Goal: Task Accomplishment & Management: Use online tool/utility

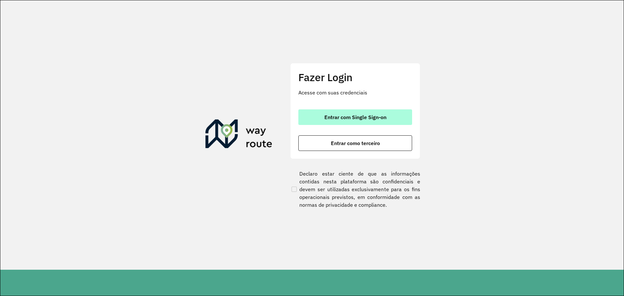
click at [387, 119] on button "Entrar com Single Sign-on" at bounding box center [355, 117] width 114 height 16
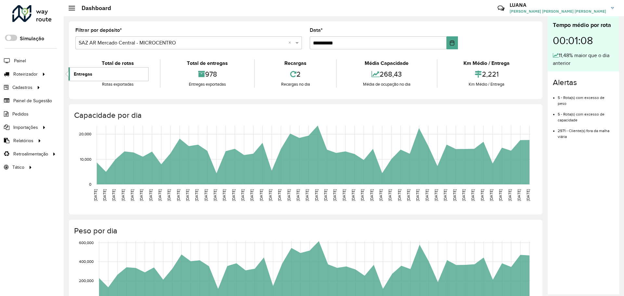
click at [78, 74] on span "Entregas" at bounding box center [83, 74] width 19 height 7
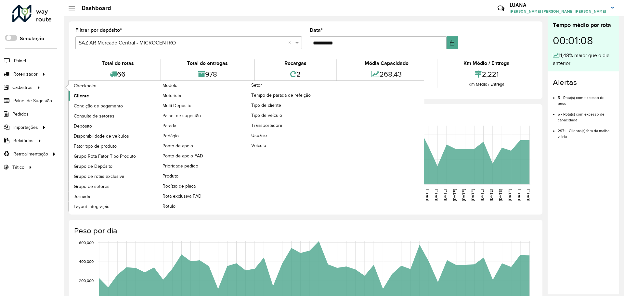
click at [90, 97] on link "Cliente" at bounding box center [113, 96] width 89 height 10
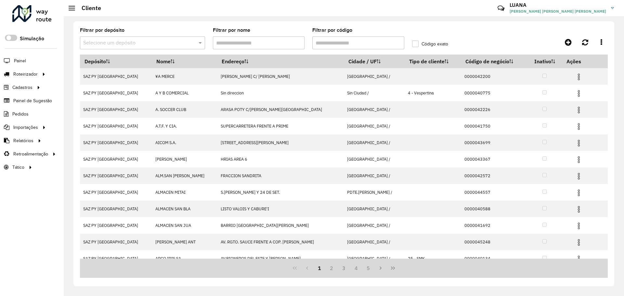
click at [352, 42] on input "Filtrar por código" at bounding box center [358, 42] width 92 height 13
paste input "*****"
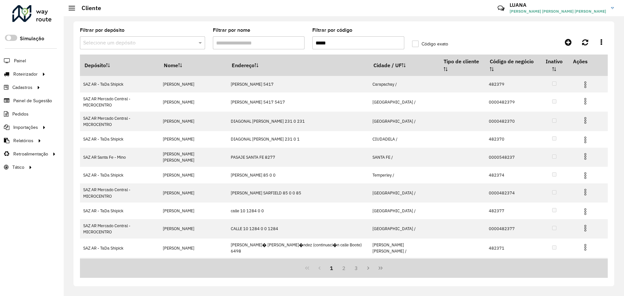
type input "*****"
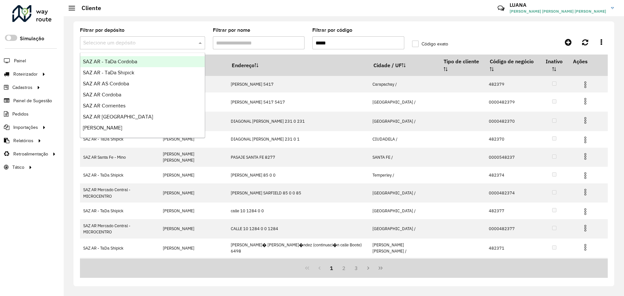
click at [174, 38] on div "Selecione um depósito" at bounding box center [142, 42] width 125 height 13
type input "*****"
click at [174, 59] on div "SAZ AR Santa Fe - Mino" at bounding box center [142, 61] width 124 height 11
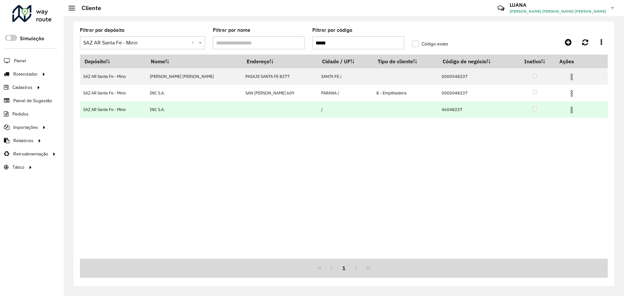
click at [563, 111] on td at bounding box center [574, 109] width 39 height 16
click at [567, 109] on img at bounding box center [571, 110] width 8 height 8
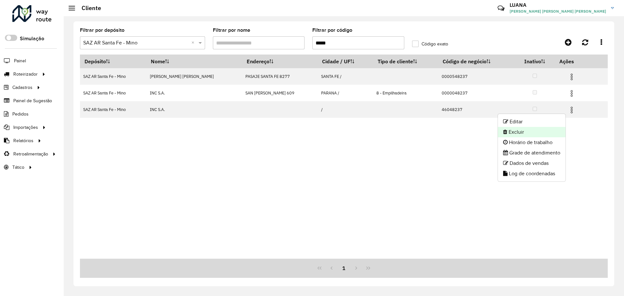
click at [527, 133] on li "Excluir" at bounding box center [532, 132] width 68 height 10
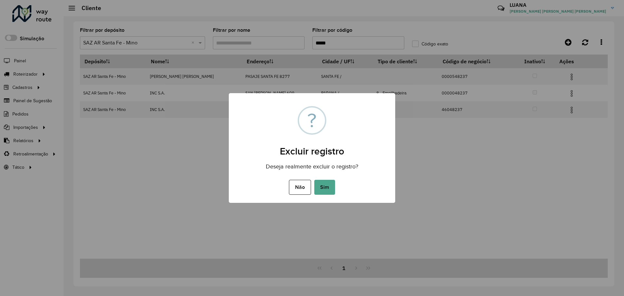
click at [322, 188] on button "Sim" at bounding box center [324, 187] width 21 height 15
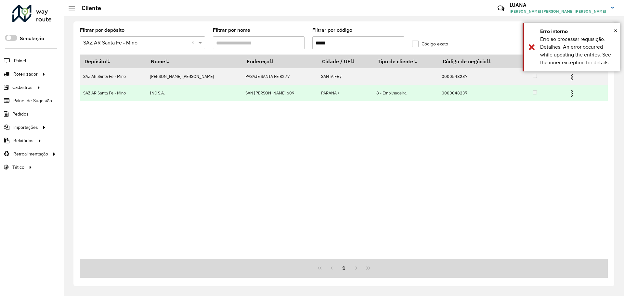
click at [573, 95] on img at bounding box center [571, 94] width 8 height 8
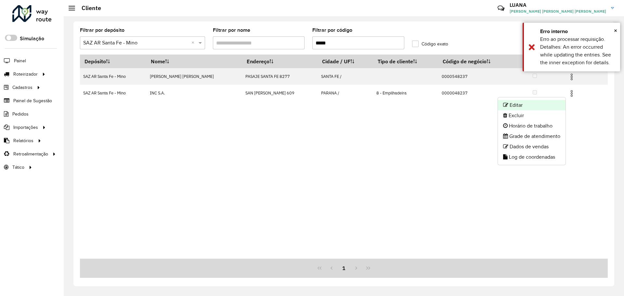
click at [533, 104] on li "Editar" at bounding box center [532, 105] width 68 height 10
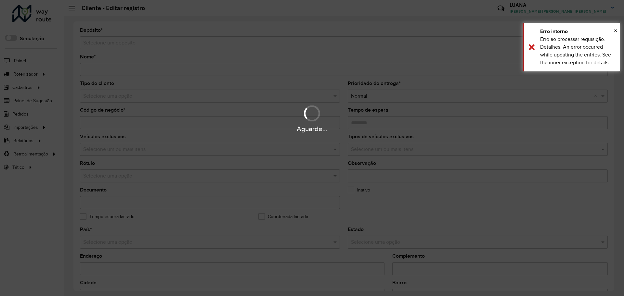
type input "********"
type input "**********"
type input "********"
type input "**********"
type input "******"
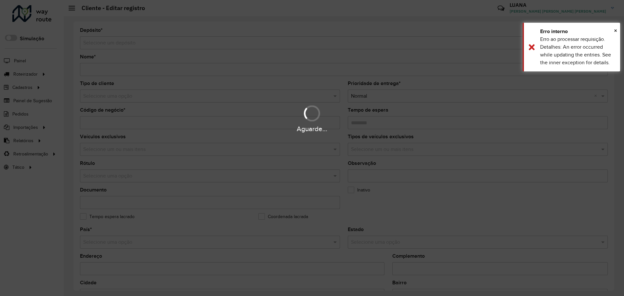
type input "*********"
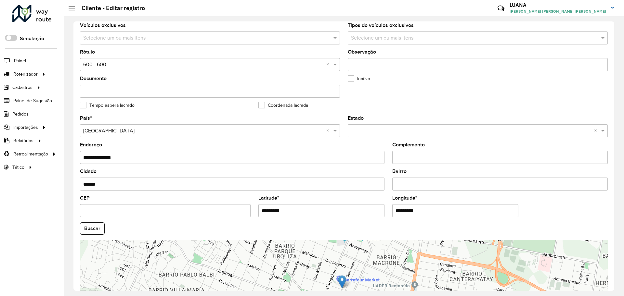
scroll to position [122, 0]
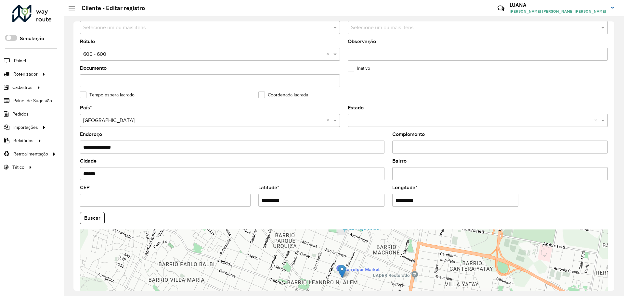
drag, startPoint x: 297, startPoint y: 200, endPoint x: 250, endPoint y: 196, distance: 47.0
click at [250, 196] on formly-group "**********" at bounding box center [343, 217] width 535 height 222
paste input "**********"
type input "**********"
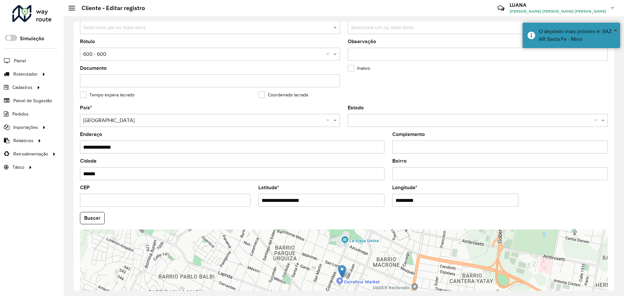
drag, startPoint x: 425, startPoint y: 201, endPoint x: 390, endPoint y: 195, distance: 34.9
click at [390, 195] on formly-field "Longitude * *********" at bounding box center [455, 198] width 134 height 27
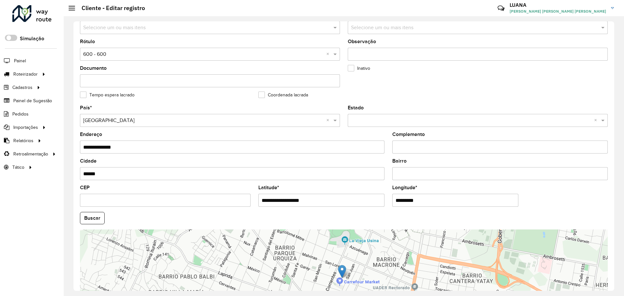
paste input "*********"
type input "**********"
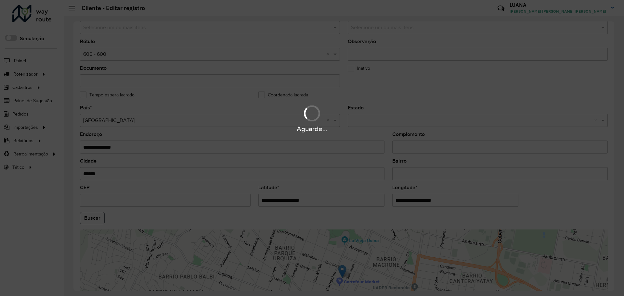
click at [95, 217] on hb-app "Aguarde... Pop-up bloqueado! Seu navegador bloqueou automáticamente a abertura …" at bounding box center [312, 148] width 624 height 296
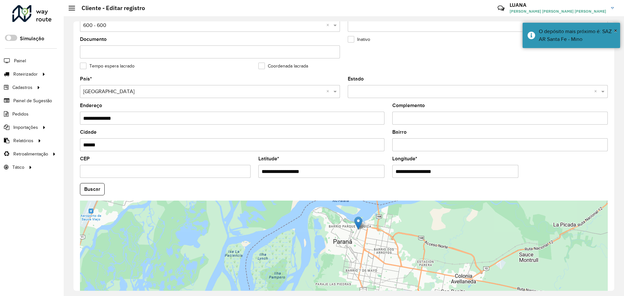
scroll to position [187, 0]
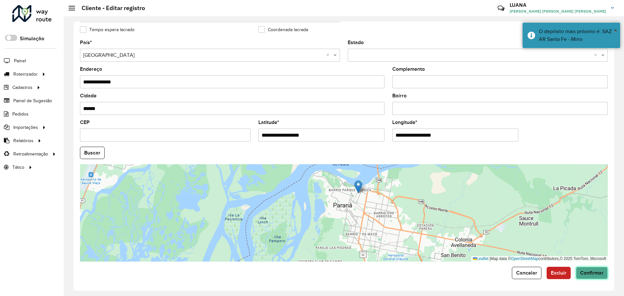
click at [592, 276] on button "Confirmar" at bounding box center [592, 273] width 32 height 12
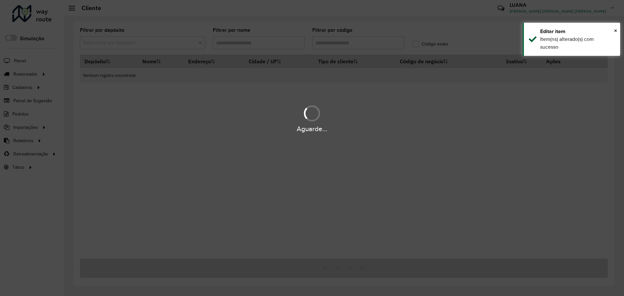
type input "*****"
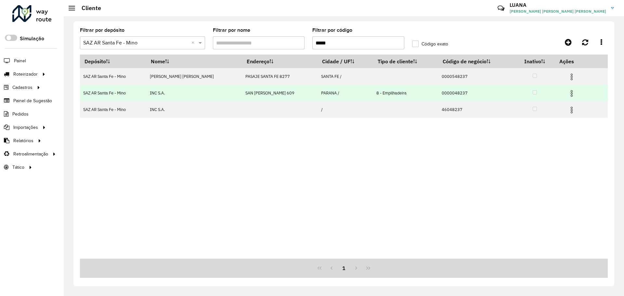
click at [571, 95] on img at bounding box center [571, 94] width 8 height 8
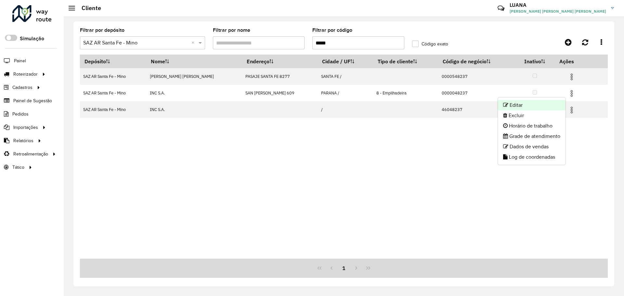
click at [528, 105] on li "Editar" at bounding box center [532, 105] width 68 height 10
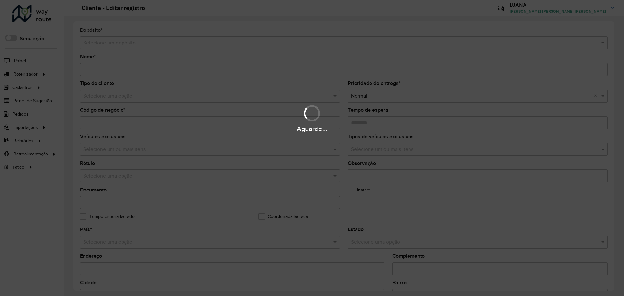
type input "********"
type input "**********"
type input "********"
type input "**********"
type input "******"
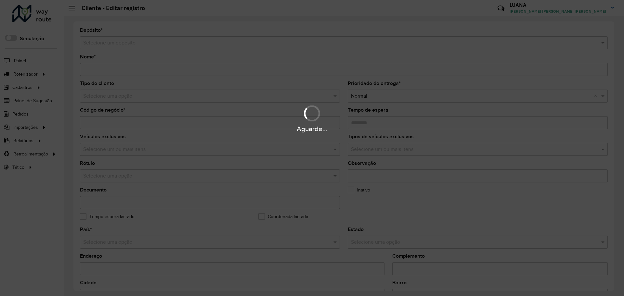
type input "**********"
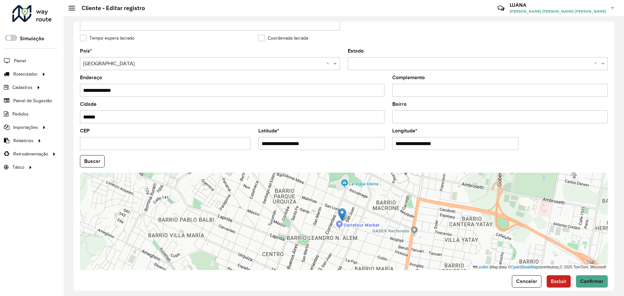
scroll to position [187, 0]
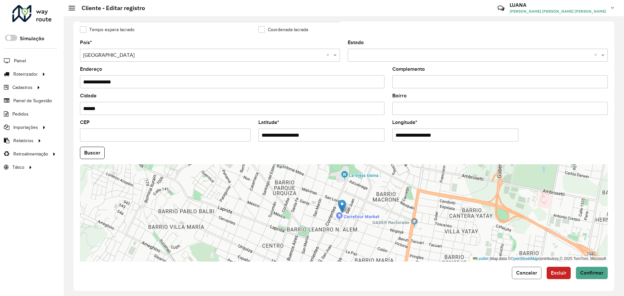
click at [525, 275] on span "Cancelar" at bounding box center [526, 273] width 21 height 6
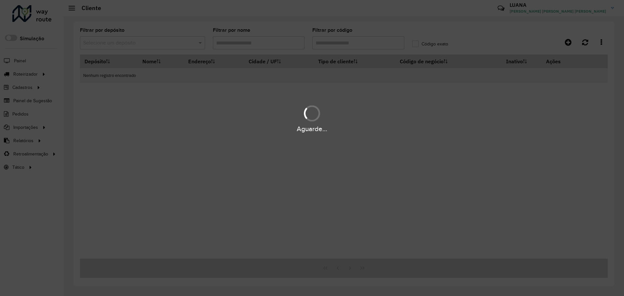
type input "*****"
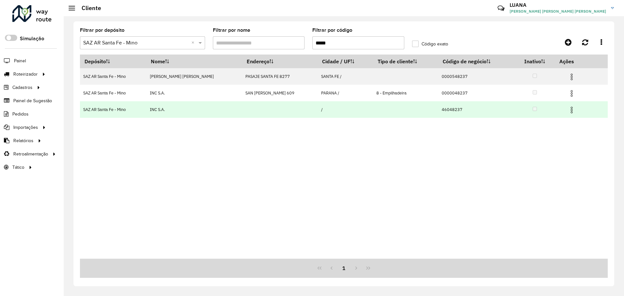
click at [569, 112] on img at bounding box center [571, 110] width 8 height 8
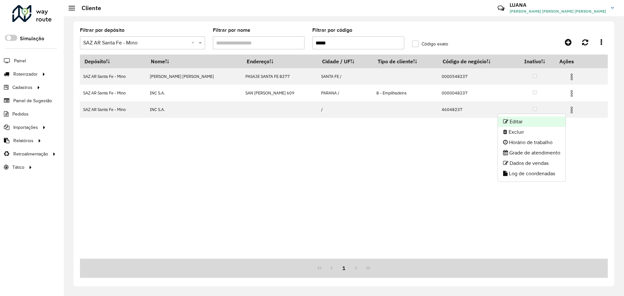
click at [533, 120] on li "Editar" at bounding box center [532, 122] width 68 height 10
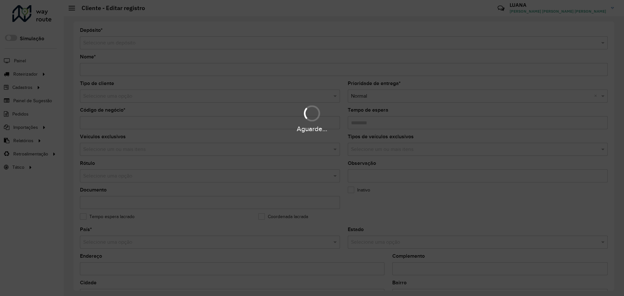
type input "********"
type input "**********"
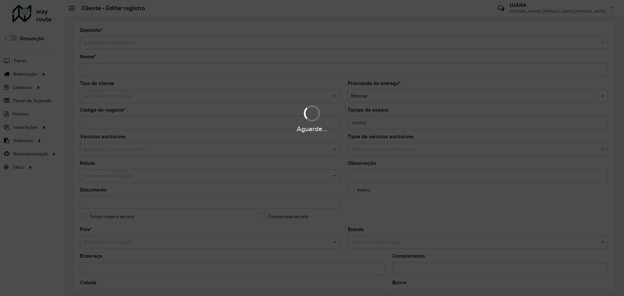
type input "*********"
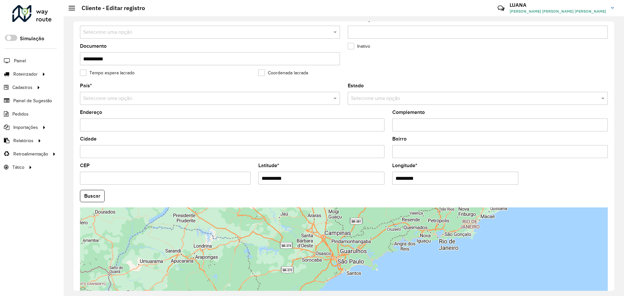
scroll to position [162, 0]
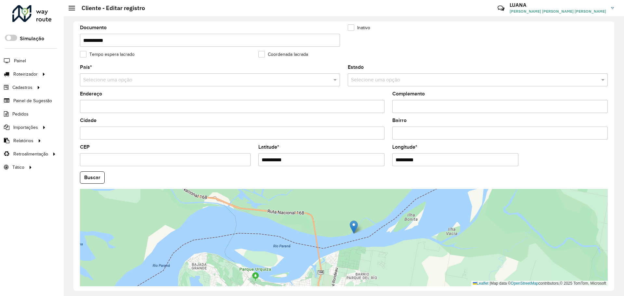
drag, startPoint x: 263, startPoint y: 159, endPoint x: 251, endPoint y: 159, distance: 11.7
click at [251, 159] on formly-group "**********" at bounding box center [343, 176] width 535 height 222
paste input "*********"
type input "**********"
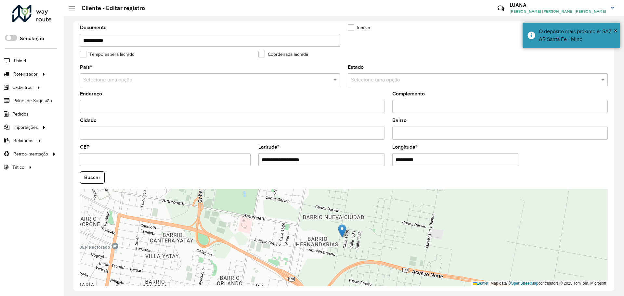
drag, startPoint x: 432, startPoint y: 159, endPoint x: 377, endPoint y: 157, distance: 55.3
click at [377, 157] on formly-group "**********" at bounding box center [343, 176] width 535 height 222
paste input "*********"
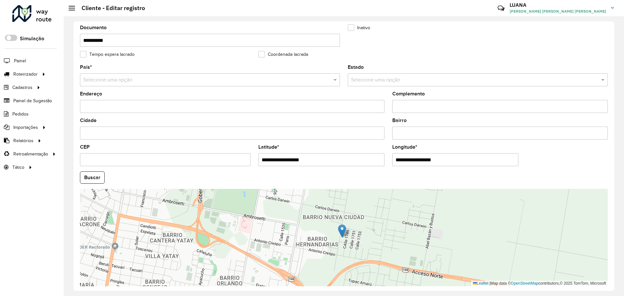
type input "**********"
click at [104, 181] on hb-app "Aguarde... Pop-up bloqueado! Seu navegador bloqueou automáticamente a abertura …" at bounding box center [312, 148] width 624 height 296
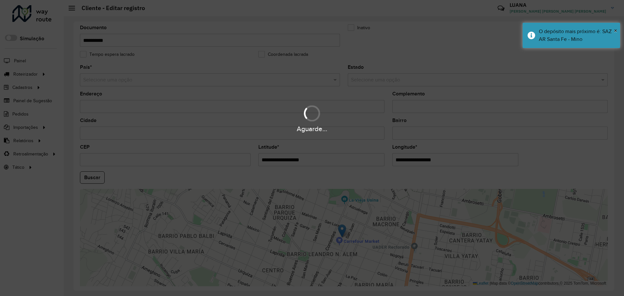
click at [95, 177] on hb-app "Aguarde... Pop-up bloqueado! Seu navegador bloqueou automáticamente a abertura …" at bounding box center [312, 148] width 624 height 296
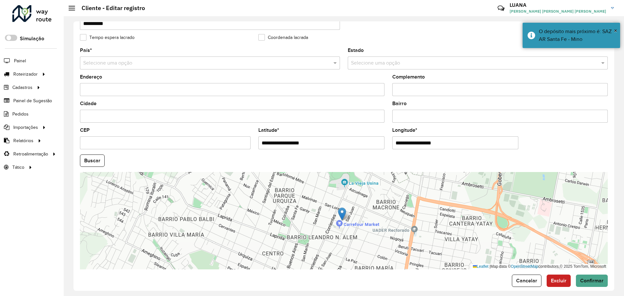
scroll to position [187, 0]
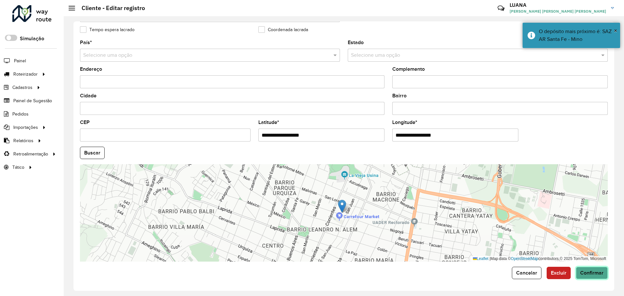
click at [591, 272] on span "Confirmar" at bounding box center [591, 273] width 23 height 6
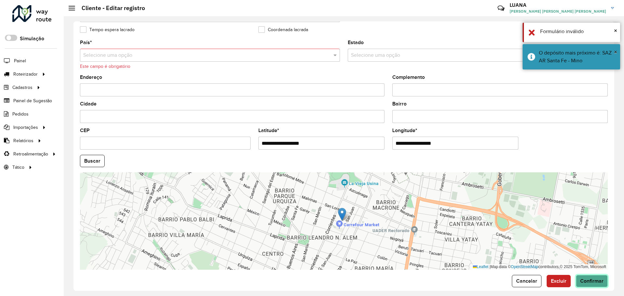
click at [587, 280] on span "Confirmar" at bounding box center [591, 281] width 23 height 6
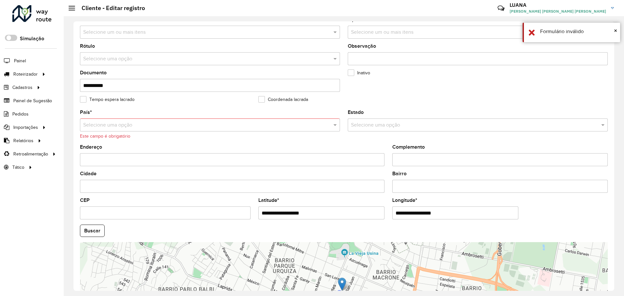
scroll to position [106, 0]
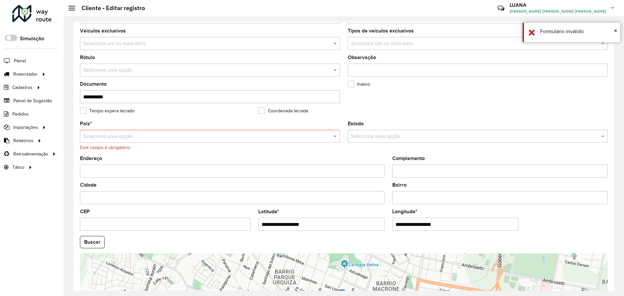
click at [192, 135] on input "text" at bounding box center [203, 137] width 240 height 8
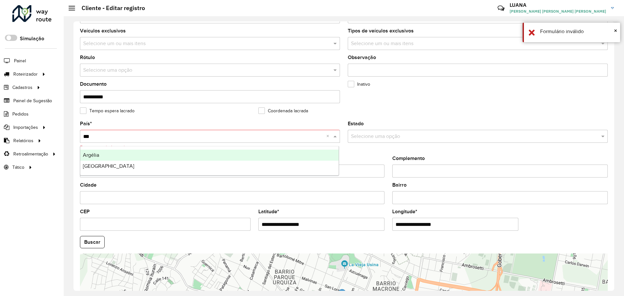
type input "****"
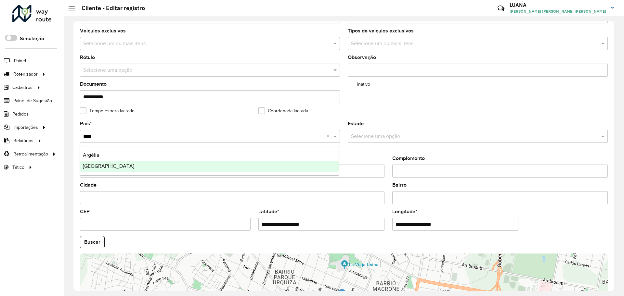
click at [153, 168] on div "Argentina" at bounding box center [209, 166] width 258 height 11
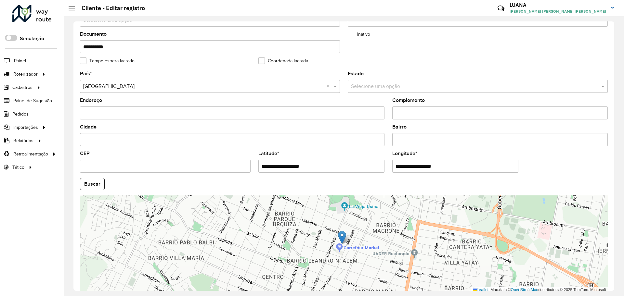
scroll to position [187, 0]
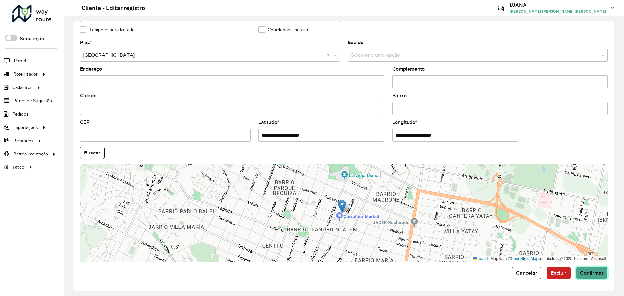
click at [585, 275] on span "Confirmar" at bounding box center [591, 273] width 23 height 6
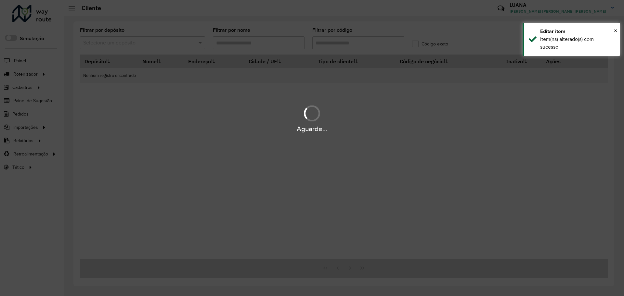
type input "*****"
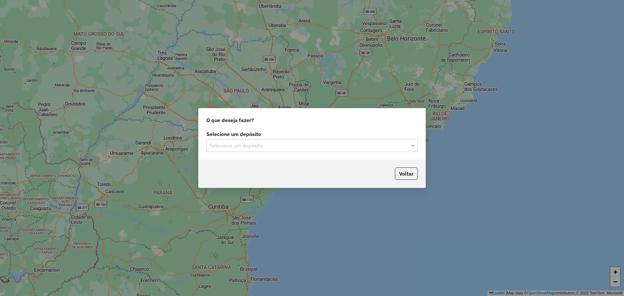
click at [258, 150] on div "Selecione um depósito" at bounding box center [311, 145] width 211 height 13
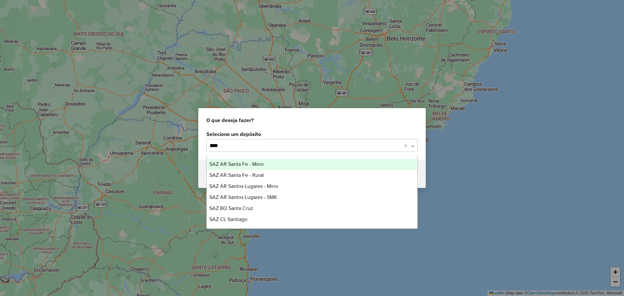
type input "*****"
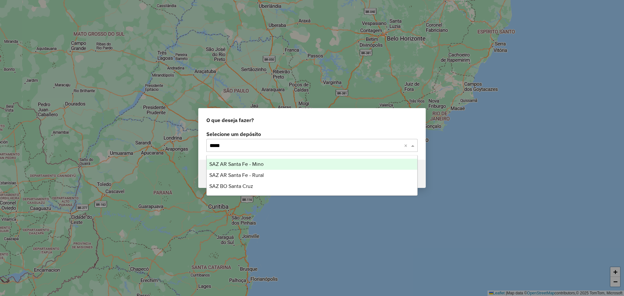
click at [255, 161] on span "SAZ AR Santa Fe - Mino" at bounding box center [236, 164] width 54 height 6
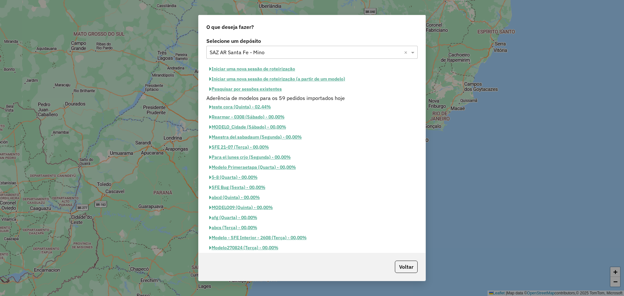
click at [266, 68] on button "Iniciar uma nova sessão de roteirização" at bounding box center [252, 69] width 92 height 10
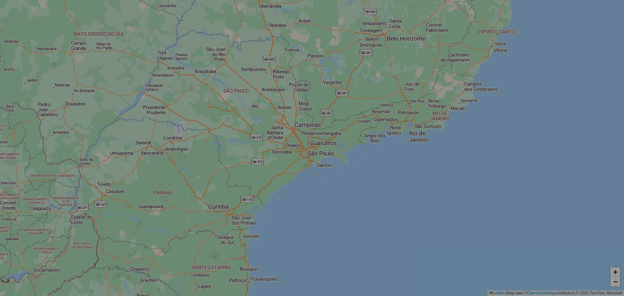
select select "*"
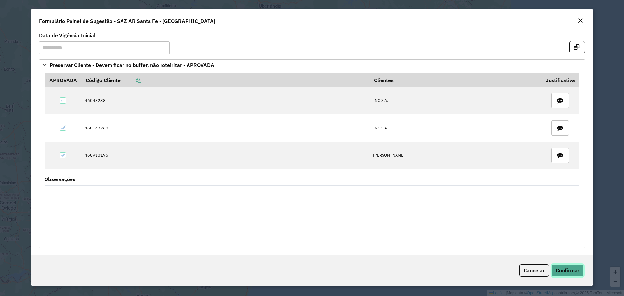
click at [563, 274] on button "Confirmar" at bounding box center [567, 270] width 32 height 12
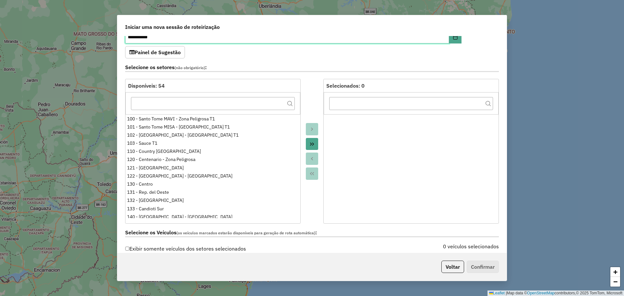
scroll to position [81, 0]
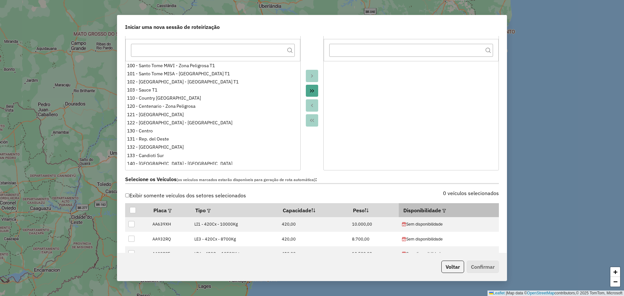
click at [442, 211] on em at bounding box center [444, 211] width 4 height 4
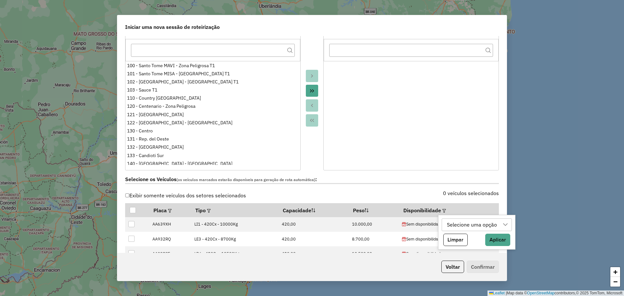
click at [453, 223] on div "Selecione uma opção" at bounding box center [471, 225] width 55 height 12
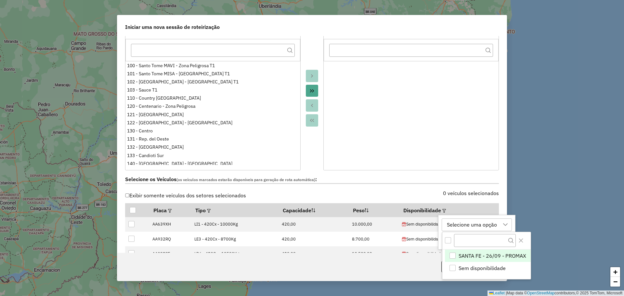
click at [498, 256] on span "SANTA FE - 26/09 - PROMAX" at bounding box center [492, 256] width 68 height 8
click at [527, 237] on div at bounding box center [486, 241] width 88 height 18
click at [521, 240] on icon "Close" at bounding box center [521, 241] width 4 height 4
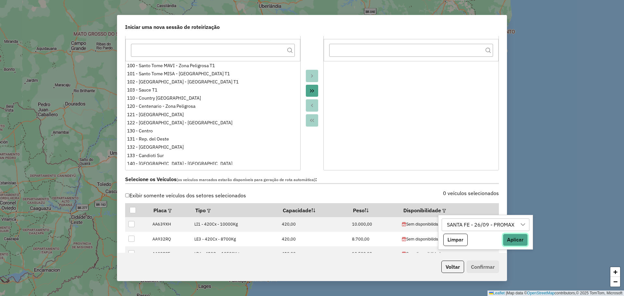
click at [512, 239] on button "Aplicar" at bounding box center [514, 240] width 25 height 12
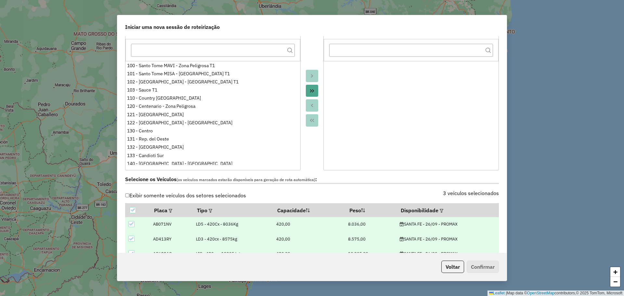
click at [311, 151] on div at bounding box center [311, 98] width 23 height 145
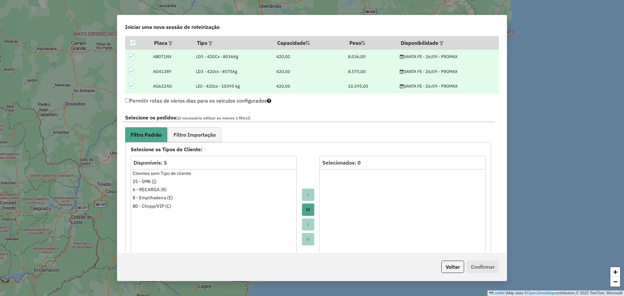
scroll to position [284, 0]
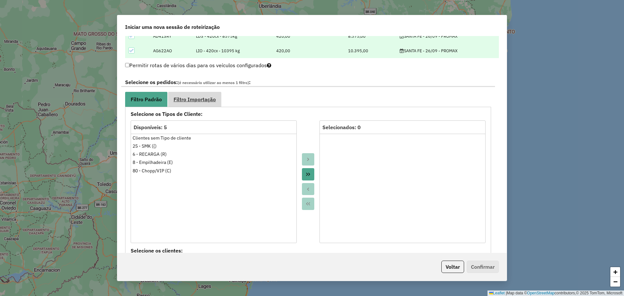
click at [208, 94] on link "Filtro Importação" at bounding box center [194, 99] width 53 height 15
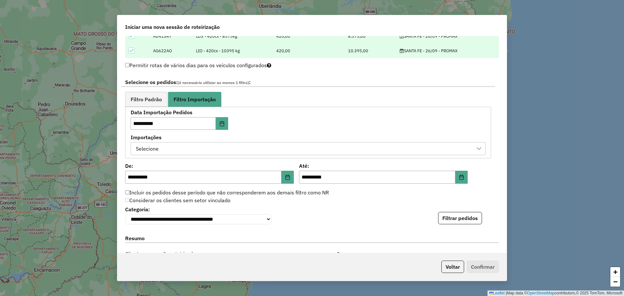
click at [311, 149] on div "Selecione" at bounding box center [302, 149] width 339 height 12
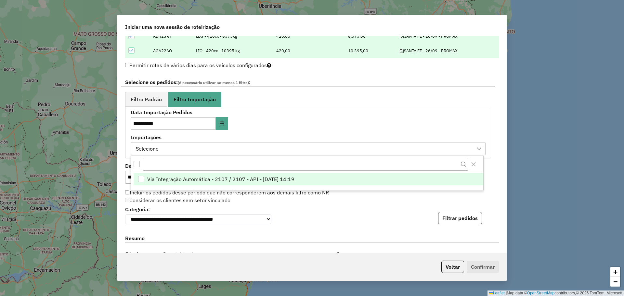
scroll to position [5, 30]
click at [307, 182] on li "Via Integração Automática - 2107 / 2107 - API - [DATE] 14:19" at bounding box center [307, 179] width 349 height 12
click at [460, 219] on button "Filtrar pedidos" at bounding box center [460, 218] width 44 height 12
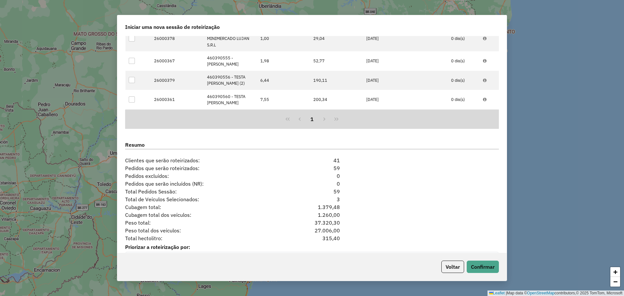
scroll to position [532, 0]
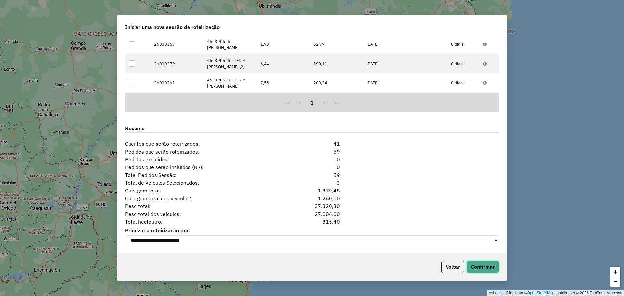
click at [487, 270] on button "Confirmar" at bounding box center [482, 267] width 32 height 12
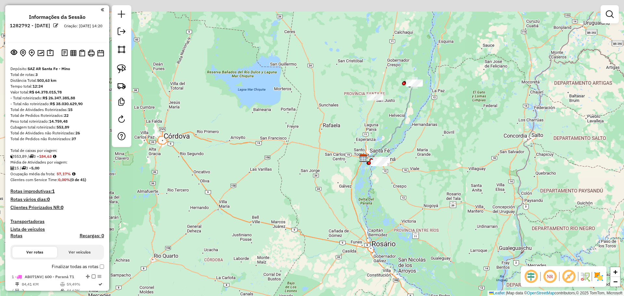
drag, startPoint x: 418, startPoint y: 129, endPoint x: 405, endPoint y: 145, distance: 20.5
click at [405, 144] on div "Janela de atendimento Grade de atendimento Capacidade Transportadoras Veículos …" at bounding box center [312, 148] width 624 height 296
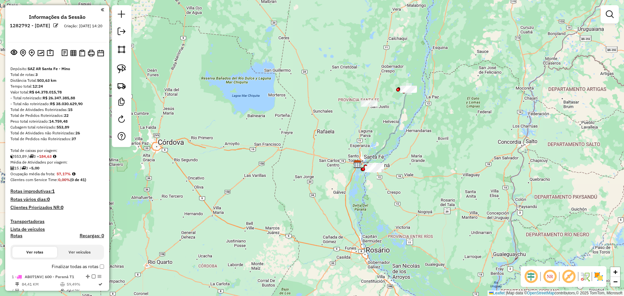
click at [400, 116] on icon at bounding box center [382, 126] width 51 height 75
select select "**********"
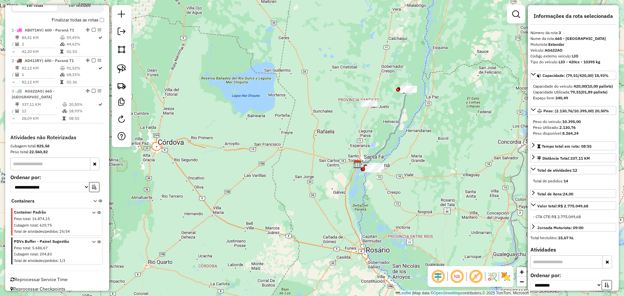
scroll to position [248, 0]
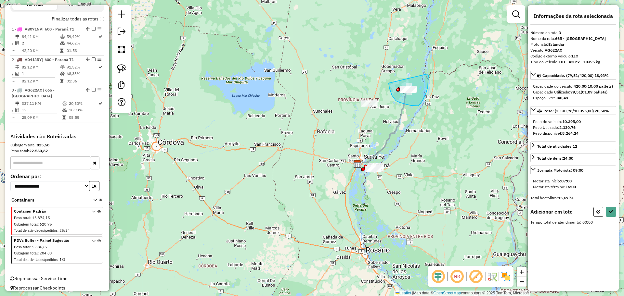
drag, startPoint x: 388, startPoint y: 83, endPoint x: 427, endPoint y: 74, distance: 39.5
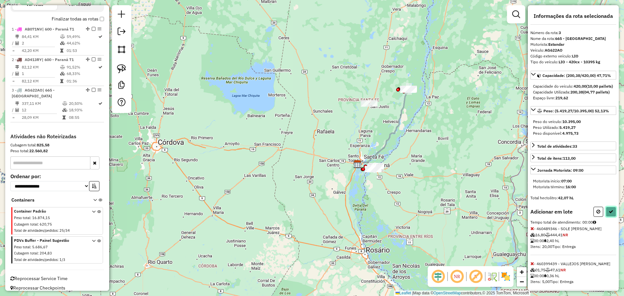
click at [608, 214] on icon at bounding box center [610, 211] width 5 height 5
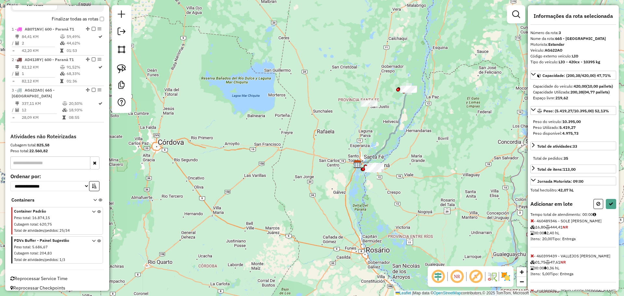
select select "**********"
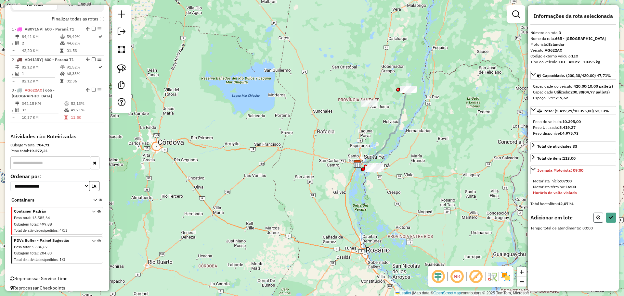
click at [597, 220] on icon at bounding box center [598, 217] width 4 height 5
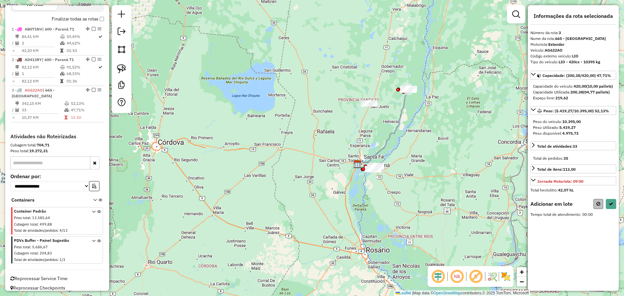
select select "**********"
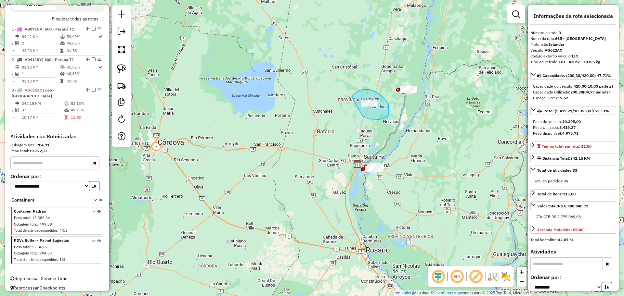
drag, startPoint x: 362, startPoint y: 116, endPoint x: 352, endPoint y: 99, distance: 20.4
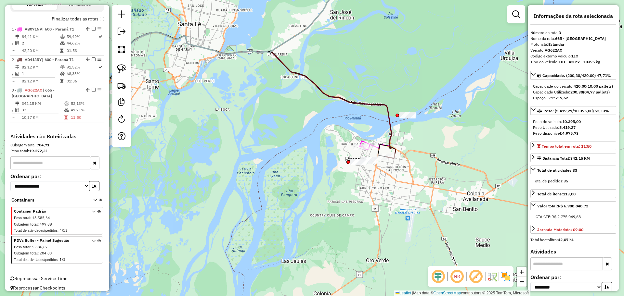
click at [391, 141] on icon at bounding box center [254, 95] width 284 height 126
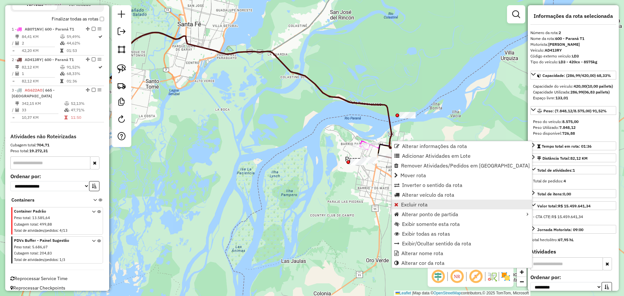
click at [422, 204] on span "Excluir rota" at bounding box center [414, 204] width 27 height 5
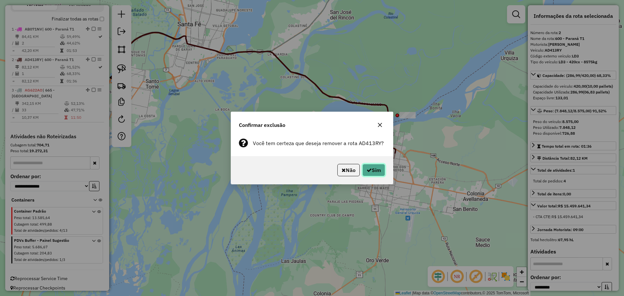
click at [372, 169] on button "Sim" at bounding box center [373, 170] width 23 height 12
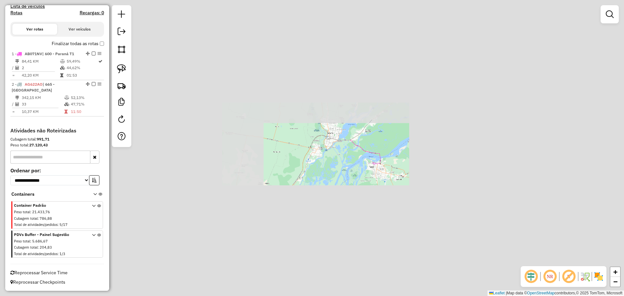
scroll to position [217, 0]
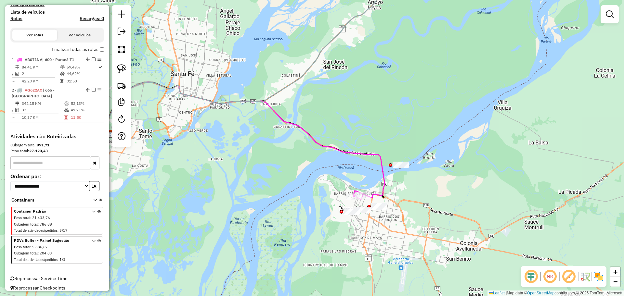
click at [384, 179] on icon at bounding box center [245, 140] width 280 height 116
select select "**********"
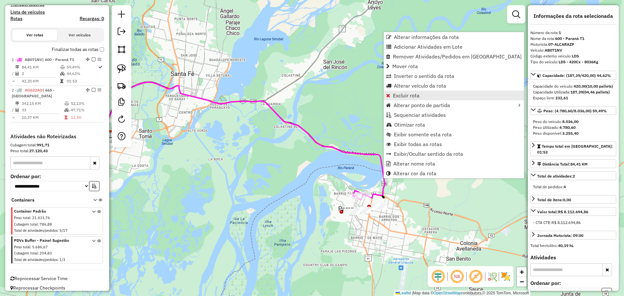
click at [408, 98] on span "Excluir rota" at bounding box center [406, 95] width 27 height 5
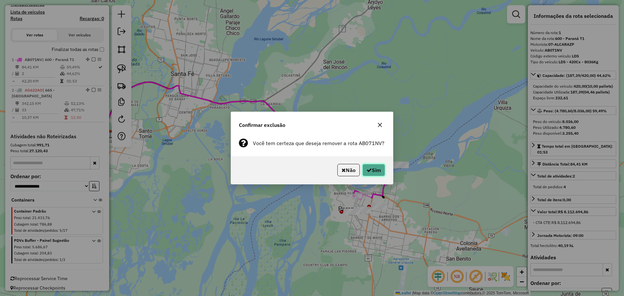
click at [374, 166] on button "Sim" at bounding box center [373, 170] width 23 height 12
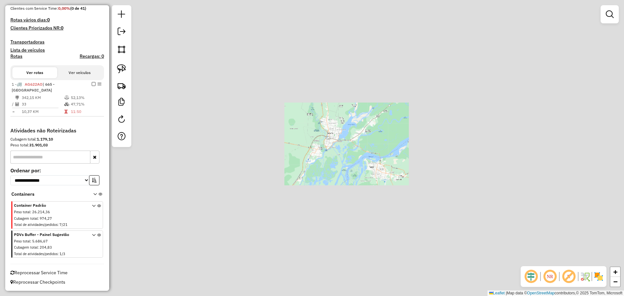
scroll to position [166, 0]
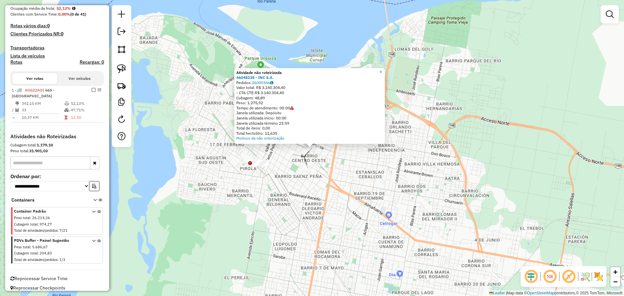
click at [389, 176] on div "Atividade não roteirizada 46048238 - INC S.A. Pedidos: 26000346 Valor total: R$…" at bounding box center [312, 148] width 624 height 296
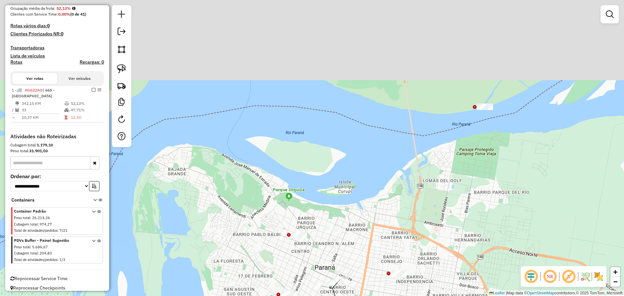
drag, startPoint x: 371, startPoint y: 96, endPoint x: 400, endPoint y: 232, distance: 138.5
click at [396, 235] on div "Janela de atendimento Grade de atendimento Capacidade Transportadoras Veículos …" at bounding box center [312, 148] width 624 height 296
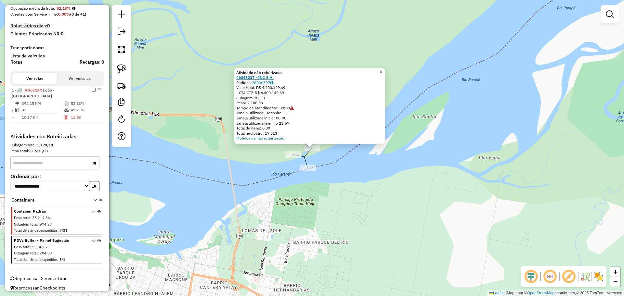
drag, startPoint x: 238, startPoint y: 76, endPoint x: 258, endPoint y: 77, distance: 19.8
click at [258, 77] on div "Atividade não roteirizada 46048237 - INC S.A. Pedidos: 26000397 Valor total: R$…" at bounding box center [309, 106] width 150 height 76
copy strong "46048237"
click at [349, 191] on div "Atividade não roteirizada 46048237 - INC S.A. Pedidos: 26000397 Valor total: R$…" at bounding box center [312, 148] width 624 height 296
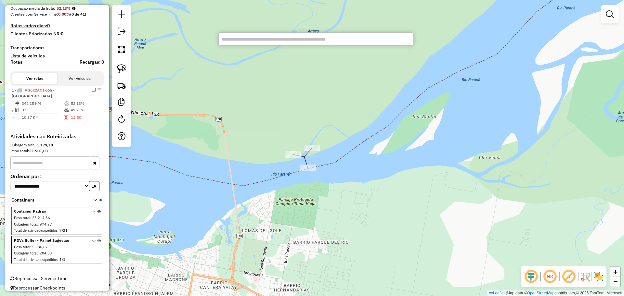
paste input "******"
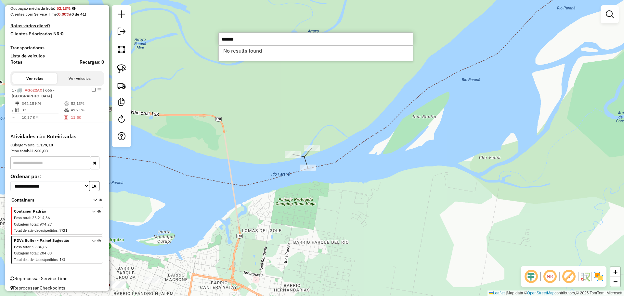
type input "******"
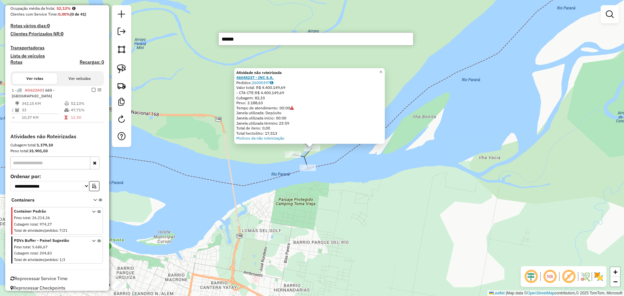
drag, startPoint x: 286, startPoint y: 79, endPoint x: 258, endPoint y: 77, distance: 28.3
click at [258, 76] on div "46048237 - INC S.A." at bounding box center [309, 77] width 146 height 5
copy strong "- INC S.A."
click at [283, 219] on div "Atividade não roteirizada 46048237 - INC S.A. Pedidos: 26000397 Valor total: R$…" at bounding box center [312, 148] width 624 height 296
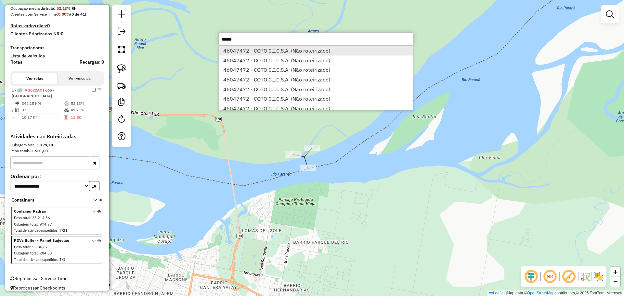
type input "*****"
click at [280, 50] on li "46047472 - COTO C.I.C.S.A. (Não roteirizado)" at bounding box center [316, 51] width 194 height 10
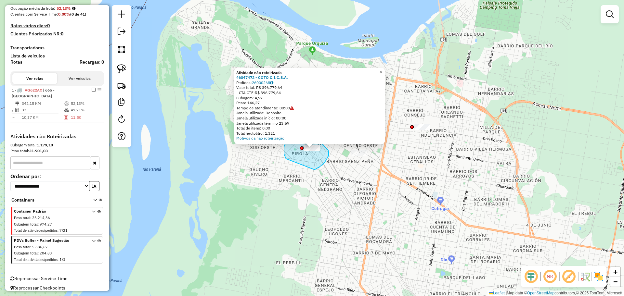
drag, startPoint x: 313, startPoint y: 169, endPoint x: 286, endPoint y: 159, distance: 29.2
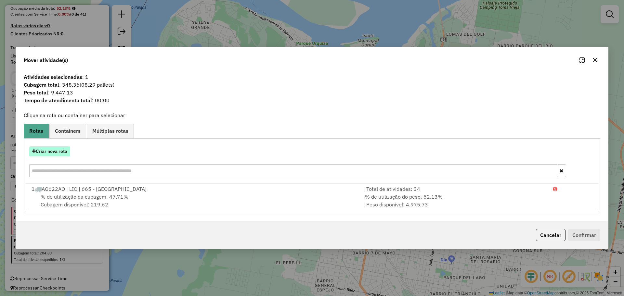
click at [53, 149] on button "Criar nova rota" at bounding box center [49, 151] width 41 height 10
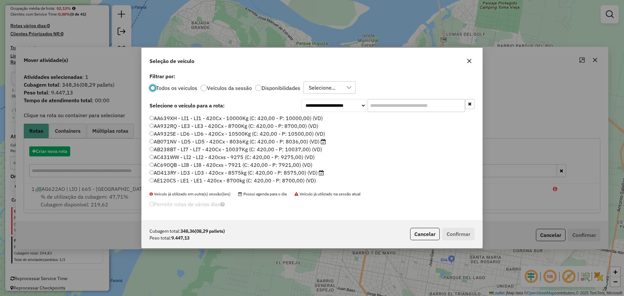
scroll to position [4, 2]
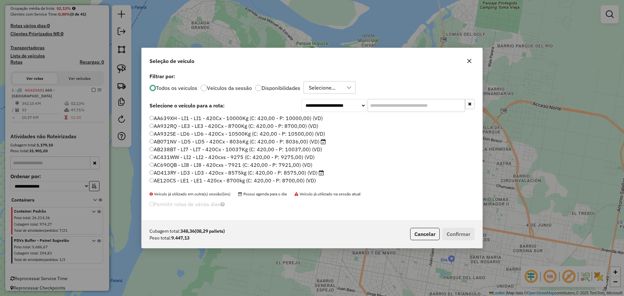
drag, startPoint x: 277, startPoint y: 88, endPoint x: 280, endPoint y: 85, distance: 3.7
click at [280, 85] on p-radiobutton "Disponibilidades" at bounding box center [277, 88] width 45 height 6
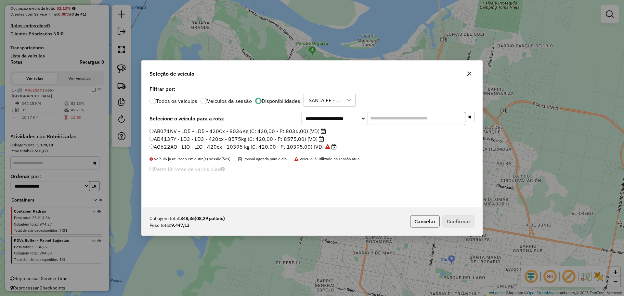
click at [421, 221] on button "Cancelar" at bounding box center [425, 221] width 30 height 12
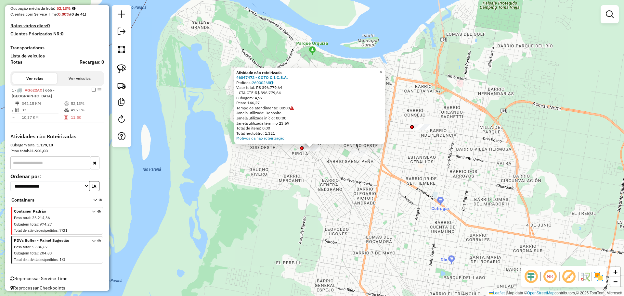
click at [311, 153] on div "Atividade não roteirizada 46047472 - COTO C.I.C.S.A. Pedidos: 26000268 Valor to…" at bounding box center [312, 148] width 624 height 296
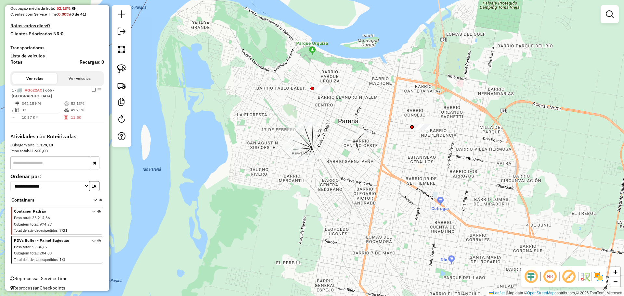
click at [329, 184] on div "Janela de atendimento Grade de atendimento Capacidade Transportadoras Veículos …" at bounding box center [312, 148] width 624 height 296
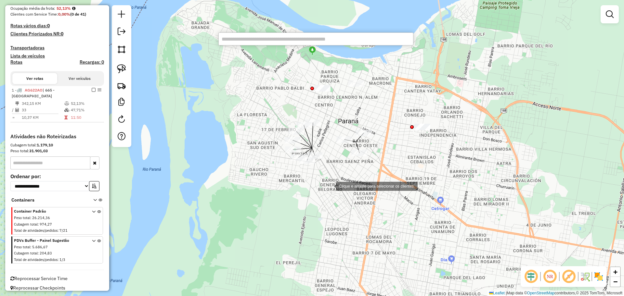
paste input "*****"
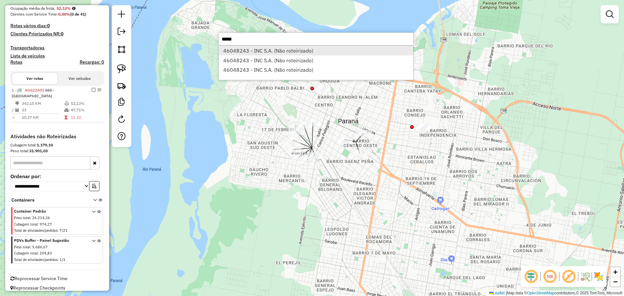
type input "*****"
click at [268, 50] on li "46048243 - INC S.A. (Não roteirizado)" at bounding box center [316, 51] width 194 height 10
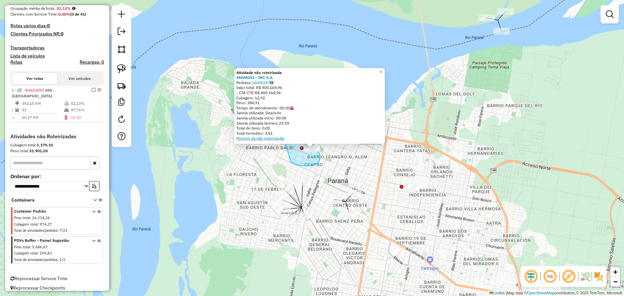
drag, startPoint x: 291, startPoint y: 163, endPoint x: 283, endPoint y: 138, distance: 26.2
click at [283, 138] on div "Atividade não roteirizada 46048243 - INC S.A. Pedidos: 26000257 Valor total: R$…" at bounding box center [312, 148] width 624 height 296
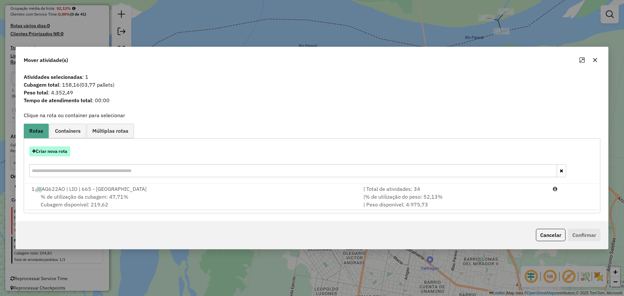
click at [57, 156] on button "Criar nova rota" at bounding box center [49, 151] width 41 height 10
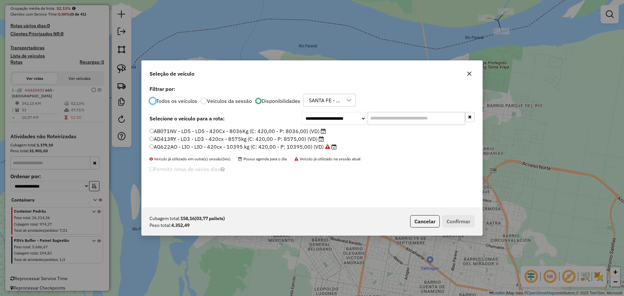
click at [279, 131] on label "AB071NV - LD5 - LD5 - 420Cx - 8036Kg (C: 420,00 - P: 8036,00) (VD)" at bounding box center [237, 131] width 176 height 8
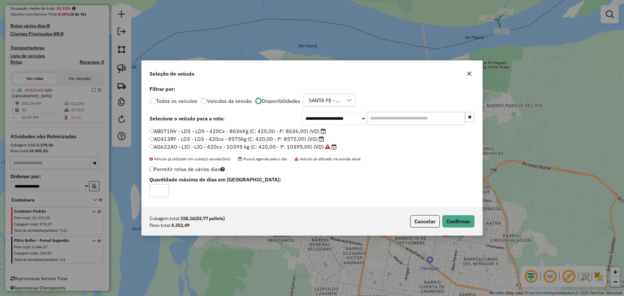
click at [290, 141] on label "AD413RY - LD3 - LD3 - 420cx - 8575kg (C: 420,00 - P: 8575,00) (VD)" at bounding box center [236, 139] width 174 height 8
click at [454, 223] on button "Confirmar" at bounding box center [458, 221] width 32 height 12
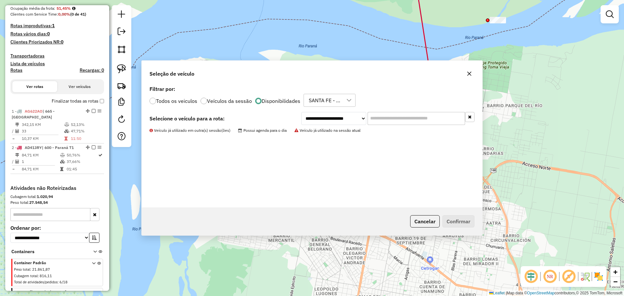
scroll to position [217, 0]
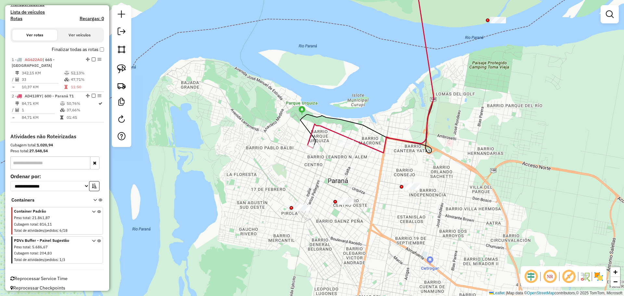
click at [314, 130] on icon at bounding box center [356, 61] width 155 height 183
select select "**********"
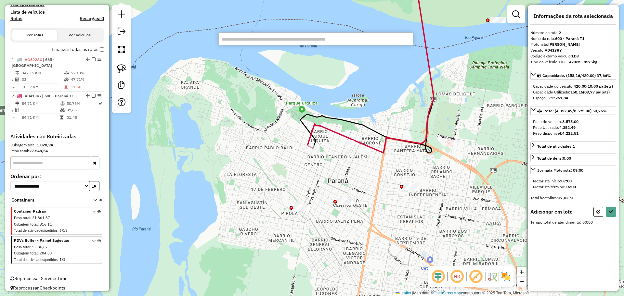
paste input "*****"
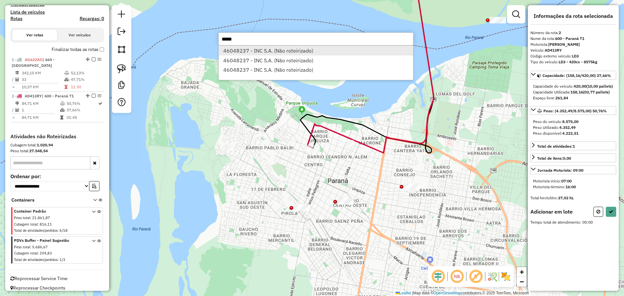
type input "*****"
click at [275, 48] on li "46048237 - INC S.A. (Não roteirizado)" at bounding box center [316, 51] width 194 height 10
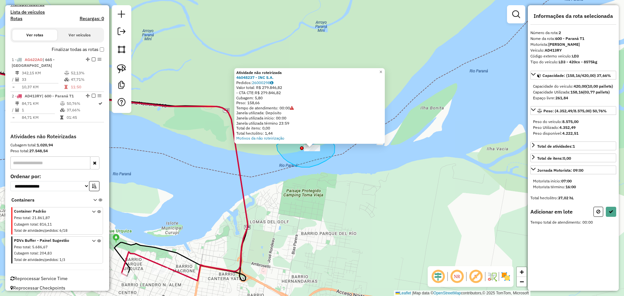
drag, startPoint x: 276, startPoint y: 145, endPoint x: 300, endPoint y: 127, distance: 29.4
click at [300, 127] on div "Atividade não roteirizada 46048237 - INC S.A. Pedidos: 26000298 Valor total: R$…" at bounding box center [312, 148] width 624 height 296
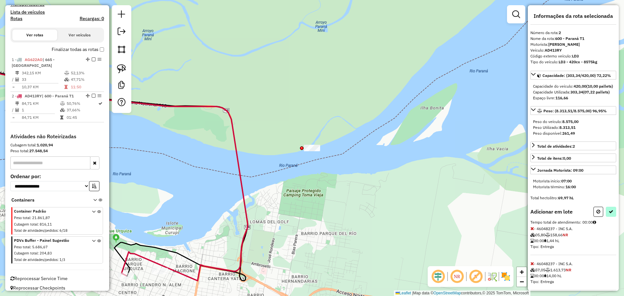
drag, startPoint x: 603, startPoint y: 222, endPoint x: 609, endPoint y: 223, distance: 5.7
click at [608, 217] on div at bounding box center [604, 212] width 23 height 10
click at [611, 217] on button at bounding box center [610, 212] width 10 height 10
select select "**********"
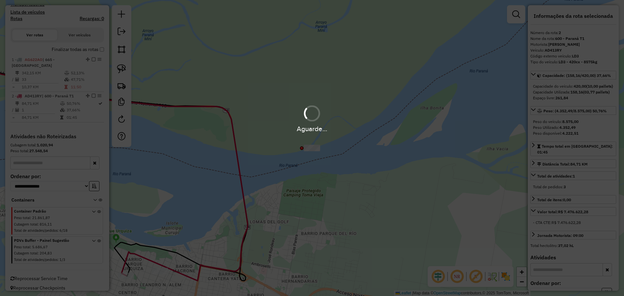
scroll to position [209, 0]
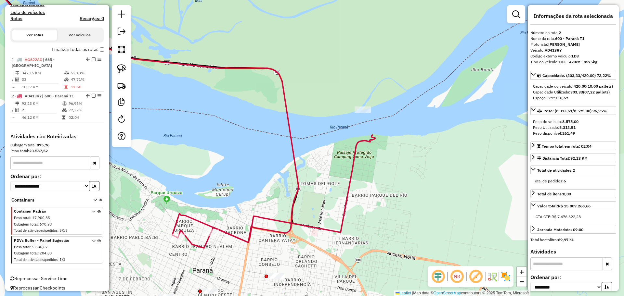
drag, startPoint x: 242, startPoint y: 204, endPoint x: 322, endPoint y: 142, distance: 101.2
click at [322, 142] on div "Janela de atendimento Grade de atendimento Capacidade Transportadoras Veículos …" at bounding box center [312, 148] width 624 height 296
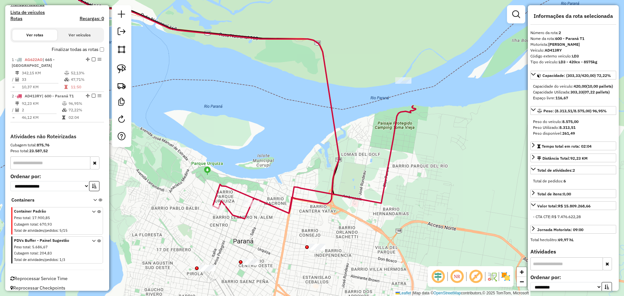
drag, startPoint x: 258, startPoint y: 235, endPoint x: 282, endPoint y: 220, distance: 29.4
click at [282, 220] on div "Janela de atendimento Grade de atendimento Capacidade Transportadoras Veículos …" at bounding box center [312, 148] width 624 height 296
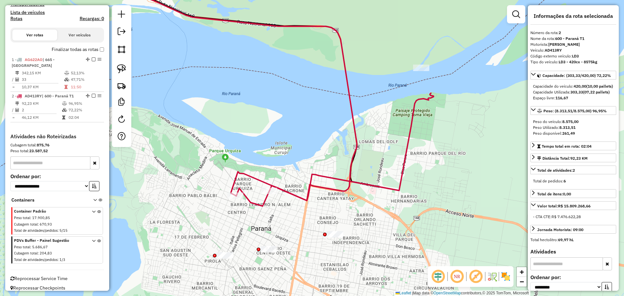
click at [282, 220] on div "Janela de atendimento Grade de atendimento Capacidade Transportadoras Veículos …" at bounding box center [312, 148] width 624 height 296
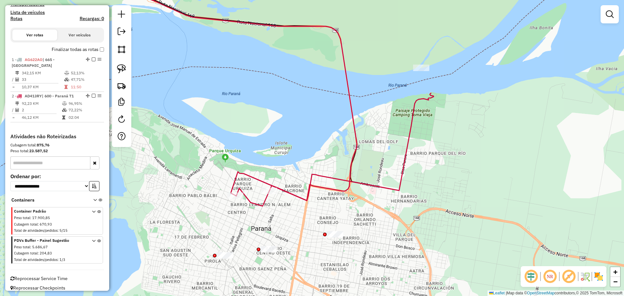
click at [294, 191] on icon at bounding box center [334, 149] width 198 height 113
select select "**********"
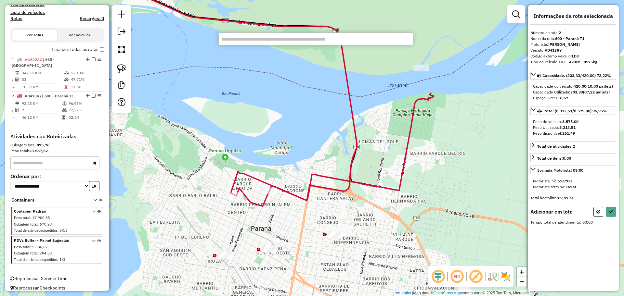
paste input "*****"
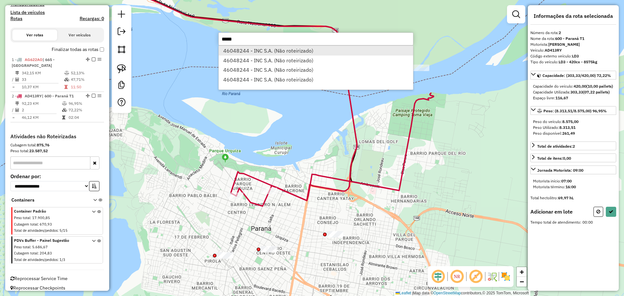
type input "*****"
click at [253, 51] on li "46048244 - INC S.A. (Não roteirizado)" at bounding box center [316, 51] width 194 height 10
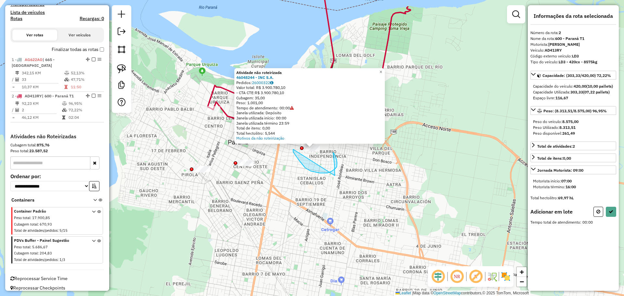
drag, startPoint x: 293, startPoint y: 149, endPoint x: 335, endPoint y: 179, distance: 51.3
drag, startPoint x: 295, startPoint y: 157, endPoint x: 289, endPoint y: 145, distance: 12.9
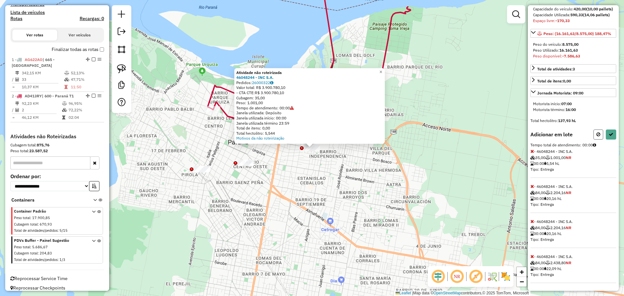
click at [594, 137] on button at bounding box center [598, 135] width 10 height 10
select select "**********"
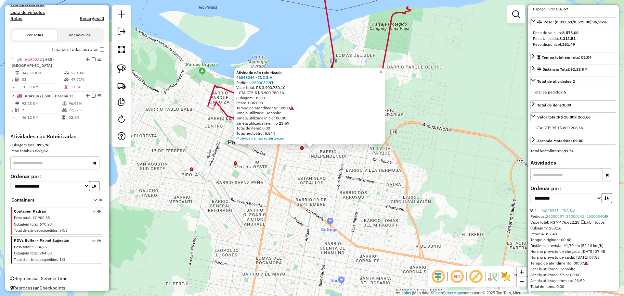
click at [396, 175] on div "Atividade não roteirizada 46048244 - INC S.A. Pedidos: 26000322 Valor total: R$…" at bounding box center [312, 148] width 624 height 296
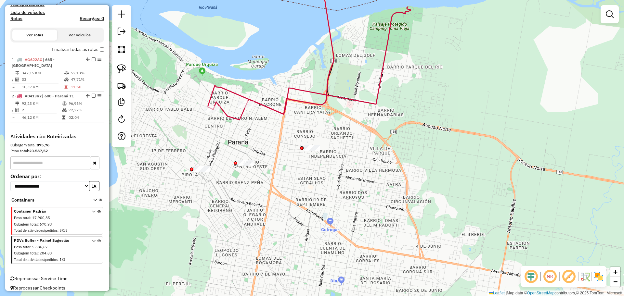
click at [387, 63] on icon at bounding box center [311, 63] width 198 height 113
select select "**********"
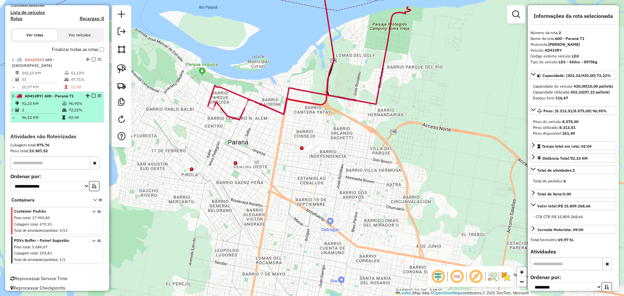
click at [92, 94] on em at bounding box center [94, 96] width 4 height 4
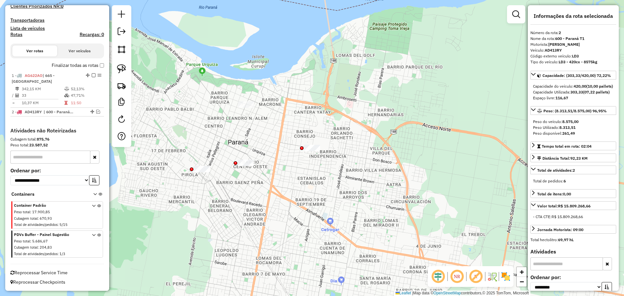
scroll to position [187, 0]
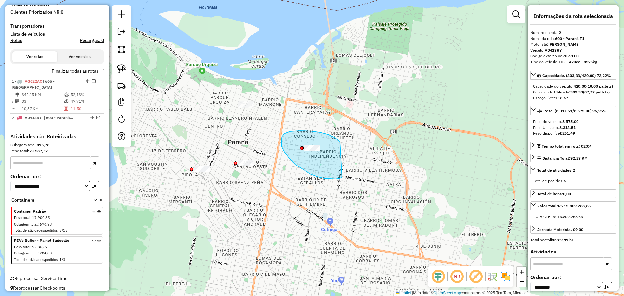
drag, startPoint x: 327, startPoint y: 134, endPoint x: 339, endPoint y: 178, distance: 45.1
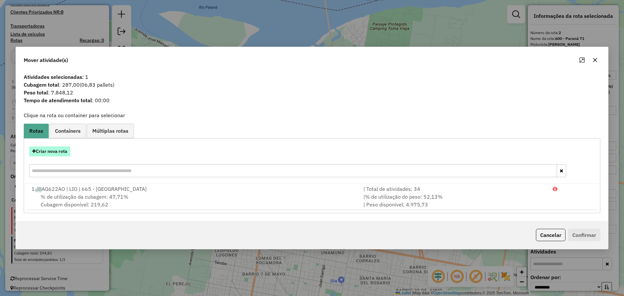
click at [65, 151] on button "Criar nova rota" at bounding box center [49, 151] width 41 height 10
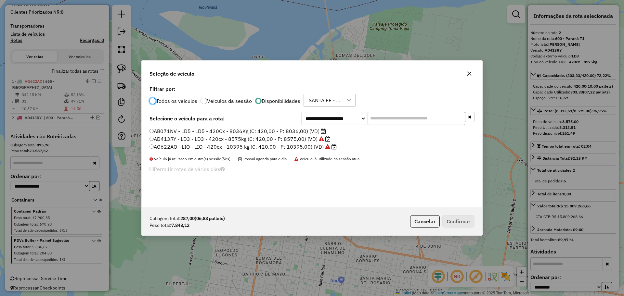
scroll to position [4, 2]
click at [307, 131] on label "AB071NV - LD5 - LD5 - 420Cx - 8036Kg (C: 420,00 - P: 8036,00) (VD)" at bounding box center [237, 131] width 176 height 8
click at [309, 130] on label "AB071NV - LD5 - LD5 - 420Cx - 8036Kg (C: 420,00 - P: 8036,00) (VD)" at bounding box center [237, 131] width 176 height 8
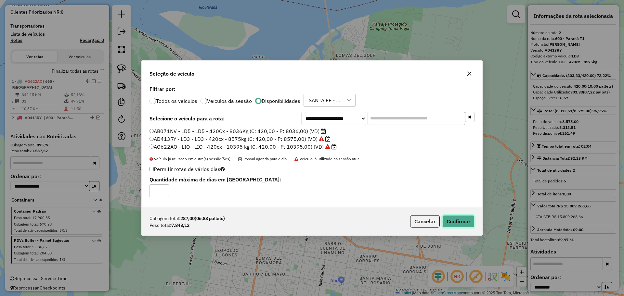
click at [448, 223] on button "Confirmar" at bounding box center [458, 221] width 32 height 12
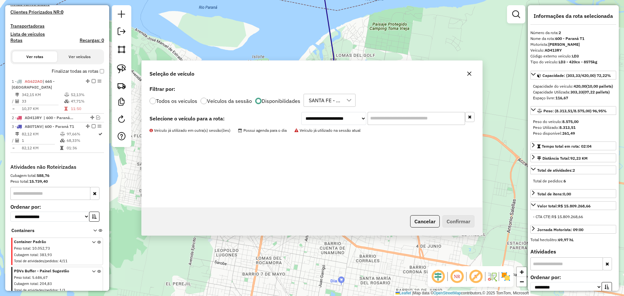
scroll to position [218, 0]
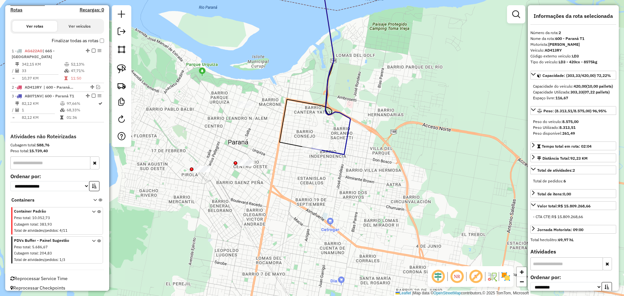
click at [324, 151] on icon at bounding box center [330, 62] width 39 height 184
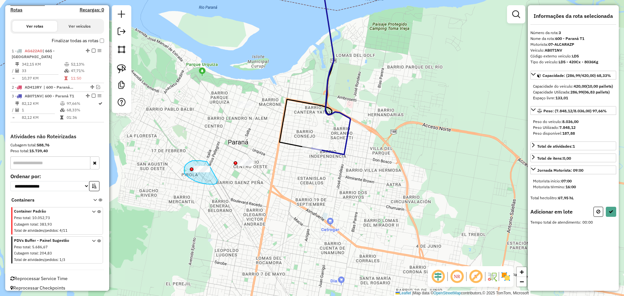
drag, startPoint x: 203, startPoint y: 161, endPoint x: 217, endPoint y: 180, distance: 23.9
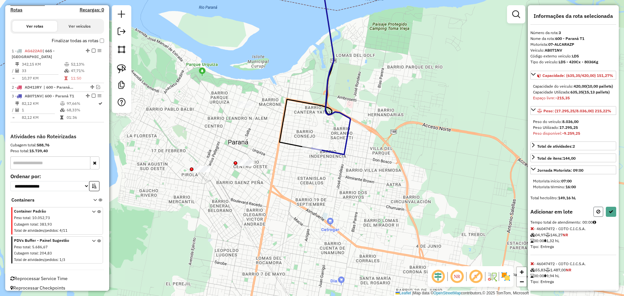
click at [597, 217] on button at bounding box center [598, 212] width 10 height 10
select select "**********"
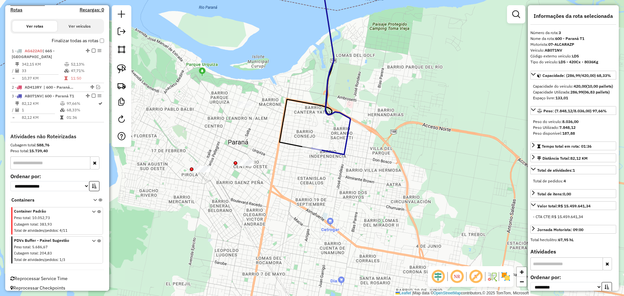
click at [329, 155] on icon at bounding box center [330, 62] width 39 height 184
click at [330, 154] on icon at bounding box center [330, 62] width 39 height 184
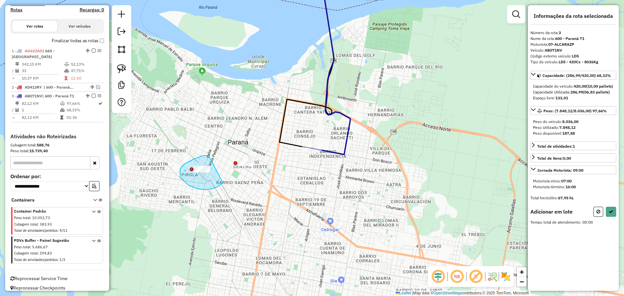
drag, startPoint x: 194, startPoint y: 159, endPoint x: 225, endPoint y: 181, distance: 38.1
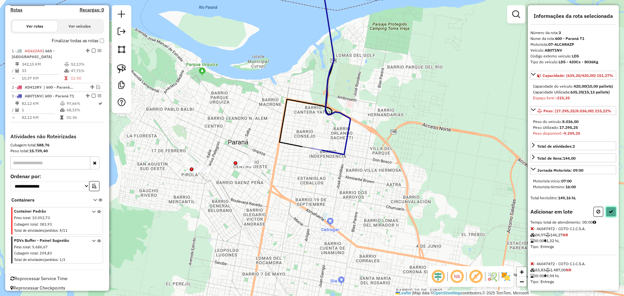
click at [610, 217] on button at bounding box center [610, 212] width 10 height 10
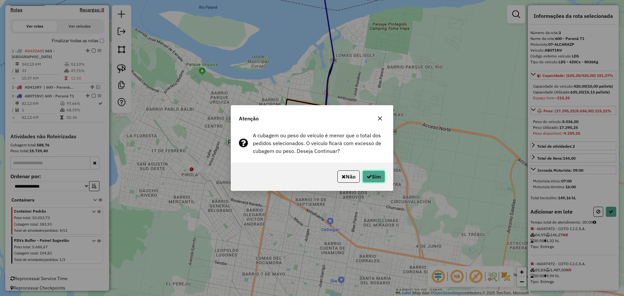
click at [378, 175] on button "Sim" at bounding box center [373, 177] width 23 height 12
select select "**********"
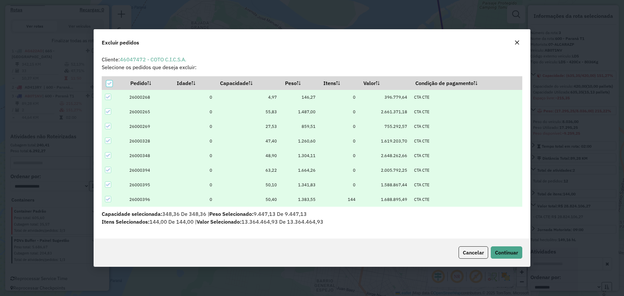
scroll to position [0, 0]
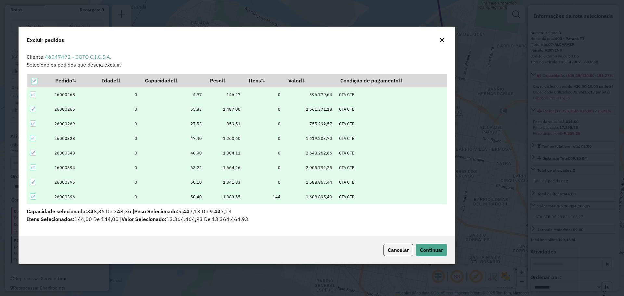
drag, startPoint x: 416, startPoint y: 45, endPoint x: 341, endPoint y: 43, distance: 75.4
click at [341, 43] on div "Excluir pedidos" at bounding box center [237, 38] width 436 height 23
click at [35, 110] on icon at bounding box center [33, 109] width 5 height 5
click at [31, 137] on icon at bounding box center [33, 138] width 5 height 5
click at [34, 153] on icon at bounding box center [33, 153] width 5 height 5
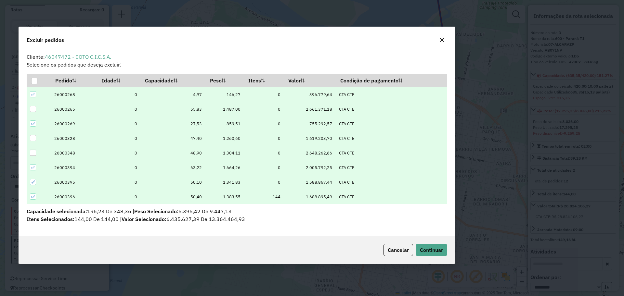
click at [34, 168] on icon at bounding box center [33, 167] width 5 height 5
click at [33, 183] on icon at bounding box center [33, 182] width 5 height 5
click at [420, 251] on span "Continuar" at bounding box center [431, 250] width 23 height 6
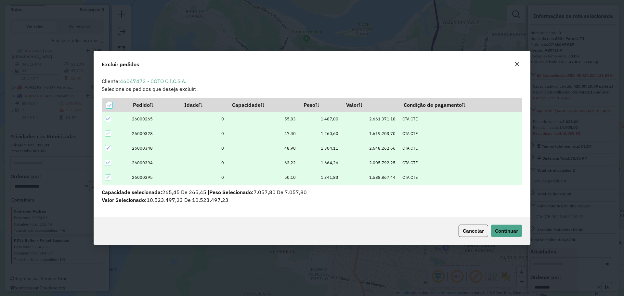
click at [108, 117] on icon at bounding box center [108, 119] width 5 height 5
click at [108, 132] on icon at bounding box center [108, 133] width 5 height 5
click at [108, 151] on div at bounding box center [108, 148] width 6 height 6
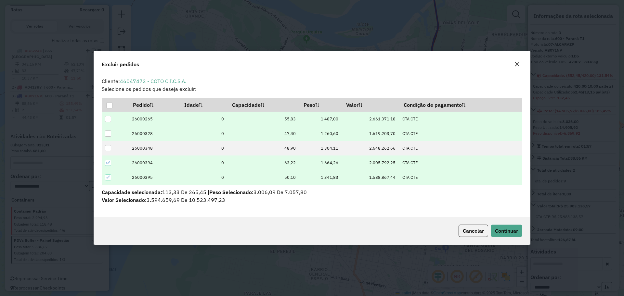
click at [108, 162] on icon at bounding box center [108, 162] width 5 height 5
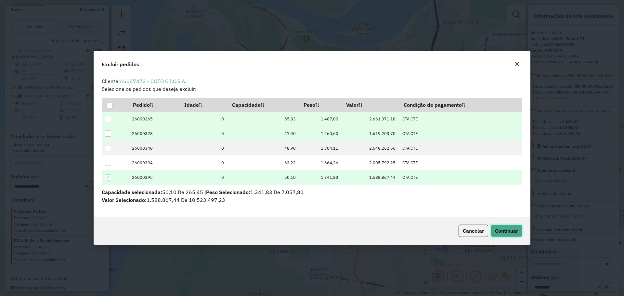
click at [501, 230] on span "Continuar" at bounding box center [506, 231] width 23 height 6
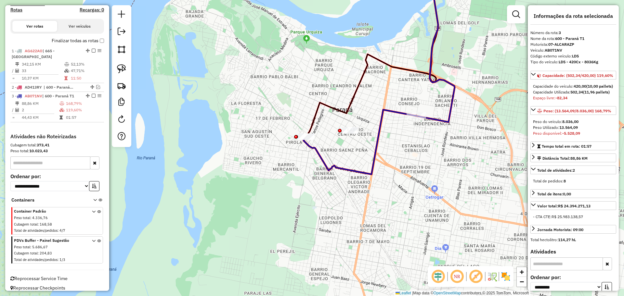
click at [311, 148] on icon at bounding box center [359, 142] width 113 height 65
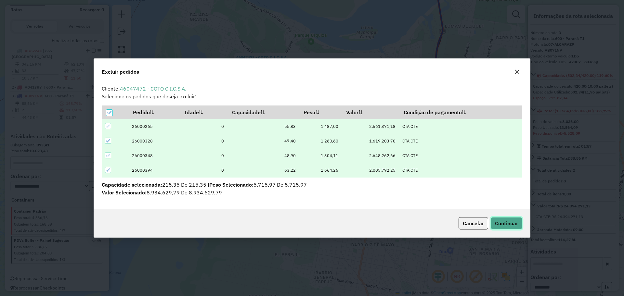
click at [501, 224] on span "Continuar" at bounding box center [506, 223] width 23 height 6
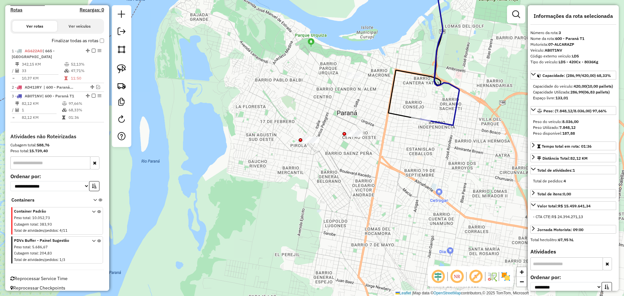
click at [449, 121] on icon at bounding box center [439, 47] width 39 height 155
drag, startPoint x: 299, startPoint y: 157, endPoint x: 253, endPoint y: 130, distance: 53.6
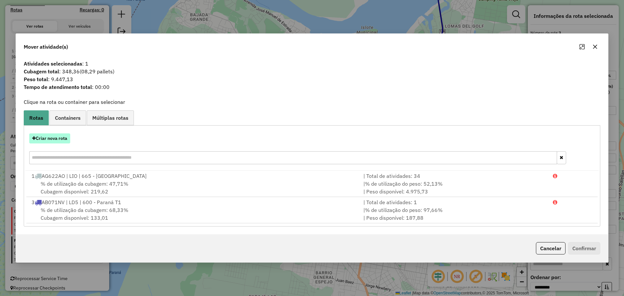
click at [57, 139] on button "Criar nova rota" at bounding box center [49, 138] width 41 height 10
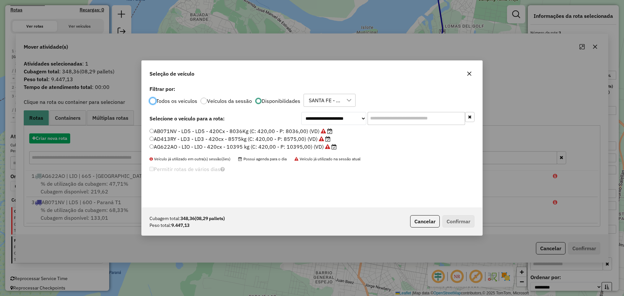
scroll to position [4, 2]
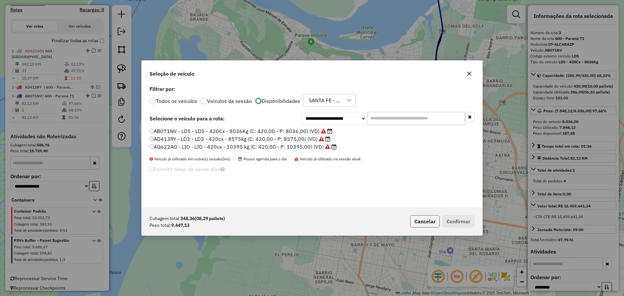
click at [422, 222] on button "Cancelar" at bounding box center [425, 221] width 30 height 12
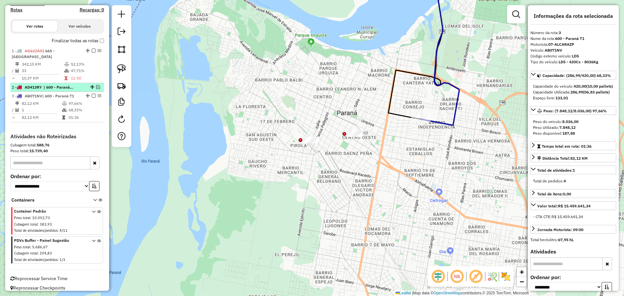
click at [96, 85] on em at bounding box center [98, 87] width 4 height 4
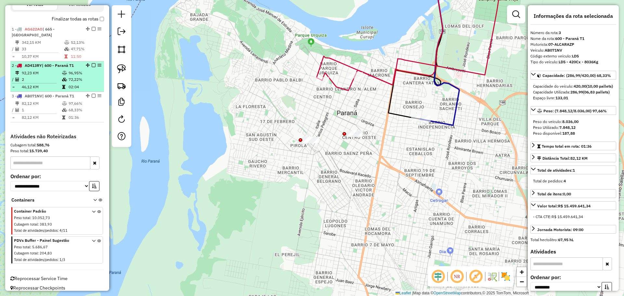
click at [90, 70] on td "96,95%" at bounding box center [84, 73] width 33 height 6
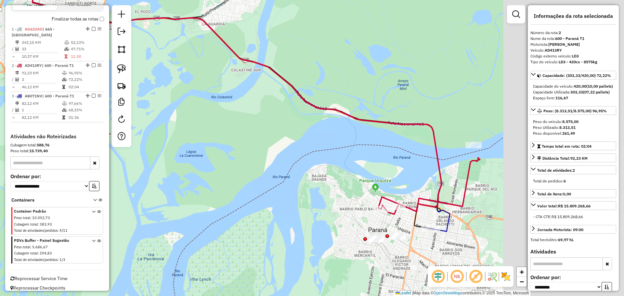
drag, startPoint x: 326, startPoint y: 120, endPoint x: 205, endPoint y: 80, distance: 127.8
click at [172, 53] on div "Janela de atendimento Grade de atendimento Capacidade Transportadoras Veículos …" at bounding box center [312, 148] width 624 height 296
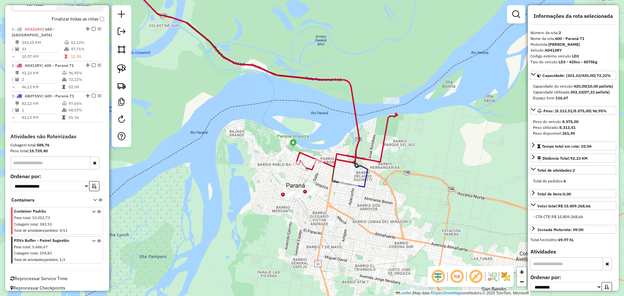
click at [344, 154] on icon at bounding box center [347, 141] width 99 height 57
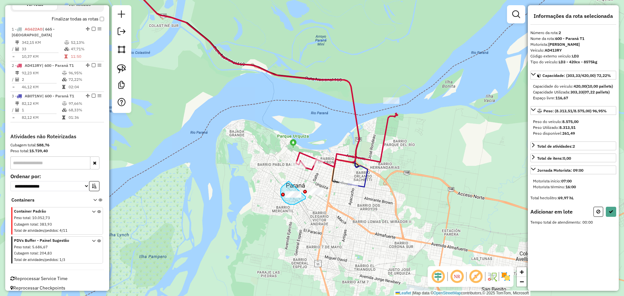
drag, startPoint x: 289, startPoint y: 182, endPoint x: 305, endPoint y: 197, distance: 22.5
click at [305, 197] on div "Janela de atendimento Grade de atendimento Capacidade Transportadoras Veículos …" at bounding box center [312, 148] width 624 height 296
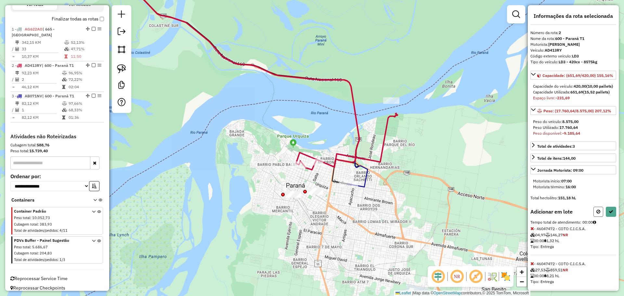
click at [597, 214] on icon at bounding box center [598, 211] width 4 height 5
select select "**********"
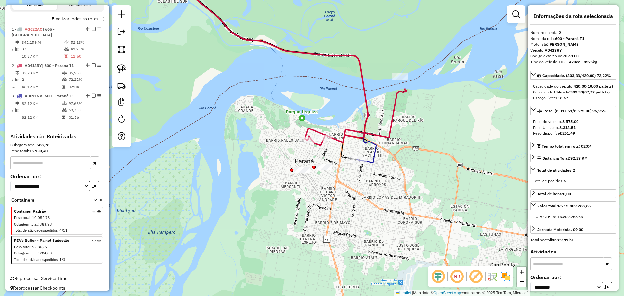
drag, startPoint x: 312, startPoint y: 222, endPoint x: 320, endPoint y: 201, distance: 23.1
click at [320, 201] on div "Janela de atendimento Grade de atendimento Capacidade Transportadoras Veículos …" at bounding box center [312, 148] width 624 height 296
drag, startPoint x: 289, startPoint y: 161, endPoint x: 309, endPoint y: 161, distance: 19.5
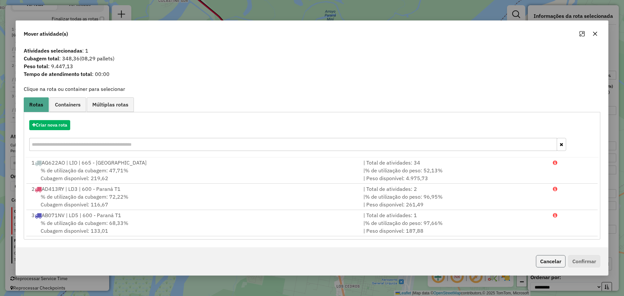
click at [550, 260] on button "Cancelar" at bounding box center [551, 261] width 30 height 12
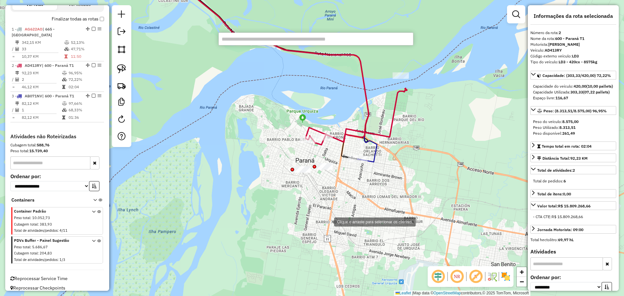
paste input "*****"
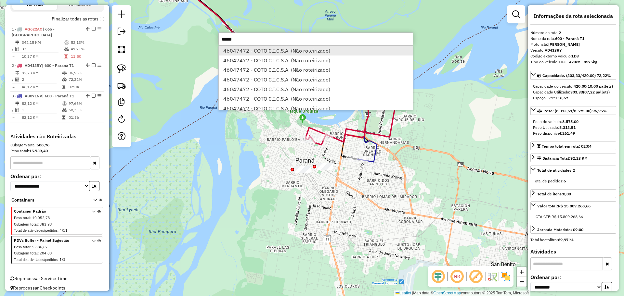
type input "*****"
click at [300, 51] on li "46047472 - COTO C.I.C.S.A. (Não roteirizado)" at bounding box center [316, 51] width 194 height 10
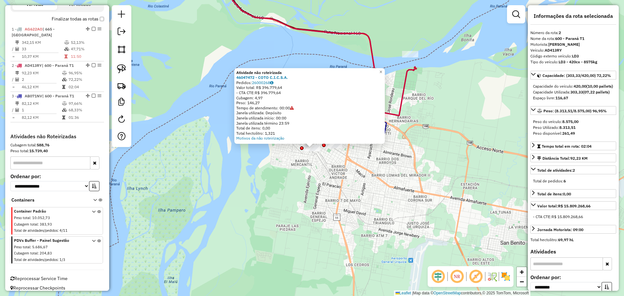
drag, startPoint x: 362, startPoint y: 197, endPoint x: 361, endPoint y: 190, distance: 6.6
click at [362, 197] on div "Atividade não roteirizada 46047472 - COTO C.I.C.S.A. Pedidos: 26000268 Valor to…" at bounding box center [312, 148] width 624 height 296
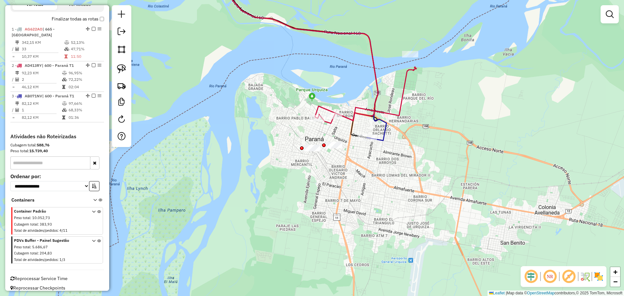
click at [391, 112] on icon at bounding box center [366, 95] width 99 height 57
select select "**********"
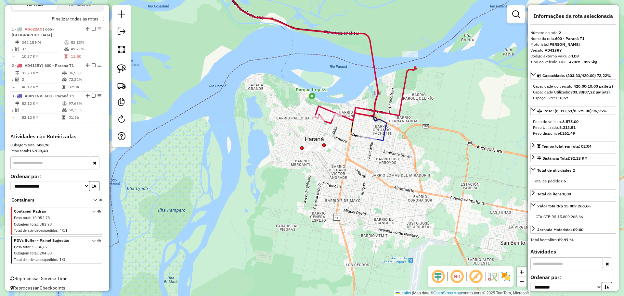
drag, startPoint x: 577, startPoint y: 146, endPoint x: 562, endPoint y: 145, distance: 14.6
click at [562, 136] on div "Peso disponível: 261,49" at bounding box center [573, 134] width 81 height 6
copy strong "261,49"
click at [384, 141] on icon at bounding box center [286, 55] width 199 height 170
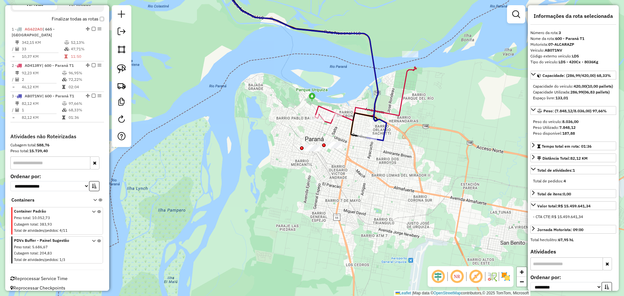
drag, startPoint x: 581, startPoint y: 56, endPoint x: 572, endPoint y: 56, distance: 9.7
click at [572, 56] on div "Código externo veículo: LD5" at bounding box center [573, 56] width 86 height 6
copy strong "LD5"
drag, startPoint x: 574, startPoint y: 112, endPoint x: 556, endPoint y: 110, distance: 17.9
click at [556, 101] on div "Espaço livre: 133,01" at bounding box center [573, 98] width 81 height 6
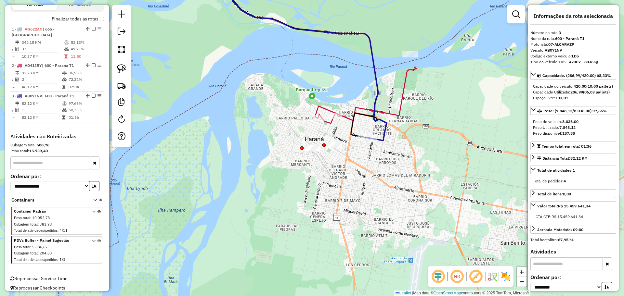
copy strong "133,01"
click at [321, 105] on icon at bounding box center [282, 45] width 190 height 150
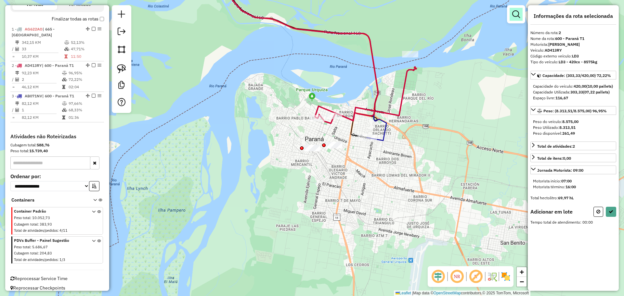
click at [515, 18] on em at bounding box center [516, 14] width 8 height 8
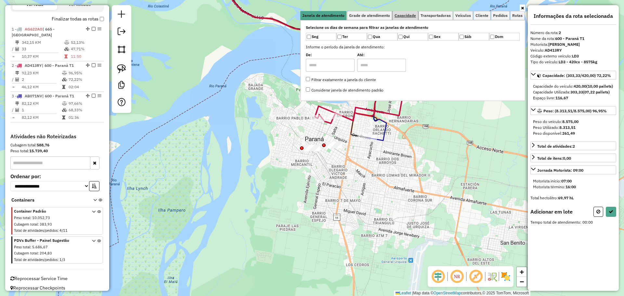
click at [410, 19] on link "Capacidade" at bounding box center [404, 15] width 25 height 9
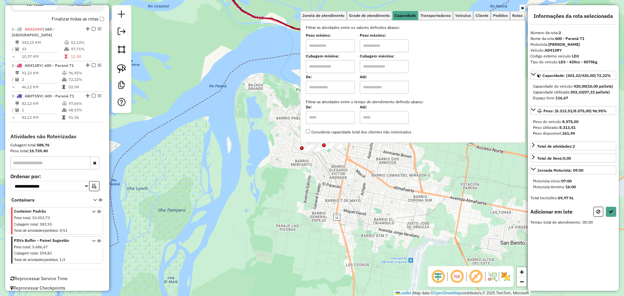
click at [337, 67] on input "text" at bounding box center [330, 66] width 49 height 13
click at [375, 51] on input "text" at bounding box center [384, 45] width 49 height 13
type input "******"
click at [342, 45] on input "text" at bounding box center [330, 45] width 49 height 13
type input "****"
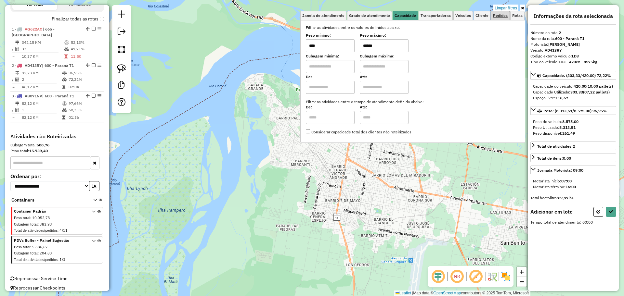
click at [503, 14] on span "Pedidos" at bounding box center [500, 16] width 15 height 4
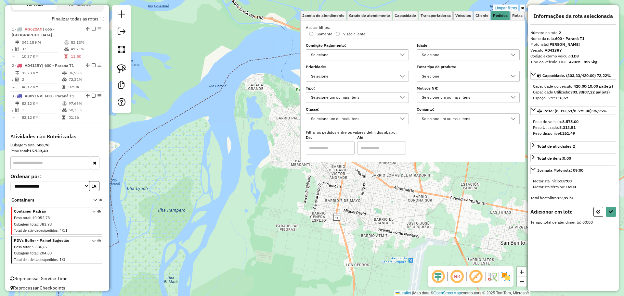
click at [504, 6] on link "Limpar filtros" at bounding box center [505, 8] width 25 height 7
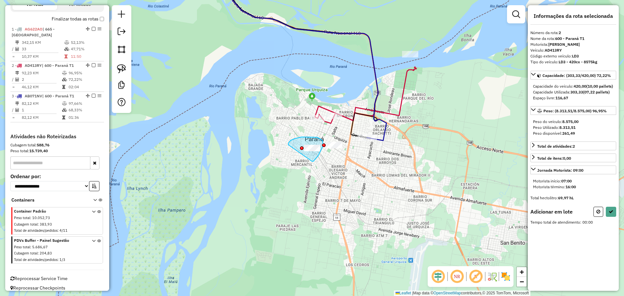
drag, startPoint x: 312, startPoint y: 161, endPoint x: 288, endPoint y: 145, distance: 29.2
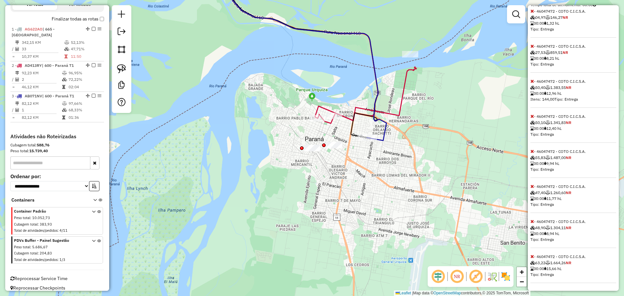
scroll to position [235, 0]
click at [530, 258] on icon at bounding box center [532, 256] width 4 height 5
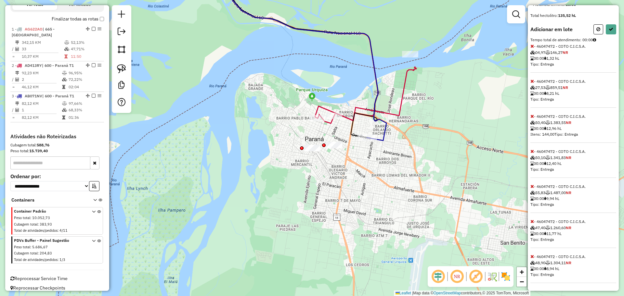
click at [530, 258] on icon at bounding box center [532, 256] width 4 height 5
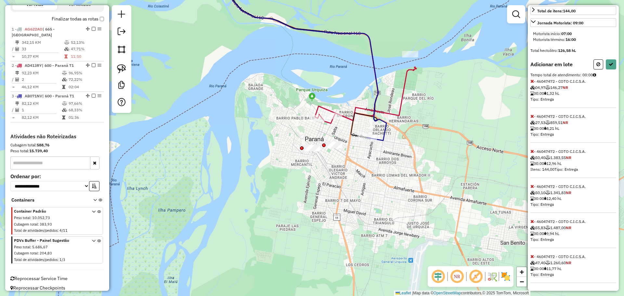
click at [531, 258] on icon at bounding box center [532, 256] width 4 height 5
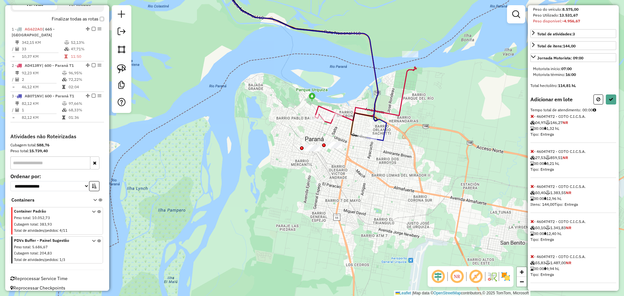
click at [531, 258] on icon at bounding box center [532, 256] width 4 height 5
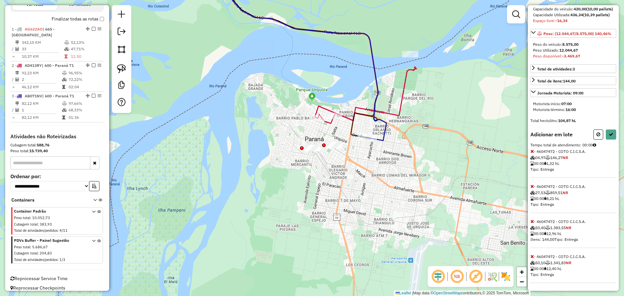
click at [531, 258] on icon at bounding box center [532, 256] width 4 height 5
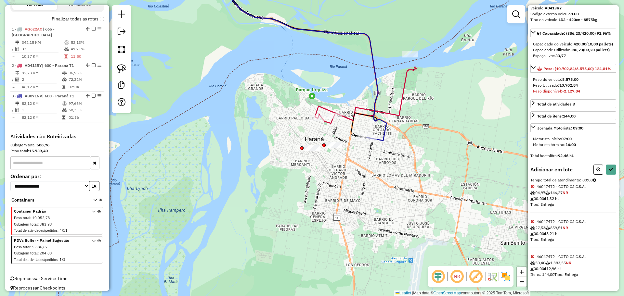
click at [531, 258] on icon at bounding box center [532, 256] width 4 height 5
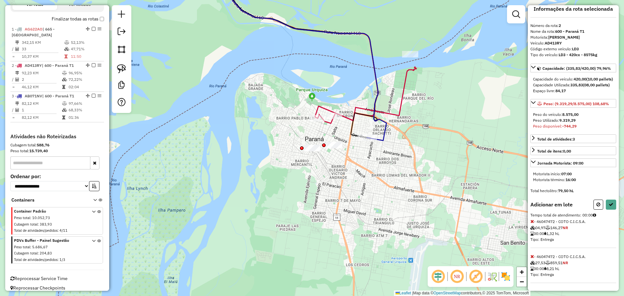
scroll to position [19, 0]
click at [531, 256] on icon at bounding box center [532, 256] width 4 height 5
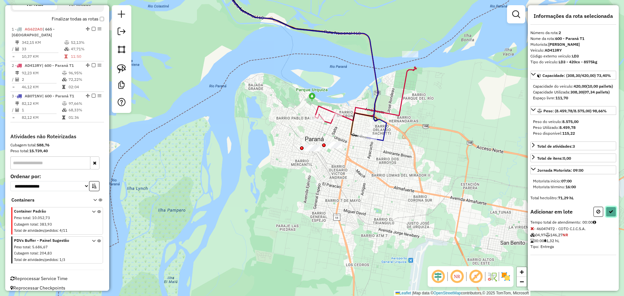
click at [609, 217] on button at bounding box center [610, 212] width 10 height 10
select select "**********"
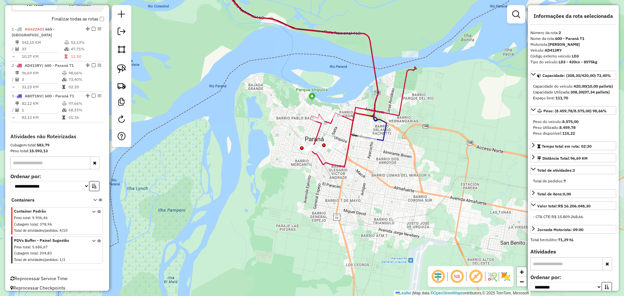
click at [318, 136] on icon at bounding box center [363, 107] width 106 height 81
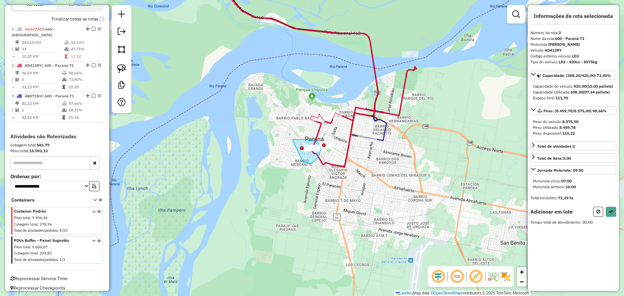
drag, startPoint x: 302, startPoint y: 161, endPoint x: 292, endPoint y: 140, distance: 24.0
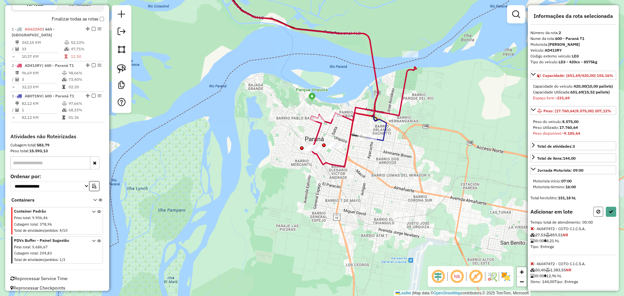
click at [593, 217] on button at bounding box center [598, 212] width 10 height 10
select select "**********"
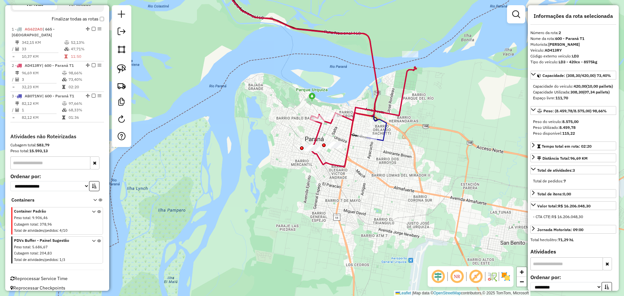
click at [382, 141] on icon at bounding box center [286, 55] width 199 height 170
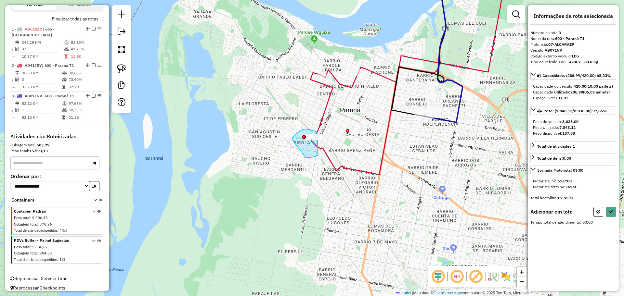
drag, startPoint x: 292, startPoint y: 140, endPoint x: 303, endPoint y: 158, distance: 21.3
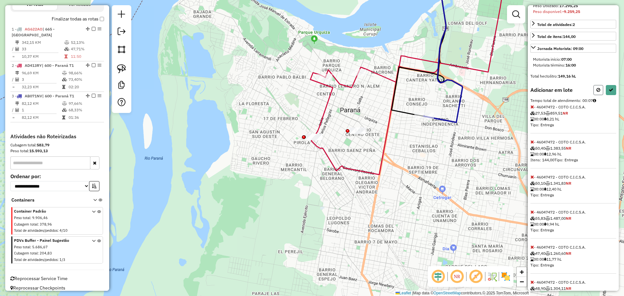
click at [594, 95] on button at bounding box center [598, 90] width 10 height 10
select select "**********"
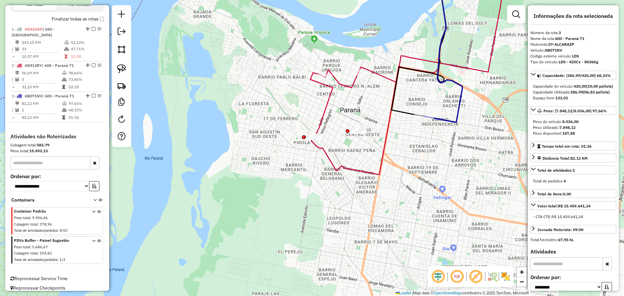
click at [446, 119] on icon at bounding box center [443, 46] width 39 height 152
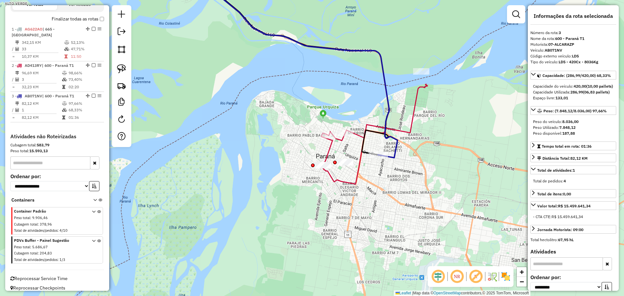
drag, startPoint x: 342, startPoint y: 183, endPoint x: 377, endPoint y: 190, distance: 36.4
click at [377, 190] on div "Janela de atendimento Grade de atendimento Capacidade Transportadoras Veículos …" at bounding box center [312, 148] width 624 height 296
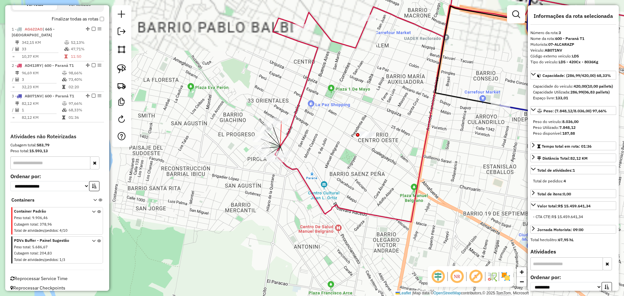
click at [283, 124] on div at bounding box center [281, 121] width 16 height 6
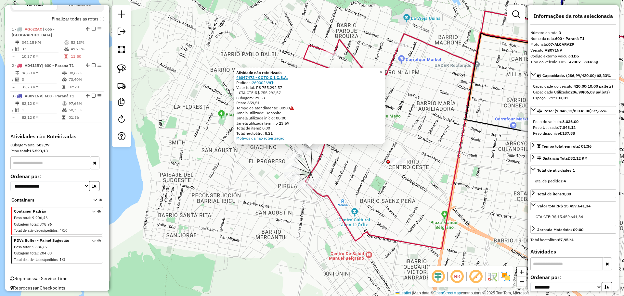
drag, startPoint x: 237, startPoint y: 79, endPoint x: 256, endPoint y: 79, distance: 19.2
click at [256, 79] on div "Atividade não roteirizada 46047472 - COTO C.I.C.S.A. Pedidos: 26000269 Valor to…" at bounding box center [309, 106] width 150 height 76
copy strong "46047472"
click at [334, 173] on div "Atividade não roteirizada 46047472 - COTO C.I.C.S.A. Pedidos: 26000269 Valor to…" at bounding box center [312, 148] width 624 height 296
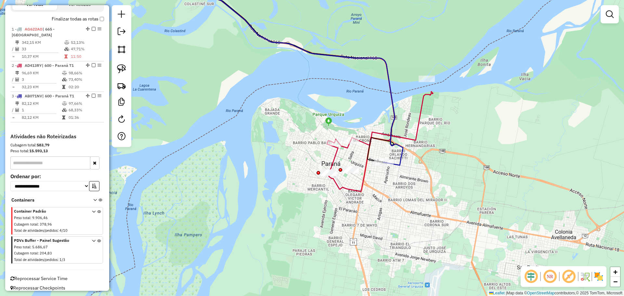
click at [329, 164] on icon at bounding box center [380, 132] width 106 height 81
select select "**********"
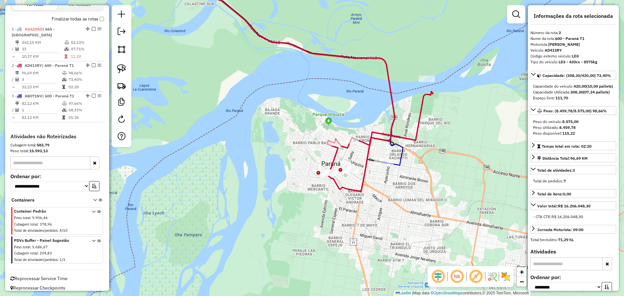
click at [398, 163] on icon at bounding box center [287, 67] width 231 height 195
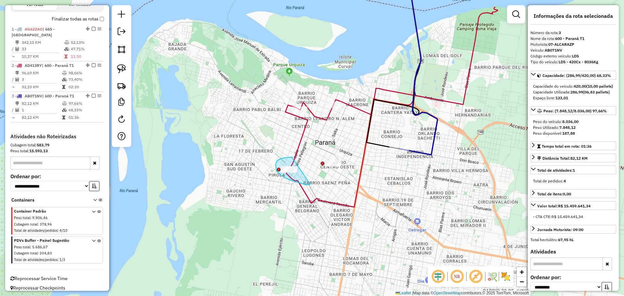
drag, startPoint x: 292, startPoint y: 157, endPoint x: 310, endPoint y: 184, distance: 32.5
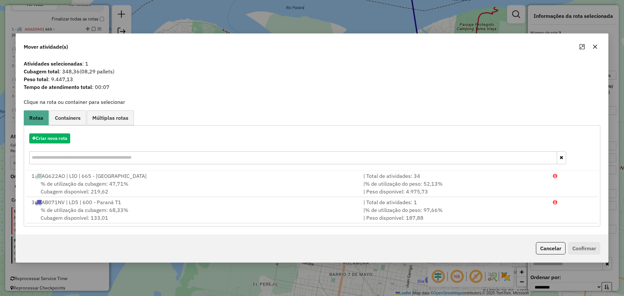
click at [594, 45] on icon "button" at bounding box center [594, 46] width 5 height 5
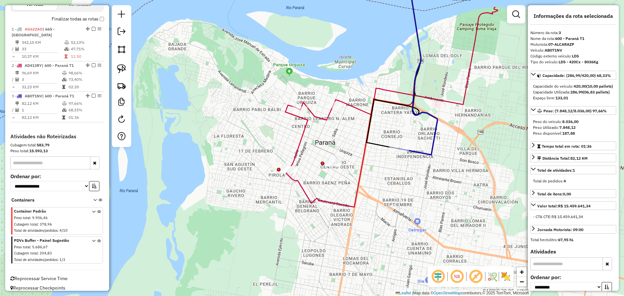
click at [298, 181] on icon at bounding box center [353, 88] width 134 height 237
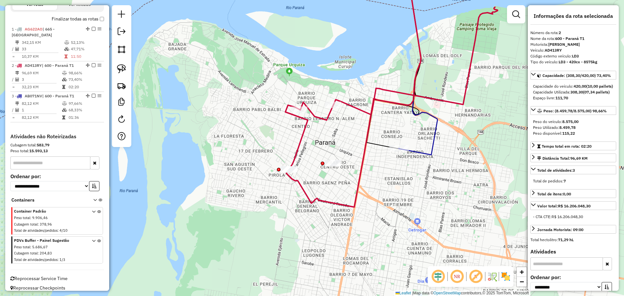
click at [428, 152] on icon at bounding box center [418, 62] width 39 height 184
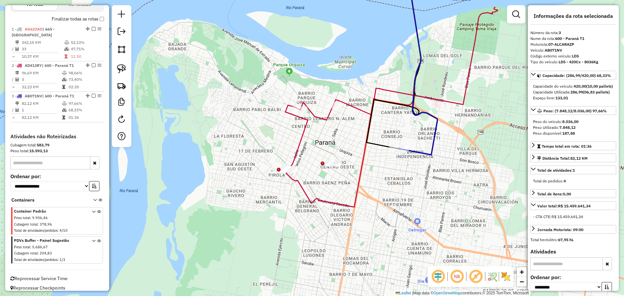
click at [392, 208] on div "Janela de atendimento Grade de atendimento Capacidade Transportadoras Veículos …" at bounding box center [312, 148] width 624 height 296
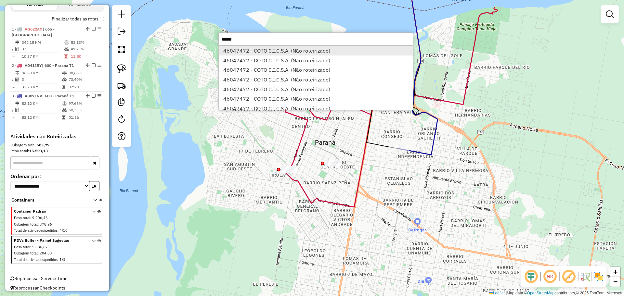
type input "*****"
click at [267, 50] on li "46047472 - COTO C.I.C.S.A. (Não roteirizado)" at bounding box center [316, 51] width 194 height 10
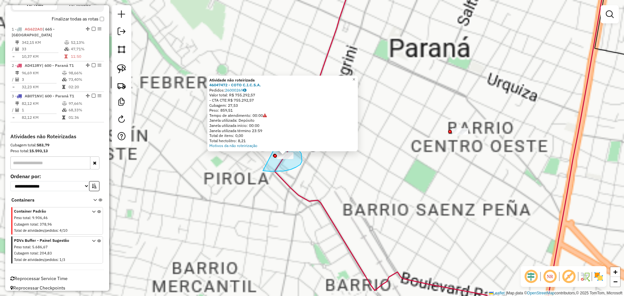
drag, startPoint x: 263, startPoint y: 171, endPoint x: 214, endPoint y: 142, distance: 57.3
click at [214, 142] on div "Atividade não roteirizada 46047472 - COTO C.I.C.S.A. Pedidos: 26000269 Valor to…" at bounding box center [312, 148] width 624 height 296
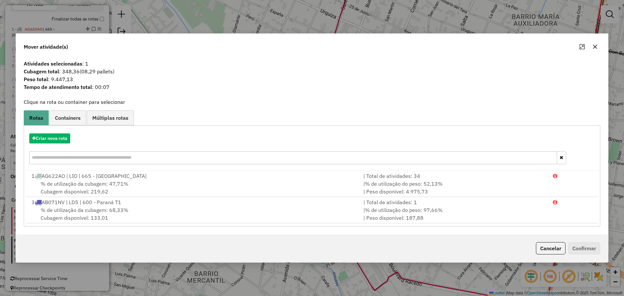
drag, startPoint x: 113, startPoint y: 71, endPoint x: 83, endPoint y: 71, distance: 30.5
click at [83, 71] on span "(08,29 pallets)" at bounding box center [97, 71] width 35 height 6
copy span "08,29 pallets"
drag, startPoint x: 76, startPoint y: 79, endPoint x: 80, endPoint y: 86, distance: 8.4
click at [50, 80] on span "Peso total : 9.447,13" at bounding box center [312, 79] width 584 height 8
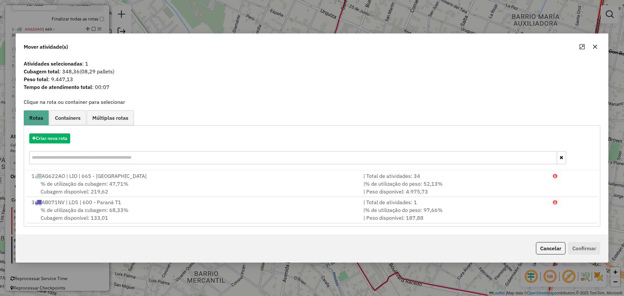
copy span "9.447,13"
click at [595, 44] on button "button" at bounding box center [595, 47] width 10 height 10
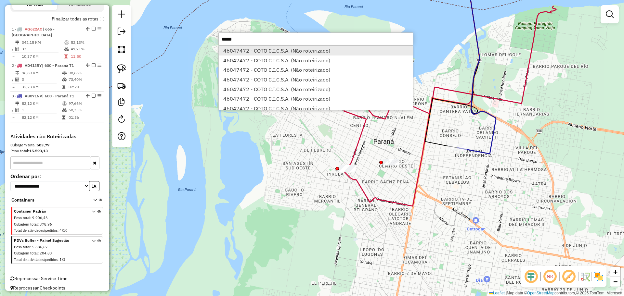
type input "*****"
click at [307, 50] on li "46047472 - COTO C.I.C.S.A. (Não roteirizado)" at bounding box center [316, 51] width 194 height 10
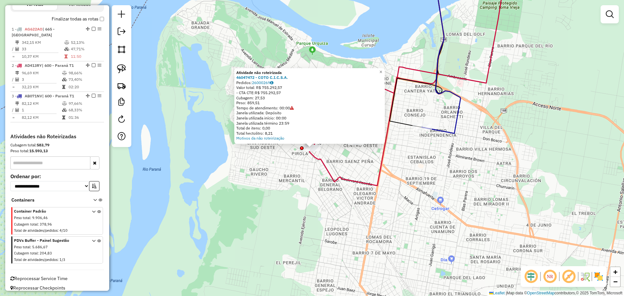
click at [386, 163] on div "Atividade não roteirizada 46047472 - COTO C.I.C.S.A. Pedidos: 26000269 Valor to…" at bounding box center [312, 148] width 624 height 296
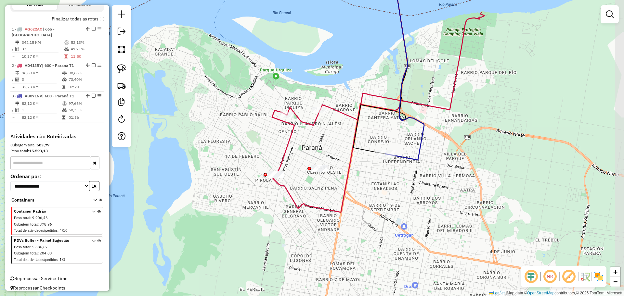
drag, startPoint x: 429, startPoint y: 141, endPoint x: 393, endPoint y: 168, distance: 44.8
click at [393, 168] on div "Janela de atendimento Grade de atendimento Capacidade Transportadoras Veículos …" at bounding box center [312, 148] width 624 height 296
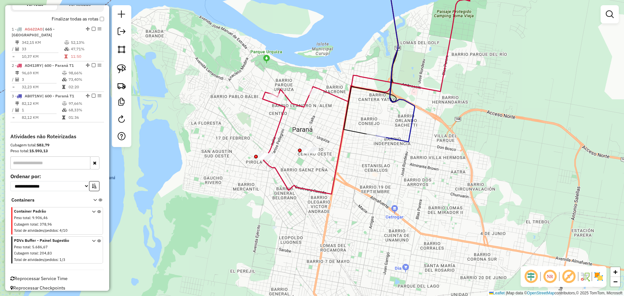
click at [404, 142] on icon at bounding box center [395, 55] width 39 height 171
select select "**********"
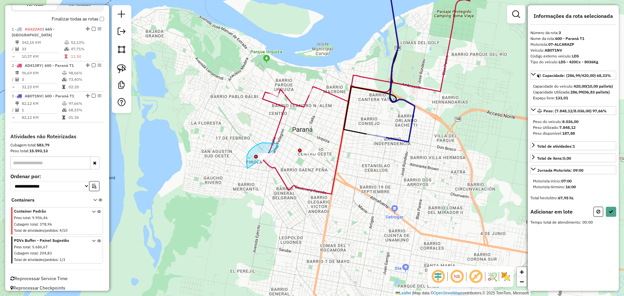
drag, startPoint x: 278, startPoint y: 147, endPoint x: 276, endPoint y: 183, distance: 35.8
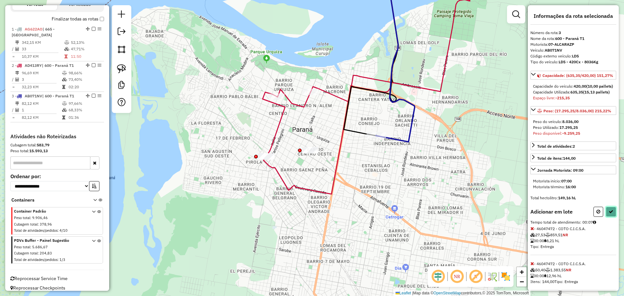
click at [610, 217] on button at bounding box center [610, 212] width 10 height 10
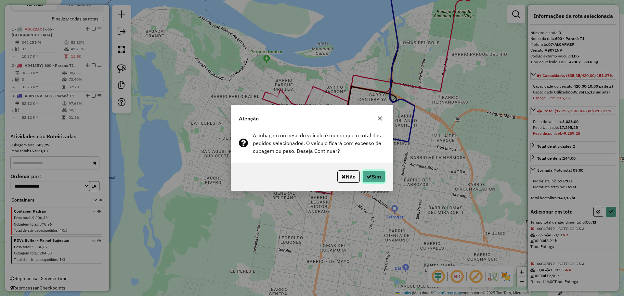
click at [379, 177] on button "Sim" at bounding box center [373, 177] width 23 height 12
select select "**********"
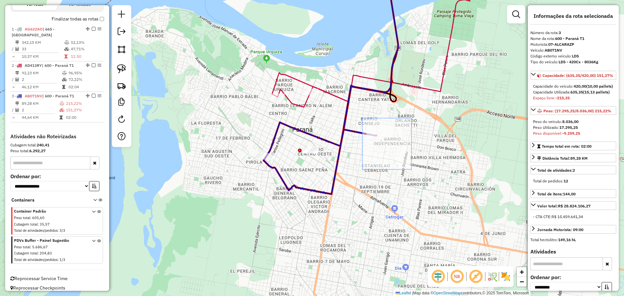
drag, startPoint x: 400, startPoint y: 161, endPoint x: 412, endPoint y: 170, distance: 14.7
click at [412, 170] on div "Janela de atendimento Grade de atendimento Capacidade Transportadoras Veículos …" at bounding box center [312, 148] width 624 height 296
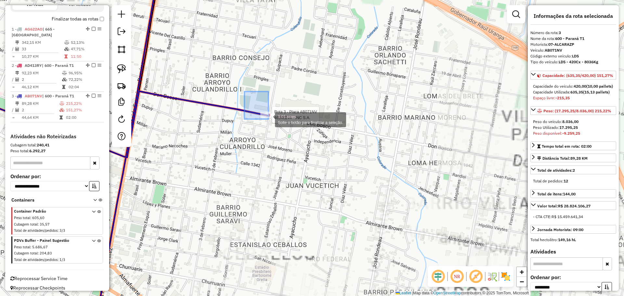
drag, startPoint x: 268, startPoint y: 119, endPoint x: 320, endPoint y: 172, distance: 73.7
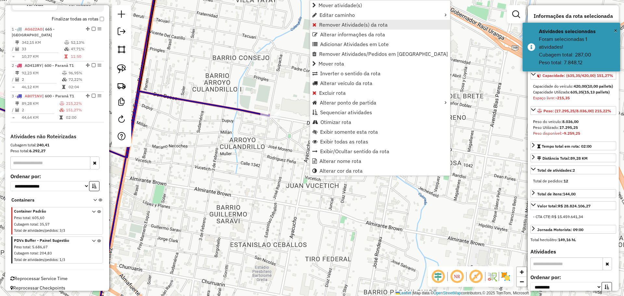
click at [344, 27] on span "Remover Atividade(s) da rota" at bounding box center [353, 24] width 69 height 5
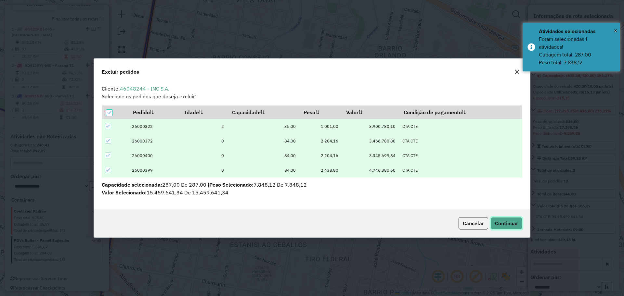
click at [513, 224] on span "Continuar" at bounding box center [506, 223] width 23 height 6
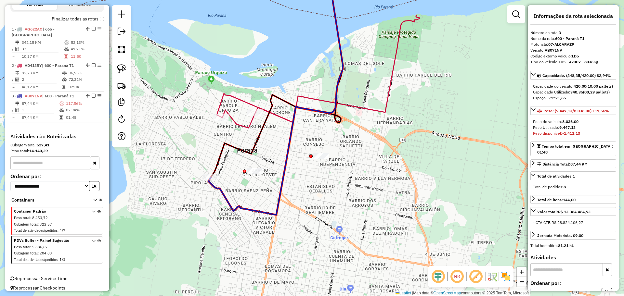
click at [238, 124] on icon at bounding box center [320, 71] width 198 height 113
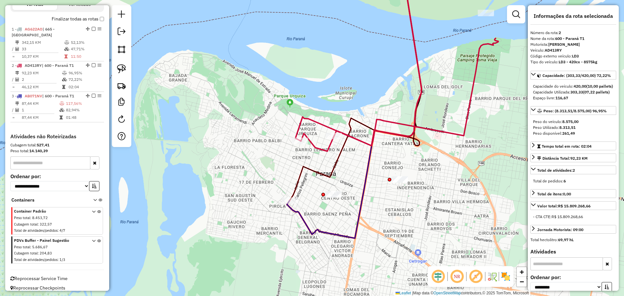
drag, startPoint x: 291, startPoint y: 176, endPoint x: 376, endPoint y: 156, distance: 88.0
click at [376, 156] on div "Janela de atendimento Grade de atendimento Capacidade Transportadoras Veículos …" at bounding box center [312, 148] width 624 height 296
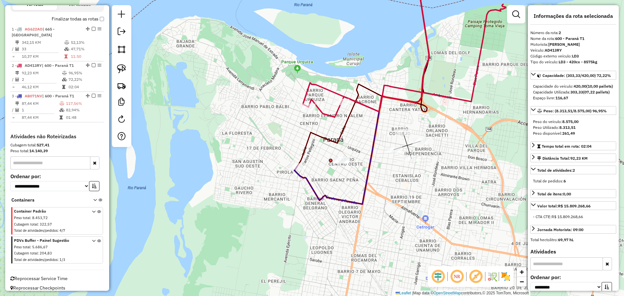
click at [302, 181] on icon at bounding box center [361, 87] width 134 height 234
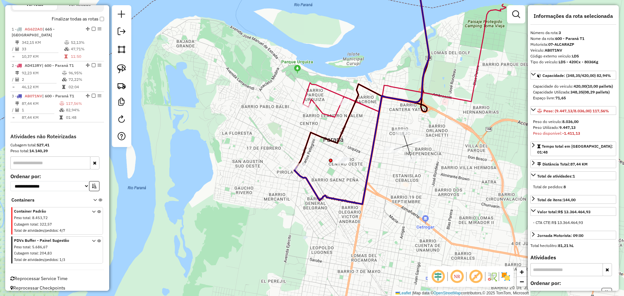
drag, startPoint x: 319, startPoint y: 102, endPoint x: 317, endPoint y: 110, distance: 7.8
click at [319, 103] on div "Janela de atendimento Grade de atendimento Capacidade Transportadoras Veículos …" at bounding box center [312, 148] width 624 height 296
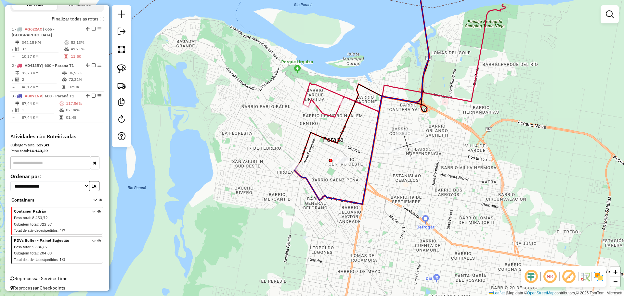
click at [317, 110] on icon at bounding box center [406, 60] width 198 height 113
select select "**********"
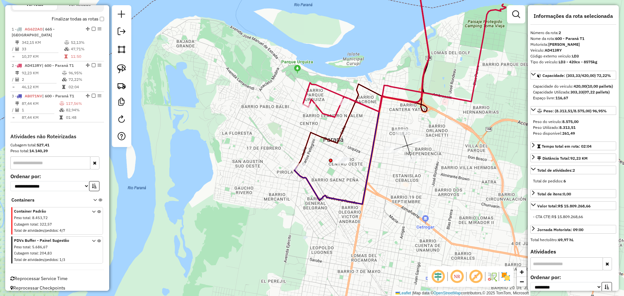
click at [392, 199] on div "Janela de atendimento Grade de atendimento Capacidade Transportadoras Veículos …" at bounding box center [312, 148] width 624 height 296
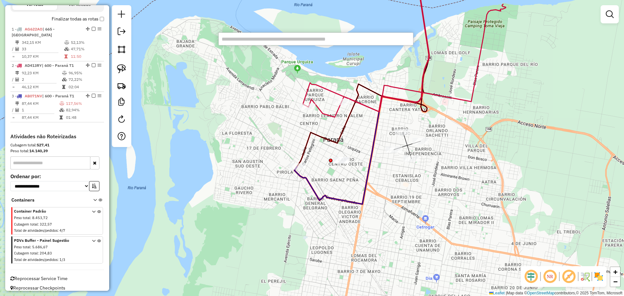
paste input "*****"
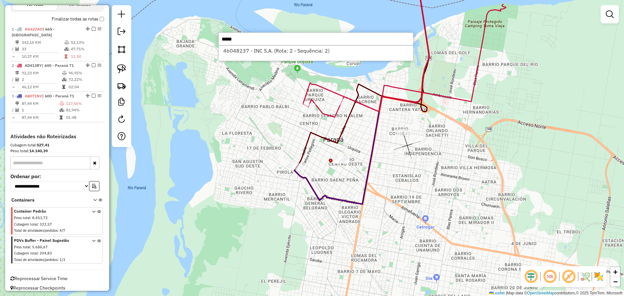
type input "*****"
click at [271, 57] on div "46048237 - INC S.A. (Rota: 2 - Sequência: 2)" at bounding box center [315, 53] width 195 height 16
click at [288, 49] on li "46048237 - INC S.A. (Rota: 2 - Sequência: 2)" at bounding box center [316, 51] width 194 height 10
select select "**********"
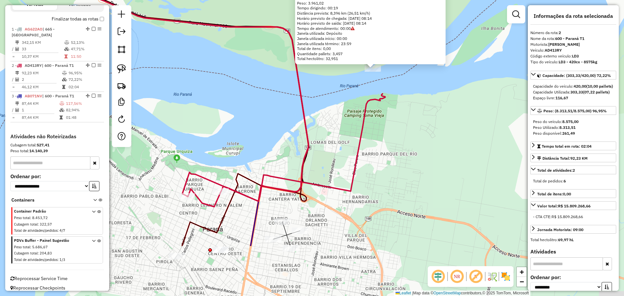
drag, startPoint x: 308, startPoint y: 204, endPoint x: 382, endPoint y: 112, distance: 117.6
click at [380, 113] on div "46048237 - INC S.A. Pedidos: 26000398, 26000397, 26000298 Valor total: R$ 8.332…" at bounding box center [312, 148] width 624 height 296
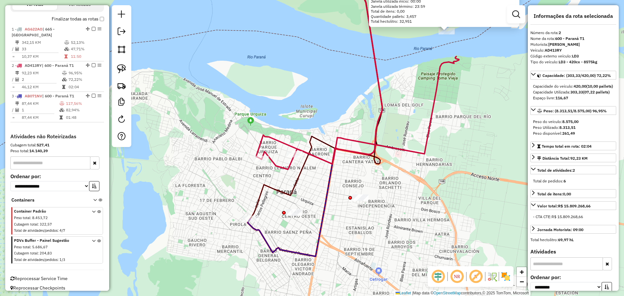
click at [277, 166] on icon at bounding box center [359, 113] width 198 height 113
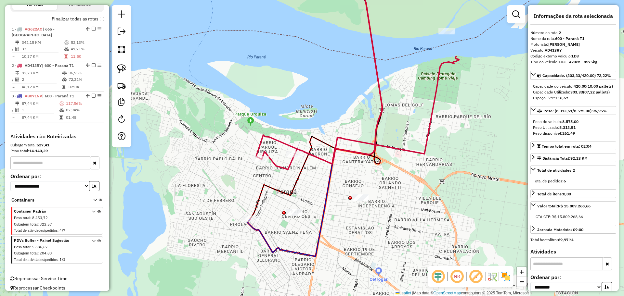
click at [277, 164] on icon at bounding box center [359, 113] width 198 height 113
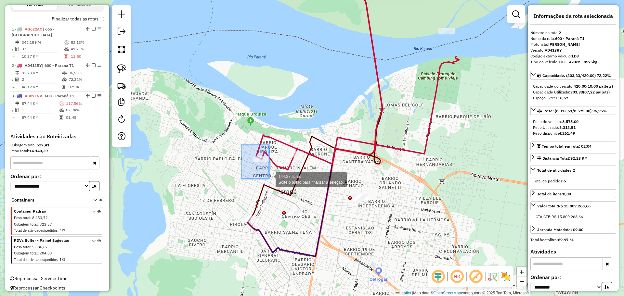
drag, startPoint x: 266, startPoint y: 171, endPoint x: 269, endPoint y: 179, distance: 8.1
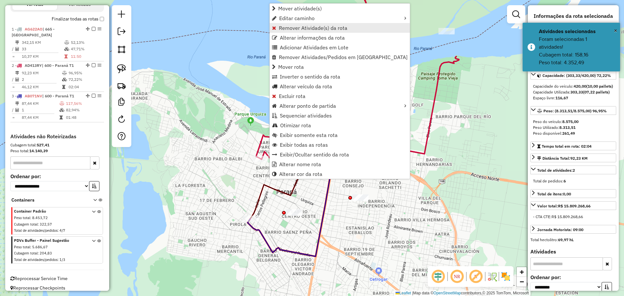
click at [313, 30] on span "Remover Atividade(s) da rota" at bounding box center [313, 27] width 69 height 5
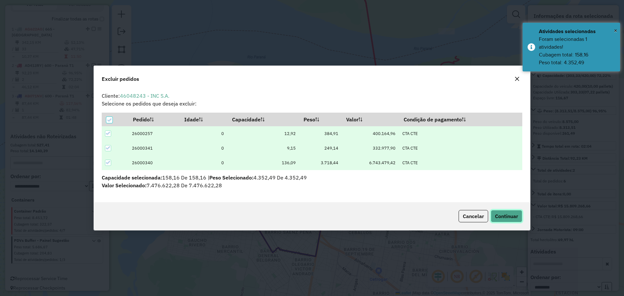
click at [501, 217] on span "Continuar" at bounding box center [506, 216] width 23 height 6
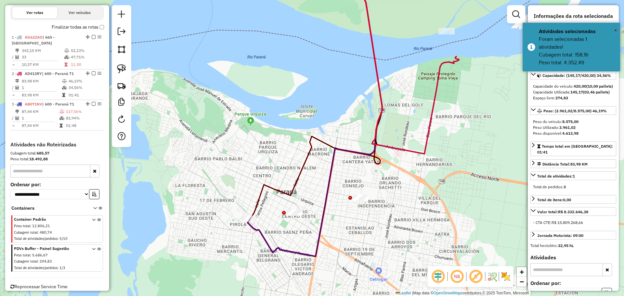
scroll to position [248, 0]
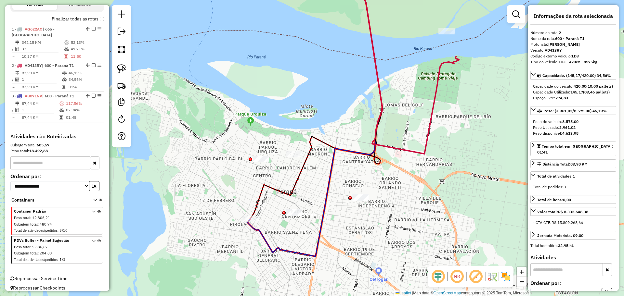
click at [436, 103] on icon at bounding box center [326, 62] width 265 height 184
click at [432, 103] on icon at bounding box center [326, 62] width 265 height 184
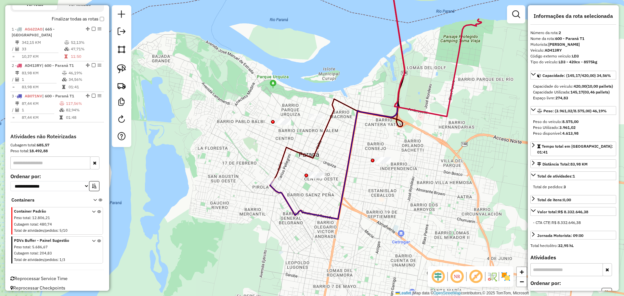
drag, startPoint x: 392, startPoint y: 171, endPoint x: 419, endPoint y: 128, distance: 50.5
click at [419, 128] on div "Janela de atendimento Grade de atendimento Capacidade Transportadoras Veículos …" at bounding box center [312, 148] width 624 height 296
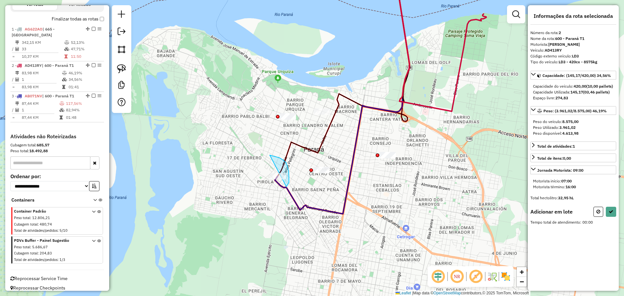
drag, startPoint x: 270, startPoint y: 155, endPoint x: 234, endPoint y: 178, distance: 42.8
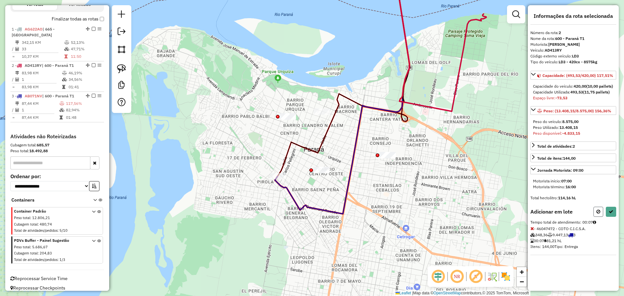
click at [597, 214] on icon at bounding box center [598, 211] width 4 height 5
select select "**********"
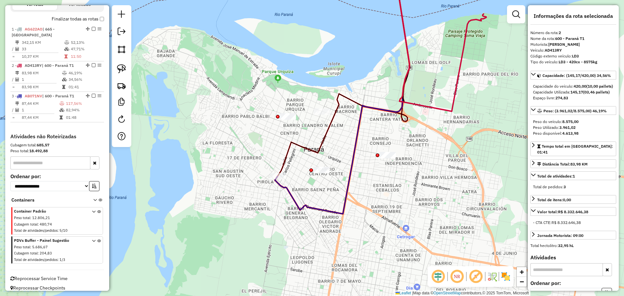
click at [284, 186] on icon at bounding box center [342, 92] width 134 height 244
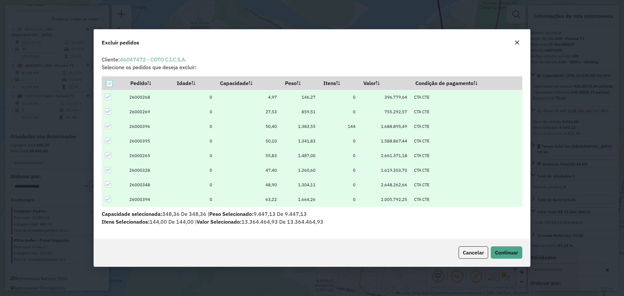
scroll to position [4, 2]
click at [110, 82] on icon at bounding box center [109, 83] width 5 height 5
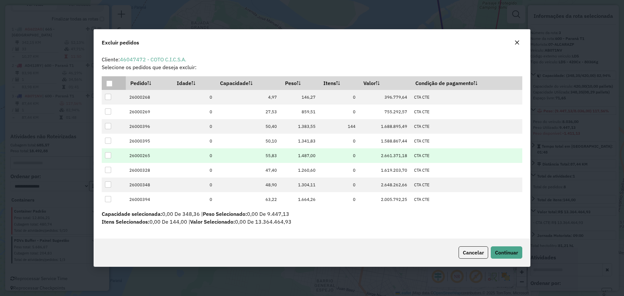
click at [109, 154] on div at bounding box center [108, 155] width 6 height 6
click at [513, 250] on span "Continuar" at bounding box center [506, 252] width 23 height 6
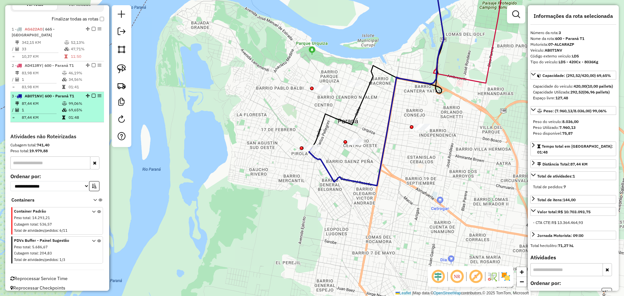
click at [92, 94] on em at bounding box center [94, 96] width 4 height 4
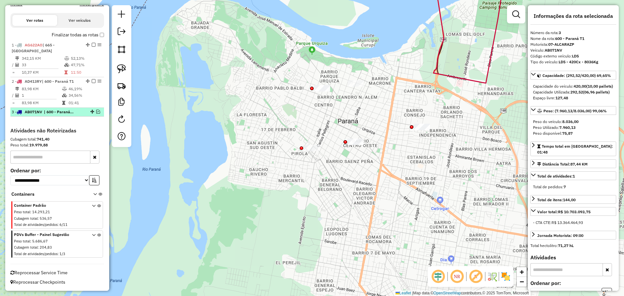
scroll to position [226, 0]
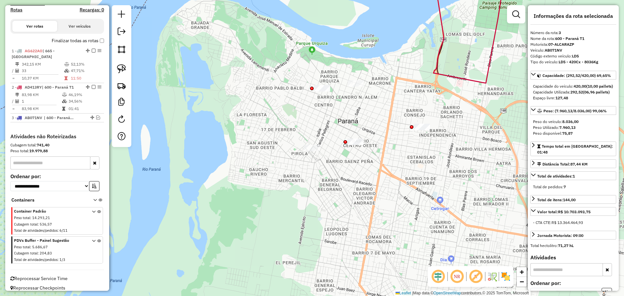
click at [475, 80] on icon at bounding box center [476, 26] width 87 height 113
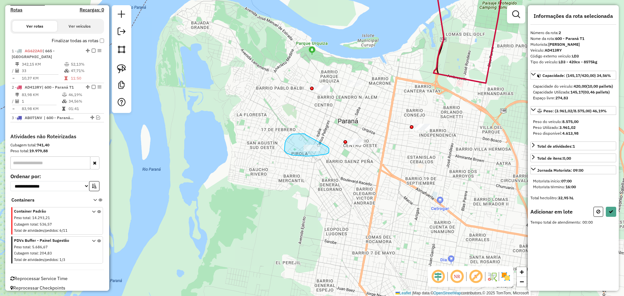
drag, startPoint x: 305, startPoint y: 135, endPoint x: 326, endPoint y: 147, distance: 24.0
click at [613, 217] on button at bounding box center [610, 212] width 10 height 10
select select "**********"
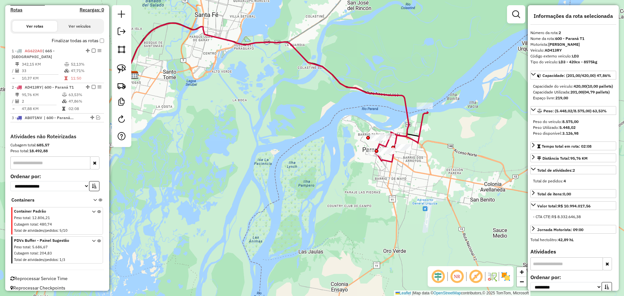
click at [423, 132] on icon at bounding box center [401, 132] width 52 height 41
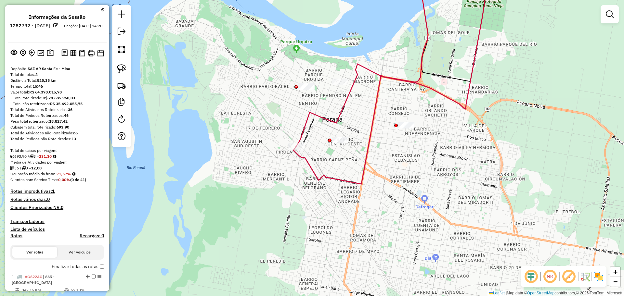
click at [337, 121] on icon at bounding box center [400, 65] width 209 height 162
select select "**********"
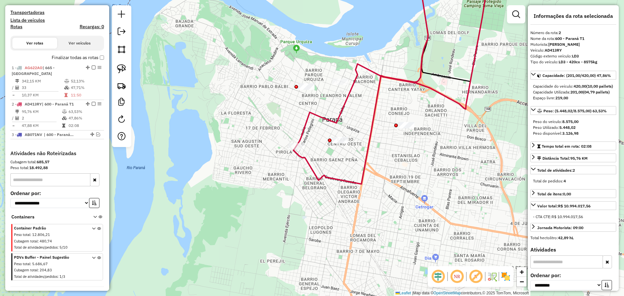
scroll to position [226, 0]
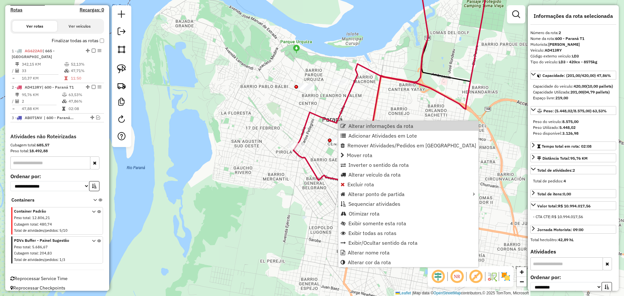
click at [456, 84] on div "Janela de atendimento Grade de atendimento Capacidade Transportadoras Veículos …" at bounding box center [312, 148] width 624 height 296
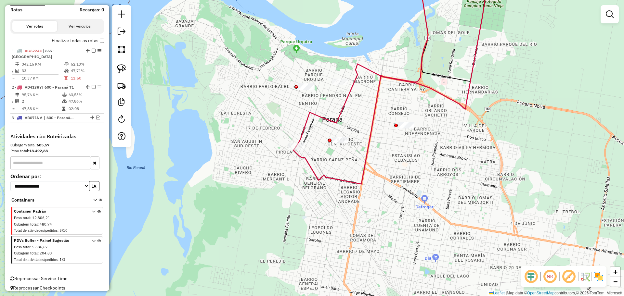
click at [326, 116] on icon at bounding box center [400, 65] width 209 height 162
select select "**********"
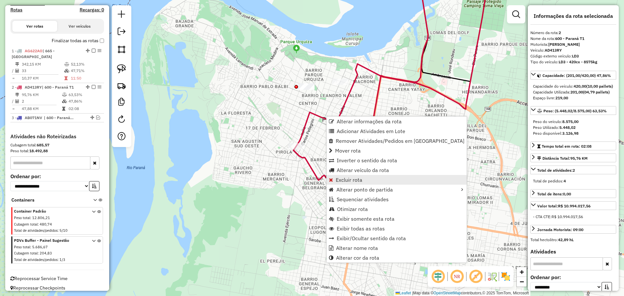
click at [367, 182] on link "Excluir rota" at bounding box center [396, 180] width 140 height 10
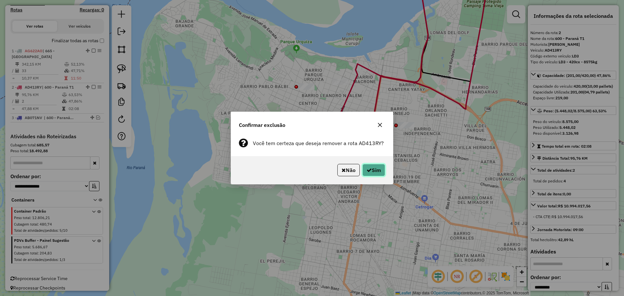
click at [375, 169] on button "Sim" at bounding box center [373, 170] width 23 height 12
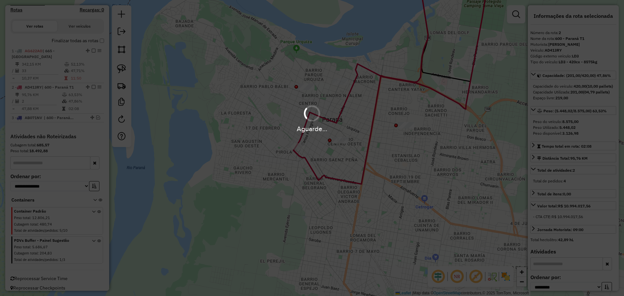
scroll to position [187, 0]
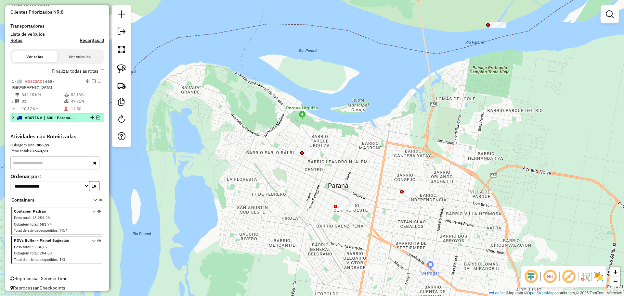
click at [96, 116] on em at bounding box center [98, 118] width 4 height 4
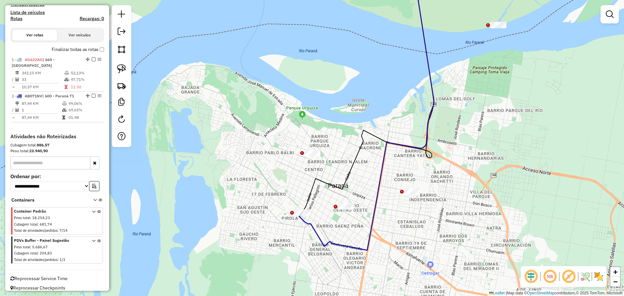
click at [306, 226] on icon at bounding box center [346, 110] width 175 height 280
select select "**********"
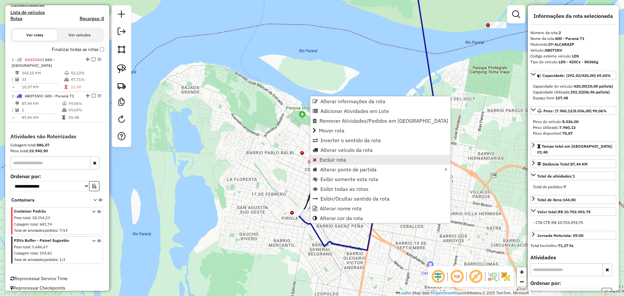
click at [345, 161] on span "Excluir rota" at bounding box center [332, 159] width 27 height 5
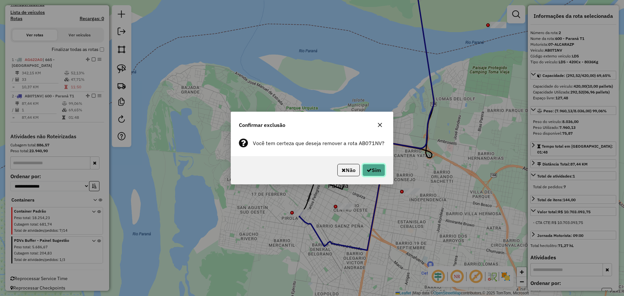
click at [372, 171] on button "Sim" at bounding box center [373, 170] width 23 height 12
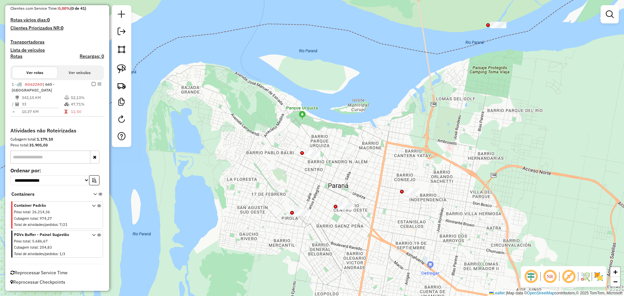
scroll to position [166, 0]
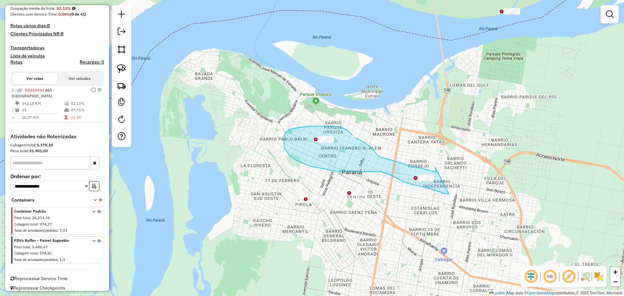
drag, startPoint x: 435, startPoint y: 169, endPoint x: 452, endPoint y: 195, distance: 30.8
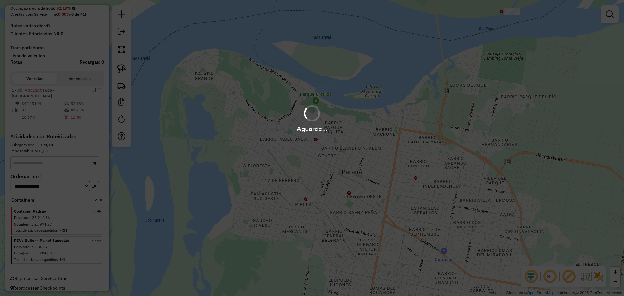
click at [400, 149] on div "Aguarde..." at bounding box center [312, 148] width 624 height 296
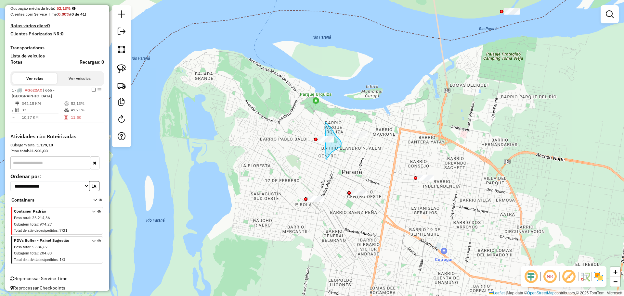
drag, startPoint x: 326, startPoint y: 160, endPoint x: 292, endPoint y: 138, distance: 39.7
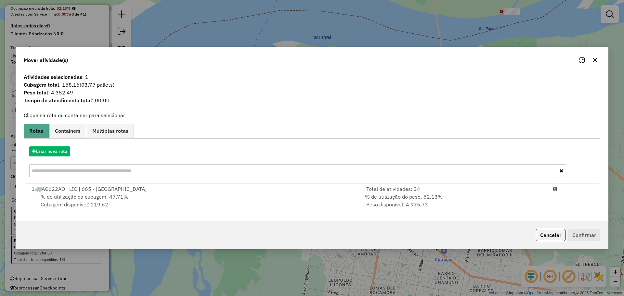
click at [55, 159] on div "Criar nova rota" at bounding box center [311, 163] width 573 height 42
click at [56, 149] on button "Criar nova rota" at bounding box center [49, 151] width 41 height 10
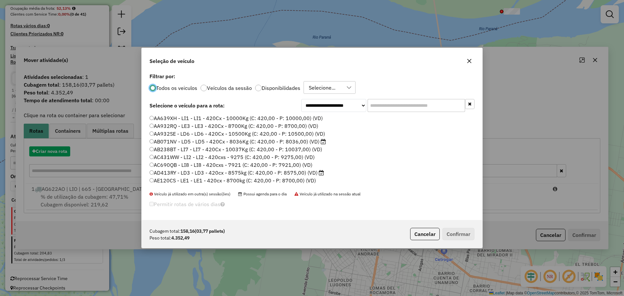
scroll to position [4, 2]
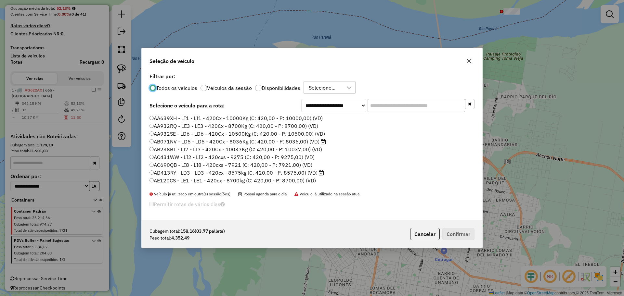
click at [261, 89] on label "Disponibilidades" at bounding box center [280, 87] width 39 height 5
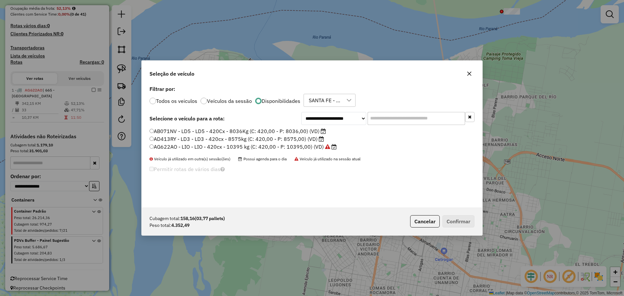
click at [200, 131] on label "AB071NV - LD5 - LD5 - 420Cx - 8036Kg (C: 420,00 - P: 8036,00) (VD)" at bounding box center [237, 131] width 176 height 8
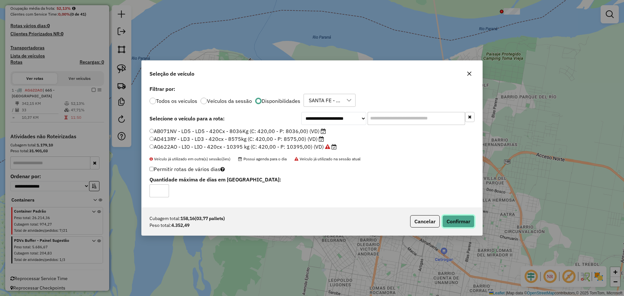
click at [461, 221] on button "Confirmar" at bounding box center [458, 221] width 32 height 12
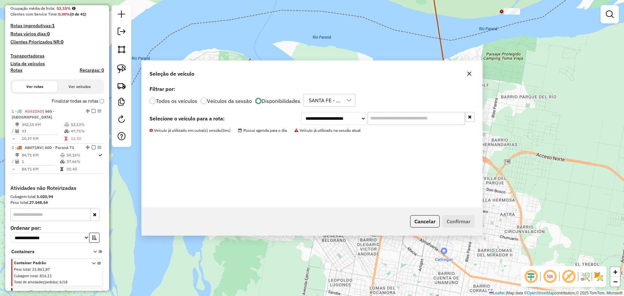
scroll to position [217, 0]
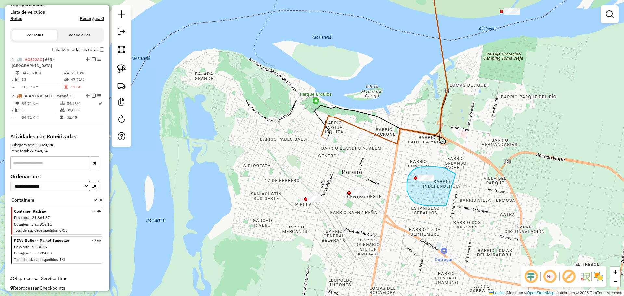
drag, startPoint x: 455, startPoint y: 174, endPoint x: 446, endPoint y: 206, distance: 33.0
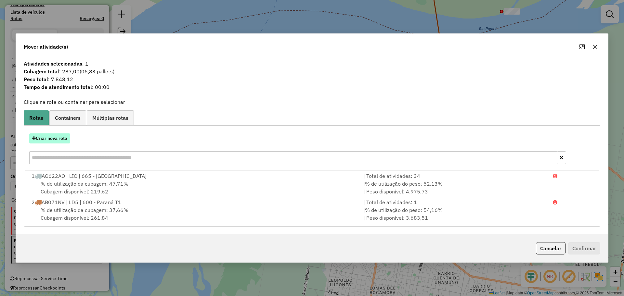
click at [49, 139] on button "Criar nova rota" at bounding box center [49, 138] width 41 height 10
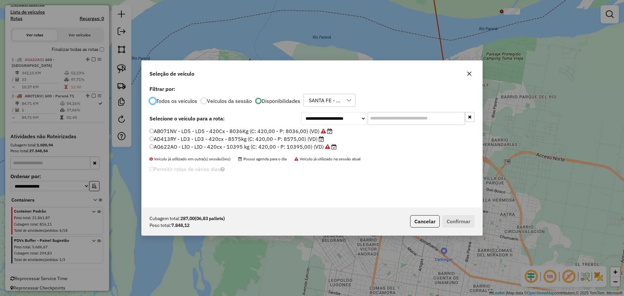
scroll to position [4, 2]
click at [316, 139] on label "AD413RY - LD3 - LD3 - 420cx - 8575kg (C: 420,00 - P: 8575,00) (VD)" at bounding box center [236, 139] width 174 height 8
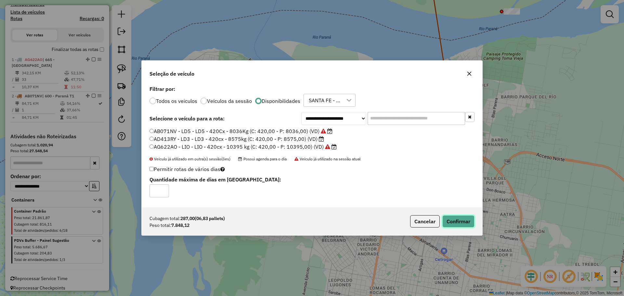
click at [461, 223] on button "Confirmar" at bounding box center [458, 221] width 32 height 12
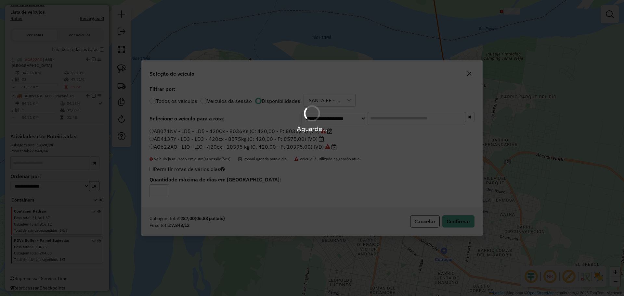
scroll to position [226, 0]
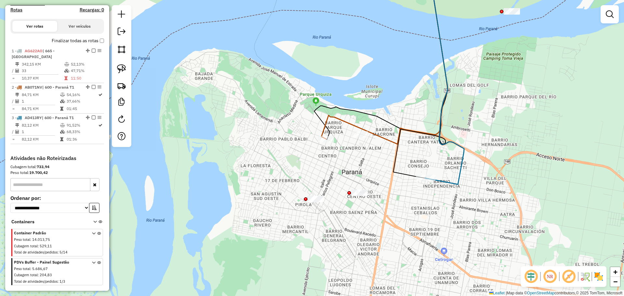
click at [447, 180] on icon at bounding box center [442, 77] width 44 height 214
select select "**********"
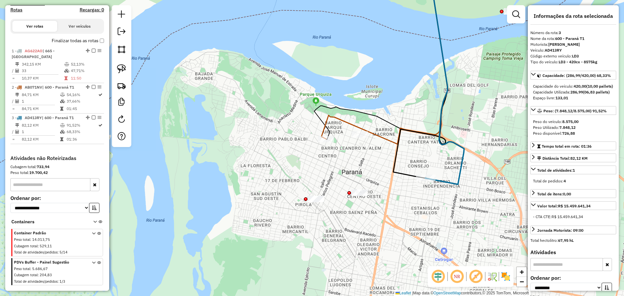
scroll to position [248, 0]
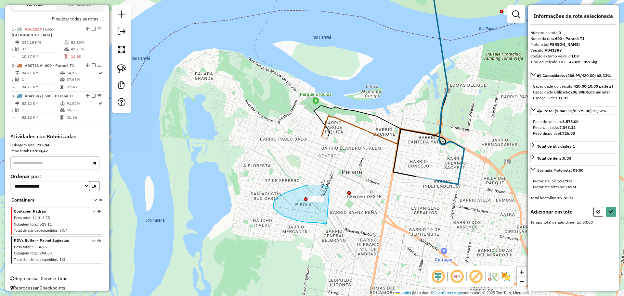
drag, startPoint x: 317, startPoint y: 185, endPoint x: 336, endPoint y: 223, distance: 42.7
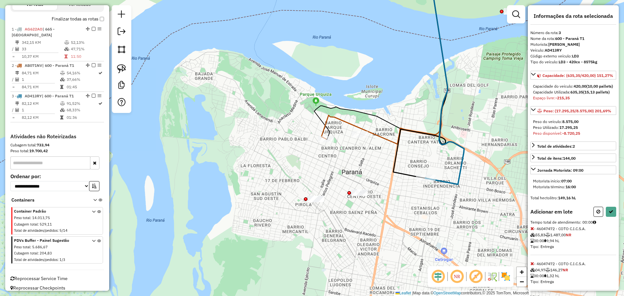
scroll to position [41, 0]
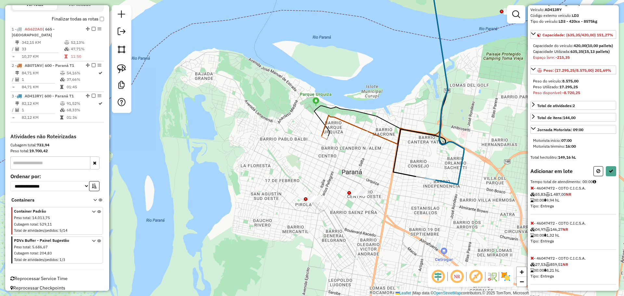
click at [532, 190] on icon at bounding box center [532, 188] width 4 height 5
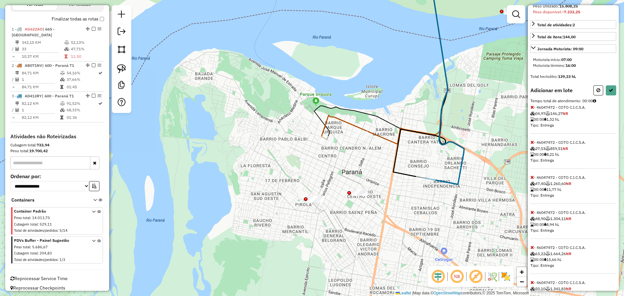
scroll to position [122, 0]
click at [593, 95] on button at bounding box center [598, 90] width 10 height 10
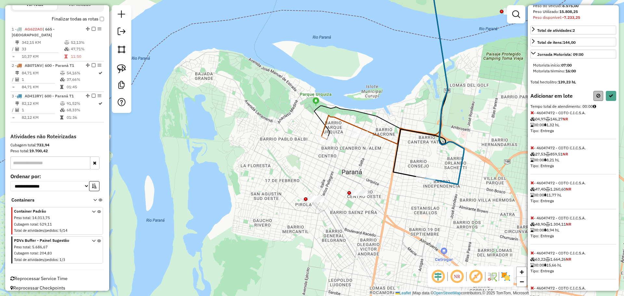
select select "**********"
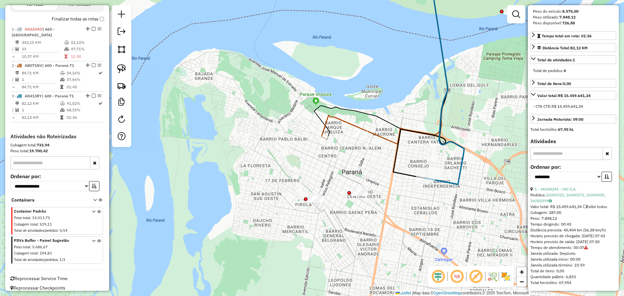
click at [447, 181] on icon at bounding box center [442, 77] width 44 height 214
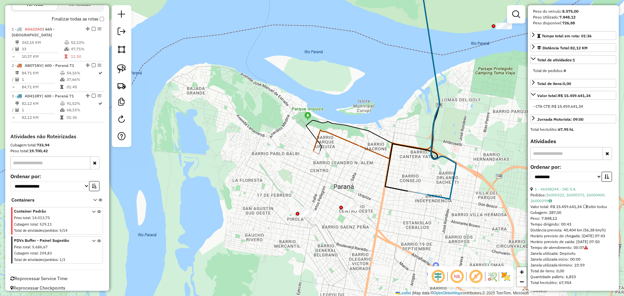
drag, startPoint x: 444, startPoint y: 205, endPoint x: 430, endPoint y: 229, distance: 27.8
click at [430, 229] on div "Janela de atendimento Grade de atendimento Capacidade Transportadoras Veículos …" at bounding box center [312, 148] width 624 height 296
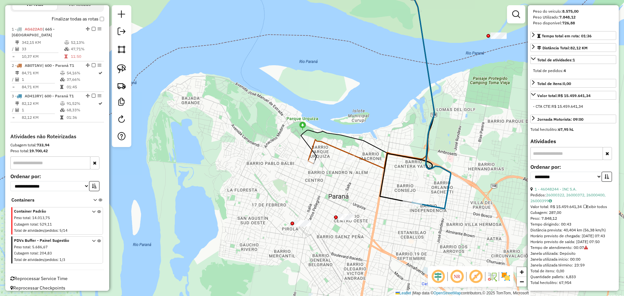
click at [433, 206] on icon at bounding box center [342, 89] width 215 height 238
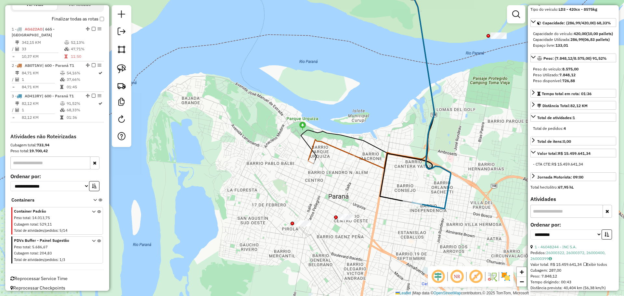
scroll to position [0, 0]
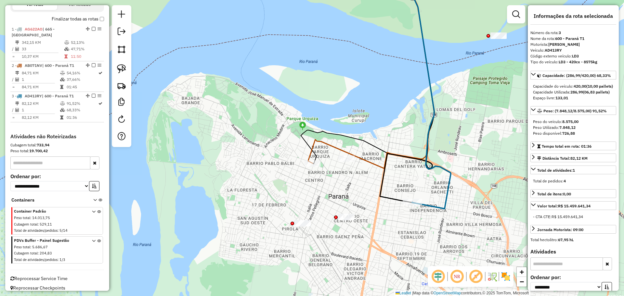
click at [312, 150] on icon at bounding box center [334, 69] width 198 height 198
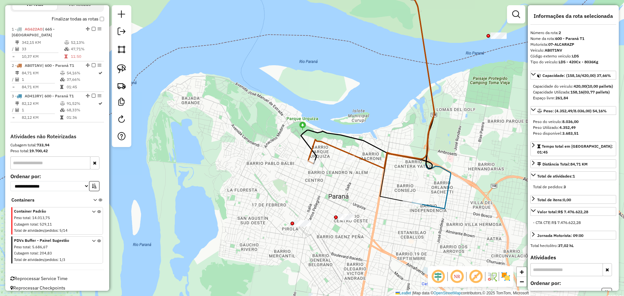
click at [425, 205] on icon at bounding box center [342, 89] width 215 height 238
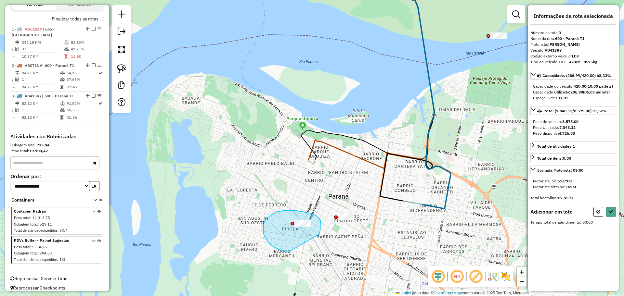
drag, startPoint x: 320, startPoint y: 232, endPoint x: 290, endPoint y: 251, distance: 35.5
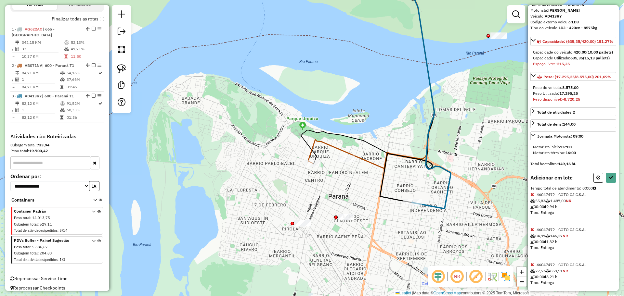
scroll to position [81, 0]
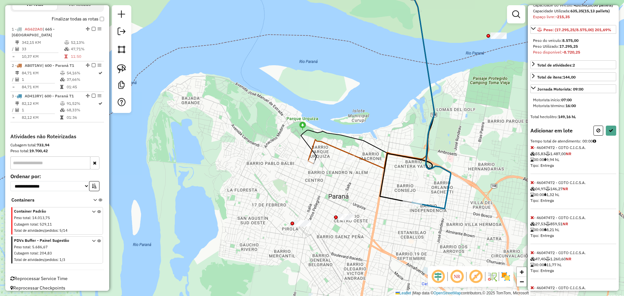
click at [533, 150] on icon at bounding box center [532, 147] width 4 height 5
click at [532, 220] on icon at bounding box center [532, 217] width 4 height 5
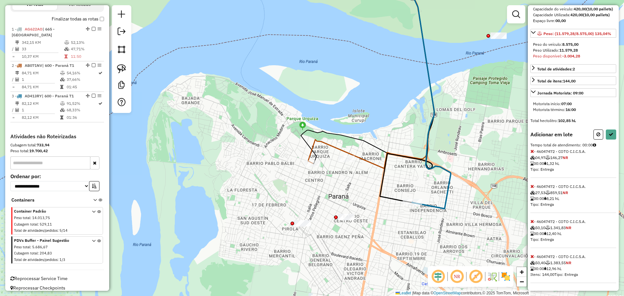
click at [532, 224] on icon at bounding box center [532, 221] width 4 height 5
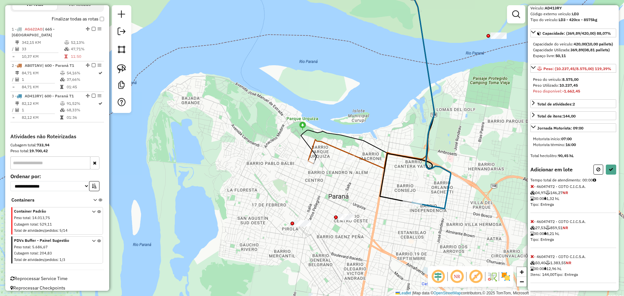
scroll to position [54, 0]
click at [530, 256] on icon at bounding box center [532, 256] width 4 height 5
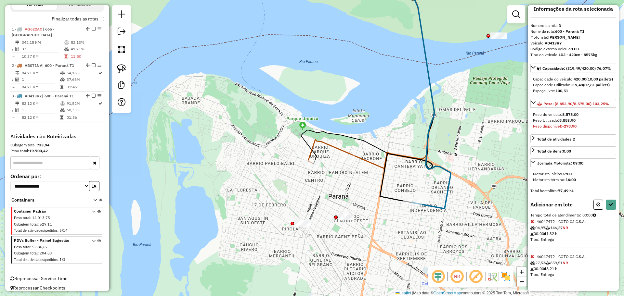
click at [533, 256] on icon at bounding box center [532, 256] width 4 height 5
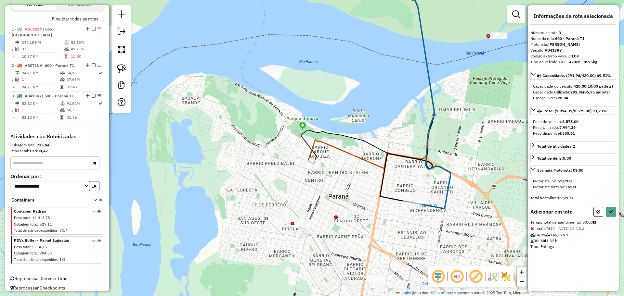
scroll to position [0, 0]
click at [612, 217] on button at bounding box center [610, 212] width 10 height 10
select select "**********"
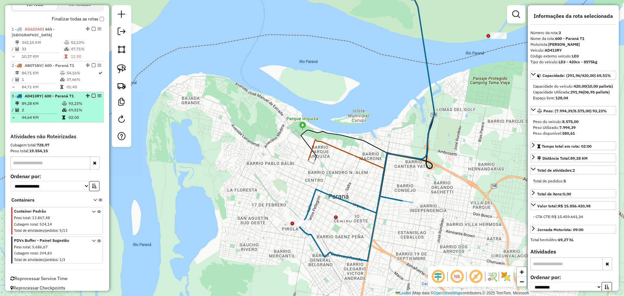
click at [93, 94] on em at bounding box center [94, 96] width 4 height 4
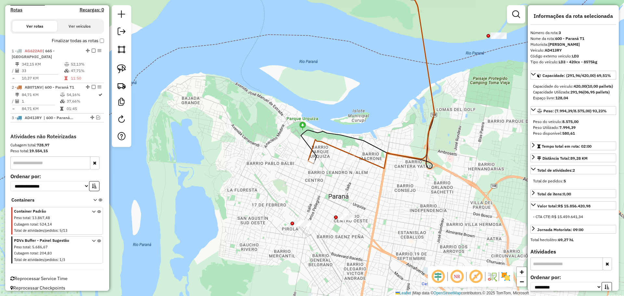
click at [325, 141] on icon at bounding box center [334, 69] width 198 height 198
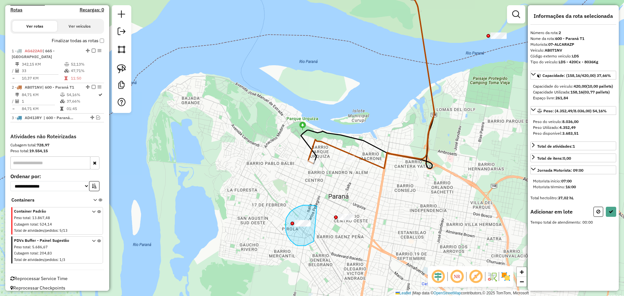
drag, startPoint x: 317, startPoint y: 206, endPoint x: 313, endPoint y: 242, distance: 35.6
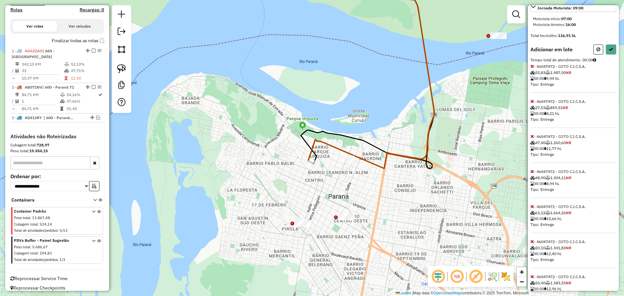
scroll to position [200, 0]
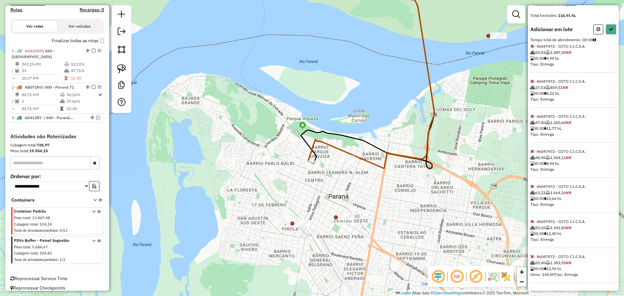
click at [533, 187] on icon at bounding box center [532, 186] width 4 height 5
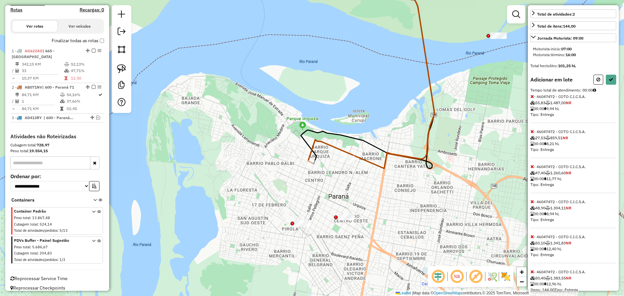
scroll to position [165, 0]
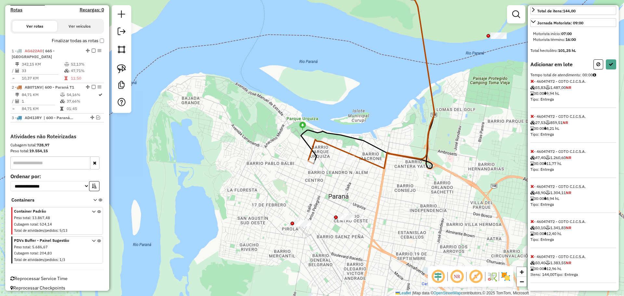
click at [531, 80] on icon at bounding box center [532, 81] width 4 height 5
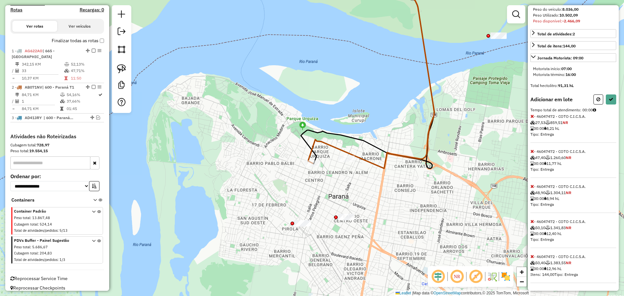
click at [530, 184] on icon at bounding box center [532, 186] width 4 height 5
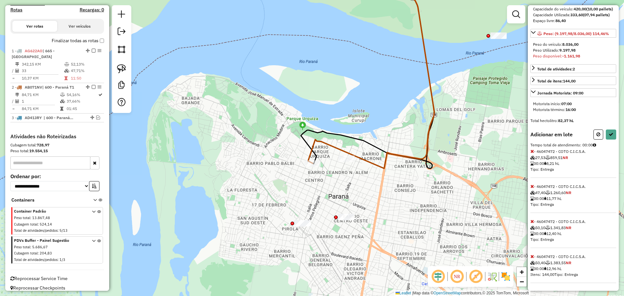
click at [531, 188] on icon at bounding box center [532, 186] width 4 height 5
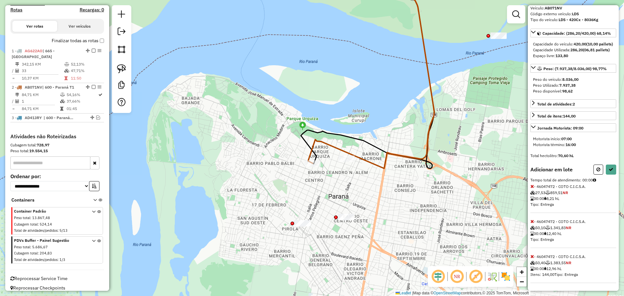
scroll to position [54, 0]
click at [608, 171] on icon at bounding box center [610, 169] width 5 height 5
select select "**********"
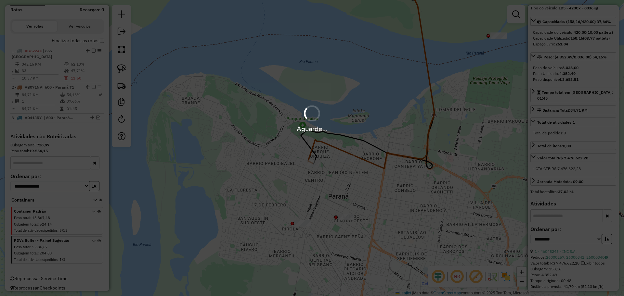
scroll to position [218, 0]
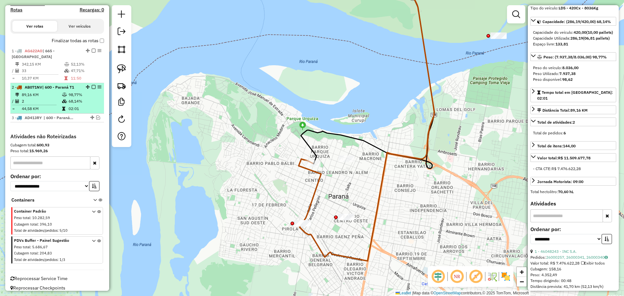
click at [92, 85] on em at bounding box center [94, 87] width 4 height 4
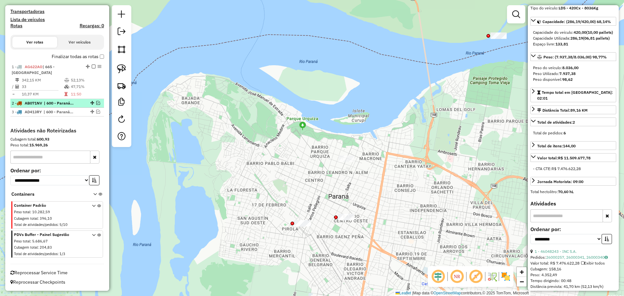
scroll to position [196, 0]
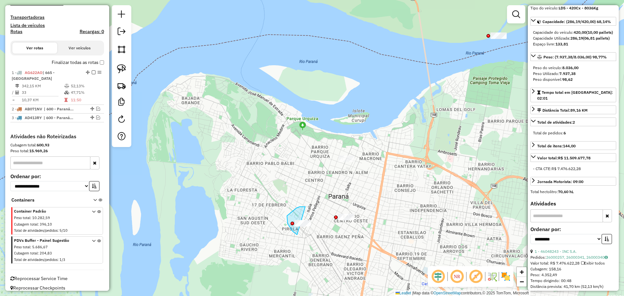
drag, startPoint x: 305, startPoint y: 207, endPoint x: 319, endPoint y: 238, distance: 33.7
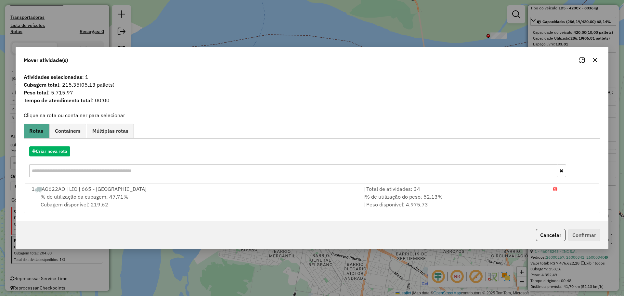
drag, startPoint x: 115, startPoint y: 86, endPoint x: 84, endPoint y: 86, distance: 30.9
click at [84, 86] on span "(05,13 pallets)" at bounding box center [97, 85] width 35 height 6
copy span "05,13 pallets)"
click at [596, 63] on button "button" at bounding box center [595, 60] width 10 height 10
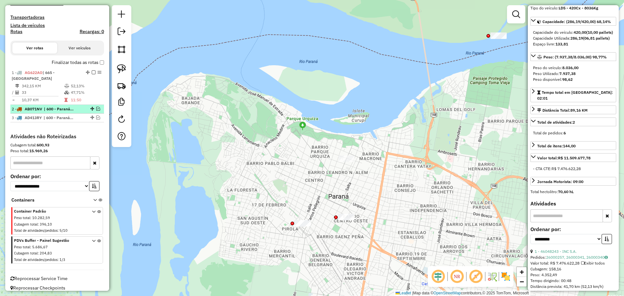
click at [97, 107] on em at bounding box center [98, 109] width 4 height 4
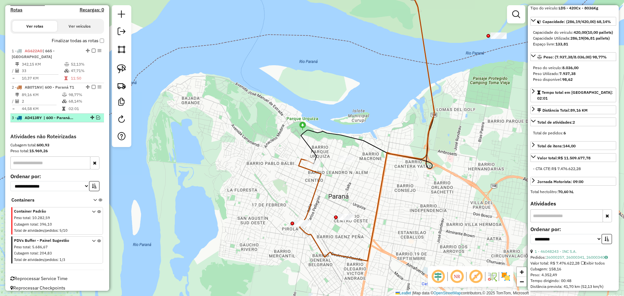
click at [96, 116] on em at bounding box center [98, 118] width 4 height 4
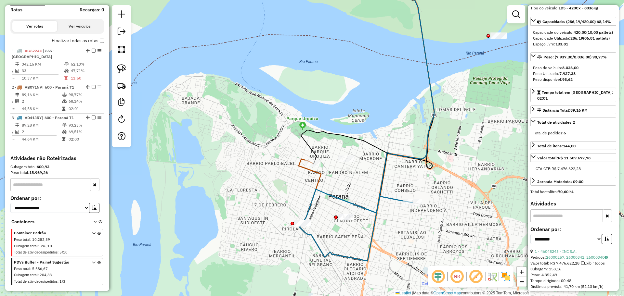
scroll to position [240, 0]
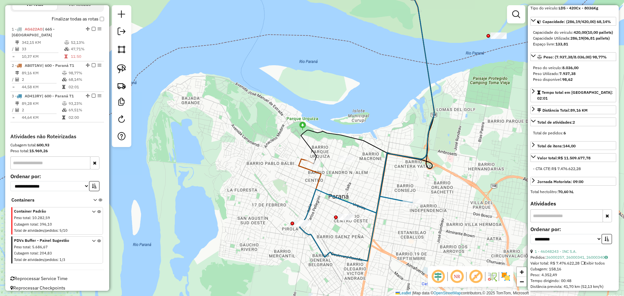
click at [363, 204] on icon at bounding box center [357, 206] width 110 height 34
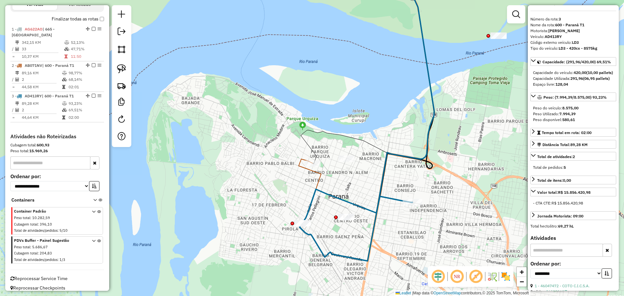
scroll to position [0, 0]
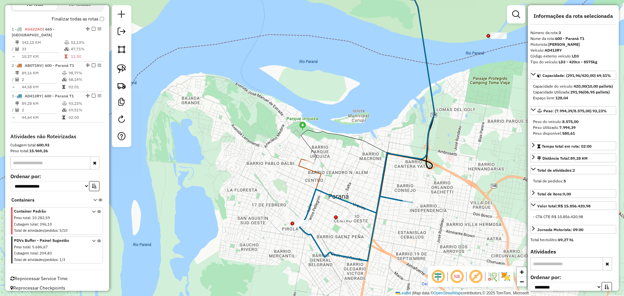
click at [319, 179] on icon at bounding box center [309, 191] width 22 height 64
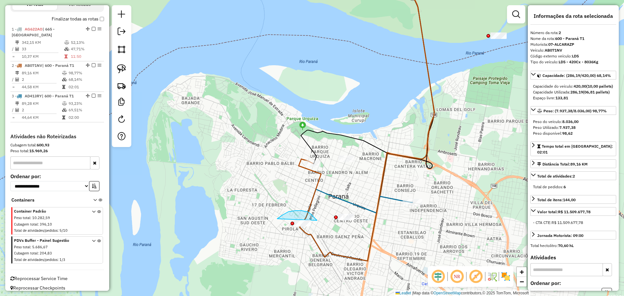
drag, startPoint x: 314, startPoint y: 217, endPoint x: 314, endPoint y: 243, distance: 25.7
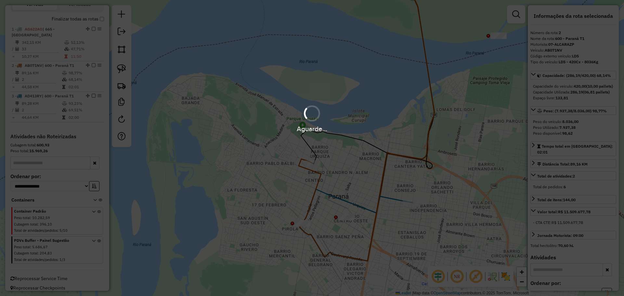
click at [301, 225] on div "Aguarde..." at bounding box center [312, 148] width 624 height 296
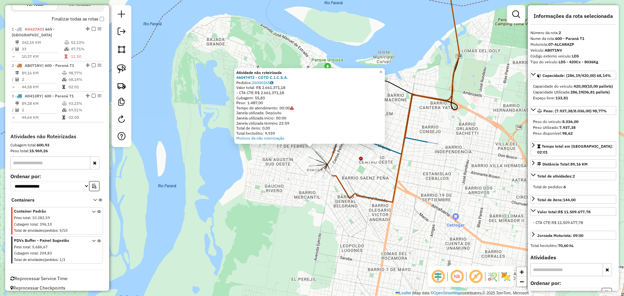
drag, startPoint x: 302, startPoint y: 78, endPoint x: 237, endPoint y: 76, distance: 65.0
click at [237, 76] on div "Atividade não roteirizada 46047472 - COTO C.I.C.S.A. Pedidos: 26000265 Valor to…" at bounding box center [309, 106] width 150 height 76
copy strong "46047472 - COTO C.I.C.S.A."
click at [481, 128] on div "Atividade não roteirizada 46047472 - COTO C.I.C.S.A. Pedidos: 26000265 Valor to…" at bounding box center [312, 148] width 624 height 296
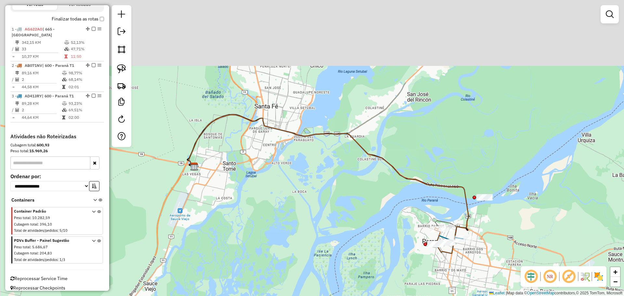
drag, startPoint x: 417, startPoint y: 54, endPoint x: 420, endPoint y: 187, distance: 132.9
click at [425, 182] on div "Janela de atendimento Grade de atendimento Capacidade Transportadoras Veículos …" at bounding box center [312, 148] width 624 height 296
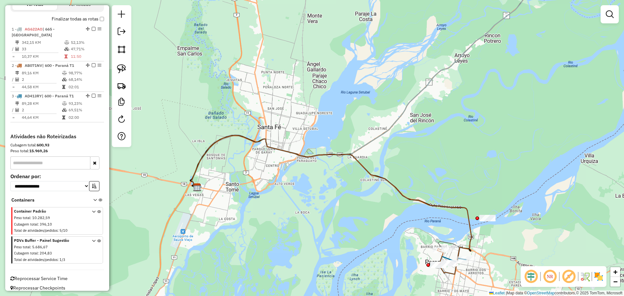
click at [399, 117] on icon at bounding box center [374, 78] width 365 height 217
select select "**********"
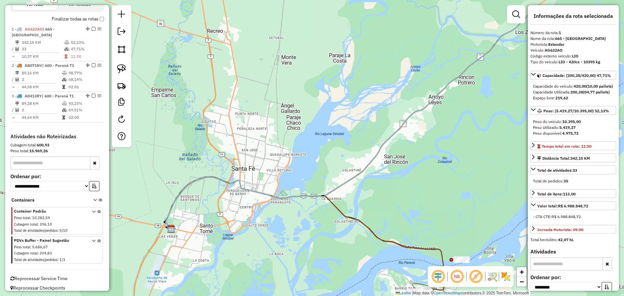
drag, startPoint x: 468, startPoint y: 66, endPoint x: 420, endPoint y: 142, distance: 90.2
click at [420, 142] on div "Janela de atendimento Grade de atendimento Capacidade Transportadoras Veículos …" at bounding box center [312, 148] width 624 height 296
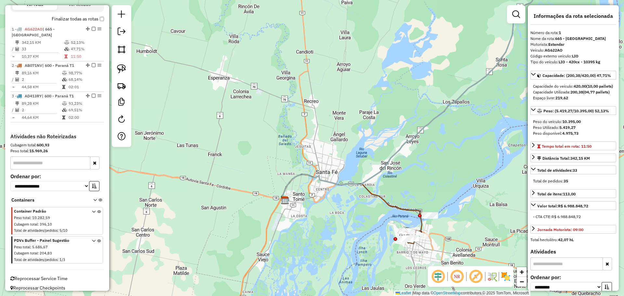
click at [337, 264] on div "Janela de atendimento Grade de atendimento Capacidade Transportadoras Veículos …" at bounding box center [312, 148] width 624 height 296
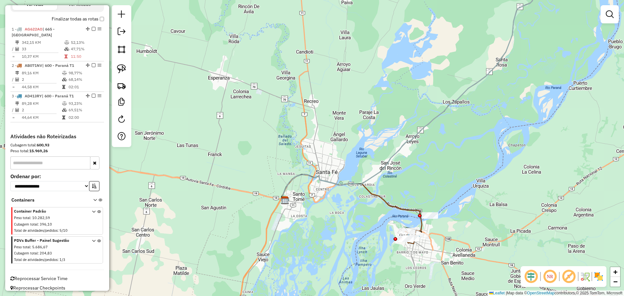
click at [469, 90] on icon at bounding box center [412, 85] width 260 height 230
click at [512, 44] on icon at bounding box center [413, 85] width 260 height 230
select select "**********"
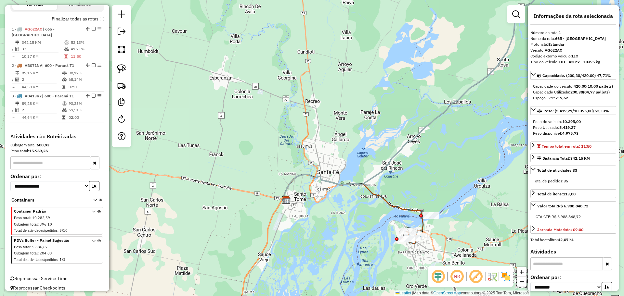
click at [445, 205] on hb-router-mapa "Informações da Sessão 1282792 - 26/09/2025 Criação: 25/09/2025 14:20 Depósito: …" at bounding box center [312, 148] width 624 height 296
click at [477, 127] on div "Janela de atendimento Grade de atendimento Capacidade Transportadoras Veículos …" at bounding box center [312, 148] width 624 height 296
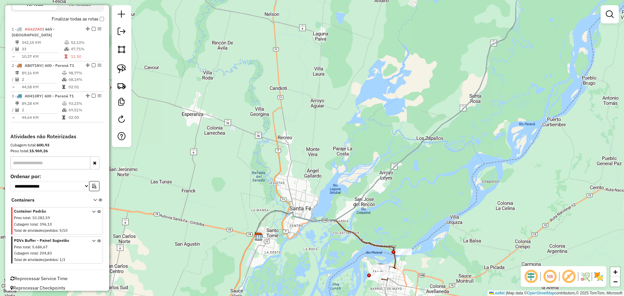
drag, startPoint x: 510, startPoint y: 71, endPoint x: 400, endPoint y: 234, distance: 196.3
click at [400, 235] on div "Janela de atendimento Grade de atendimento Capacidade Transportadoras Veículos …" at bounding box center [312, 148] width 624 height 296
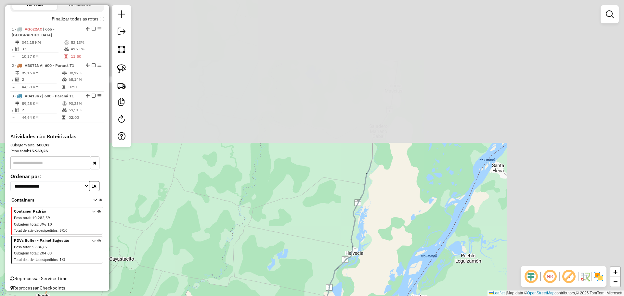
drag, startPoint x: 502, startPoint y: 91, endPoint x: 354, endPoint y: 291, distance: 249.5
click at [354, 293] on div "Janela de atendimento Grade de atendimento Capacidade Transportadoras Veículos …" at bounding box center [312, 148] width 624 height 296
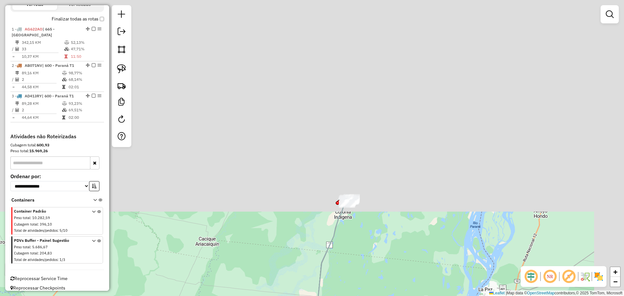
drag, startPoint x: 437, startPoint y: 94, endPoint x: 364, endPoint y: 269, distance: 189.6
click at [362, 296] on html "Aguarde... Pop-up bloqueado! Seu navegador bloqueou automáticamente a abertura …" at bounding box center [312, 148] width 624 height 296
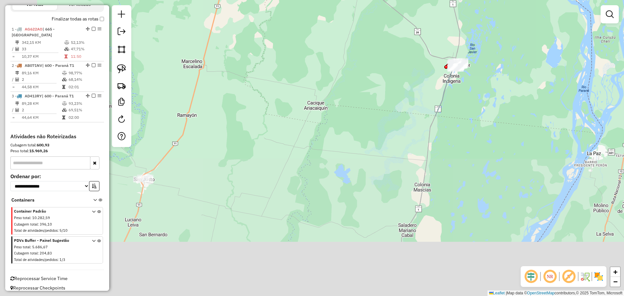
drag, startPoint x: 401, startPoint y: 284, endPoint x: 499, endPoint y: 38, distance: 264.0
click at [499, 39] on div "Janela de atendimento Grade de atendimento Capacidade Transportadoras Veículos …" at bounding box center [312, 148] width 624 height 296
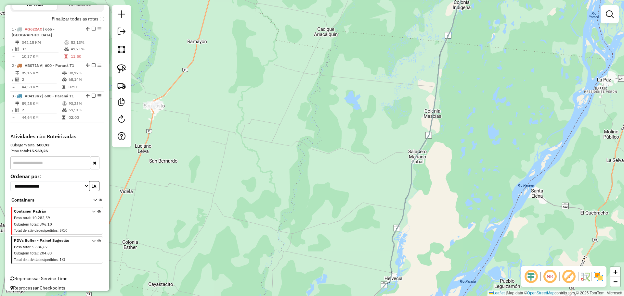
drag, startPoint x: 417, startPoint y: 262, endPoint x: 389, endPoint y: 52, distance: 212.4
click at [389, 52] on div "Janela de atendimento Grade de atendimento Capacidade Transportadoras Veículos …" at bounding box center [312, 148] width 624 height 296
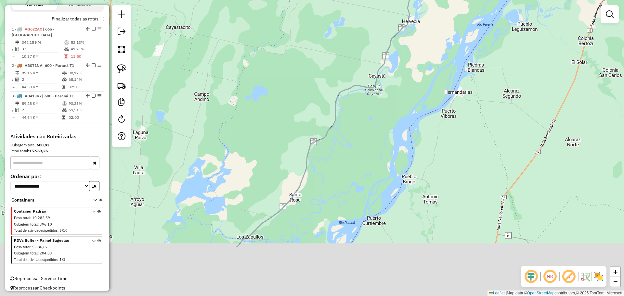
drag, startPoint x: 378, startPoint y: 230, endPoint x: 450, endPoint y: 101, distance: 147.6
click at [459, 85] on div "Janela de atendimento Grade de atendimento Capacidade Transportadoras Veículos …" at bounding box center [312, 148] width 624 height 296
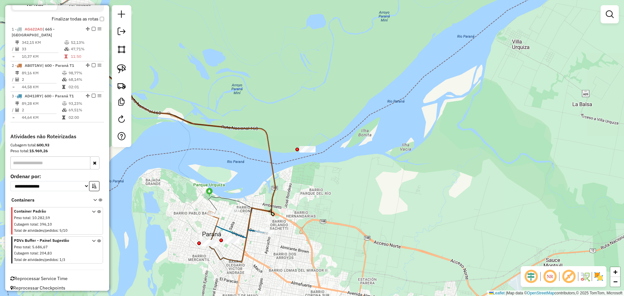
click at [218, 221] on icon at bounding box center [213, 227] width 11 height 32
select select "**********"
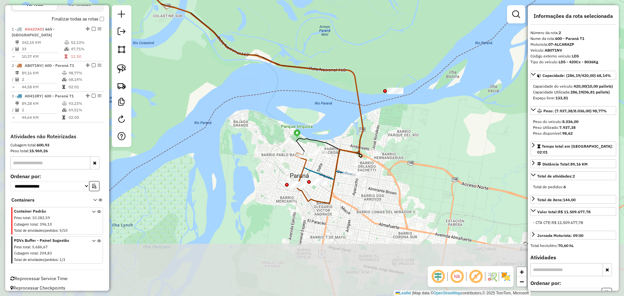
drag, startPoint x: 322, startPoint y: 209, endPoint x: 409, endPoint y: 150, distance: 105.1
click at [409, 150] on div "Janela de atendimento Grade de atendimento Capacidade Transportadoras Veículos …" at bounding box center [312, 148] width 624 height 296
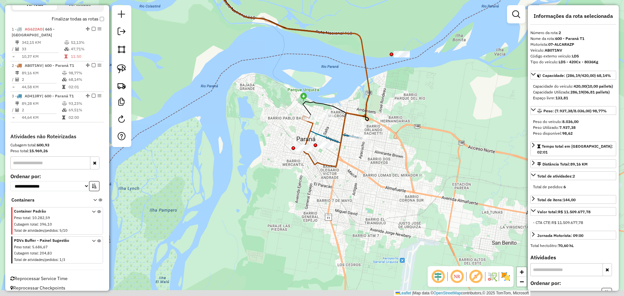
drag, startPoint x: 373, startPoint y: 266, endPoint x: 373, endPoint y: 214, distance: 51.6
click at [383, 207] on div "Janela de atendimento Grade de atendimento Capacidade Transportadoras Veículos …" at bounding box center [312, 148] width 624 height 296
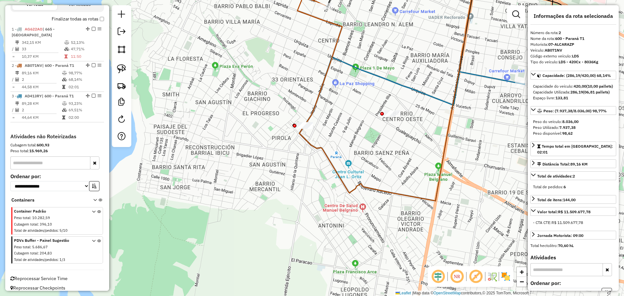
click at [304, 121] on icon at bounding box center [319, 61] width 45 height 128
click at [349, 263] on div "Janela de atendimento Grade de atendimento Capacidade Transportadoras Veículos …" at bounding box center [312, 148] width 624 height 296
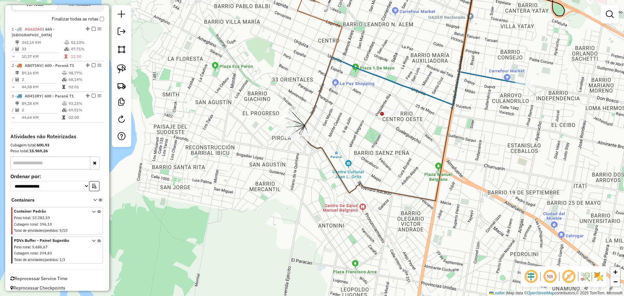
drag, startPoint x: 298, startPoint y: 176, endPoint x: 323, endPoint y: 212, distance: 43.9
click at [323, 212] on div "Janela de atendimento Grade de atendimento Capacidade Transportadoras Veículos …" at bounding box center [312, 148] width 624 height 296
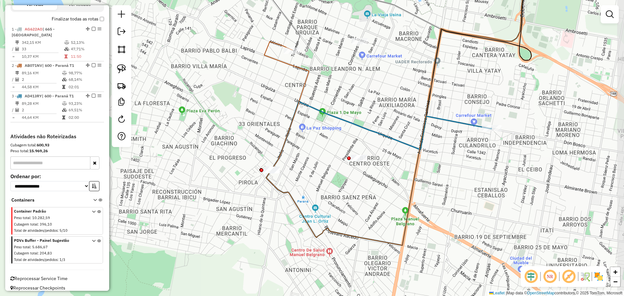
drag, startPoint x: 330, startPoint y: 152, endPoint x: 338, endPoint y: 166, distance: 15.7
click at [338, 166] on div "Janela de atendimento Grade de atendimento Capacidade Transportadoras Veículos …" at bounding box center [312, 148] width 624 height 296
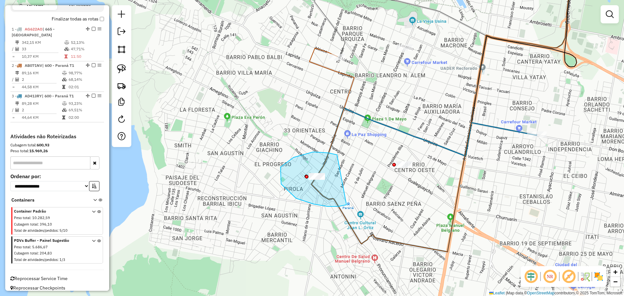
drag, startPoint x: 335, startPoint y: 155, endPoint x: 347, endPoint y: 191, distance: 37.9
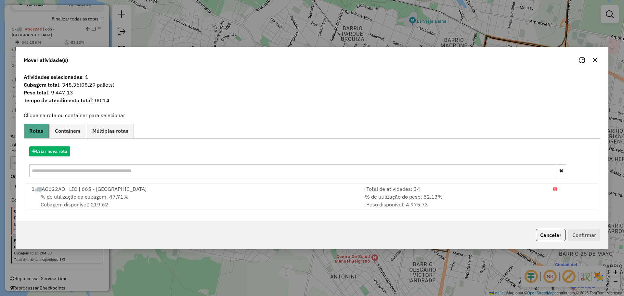
drag, startPoint x: 550, startPoint y: 233, endPoint x: 522, endPoint y: 231, distance: 28.0
click at [552, 235] on button "Cancelar" at bounding box center [551, 235] width 30 height 12
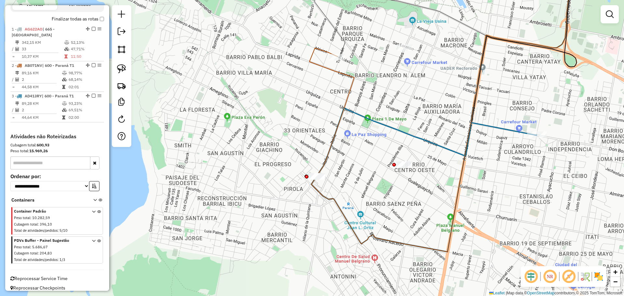
click at [332, 277] on div "Janela de atendimento Grade de atendimento Capacidade Transportadoras Veículos …" at bounding box center [312, 148] width 624 height 296
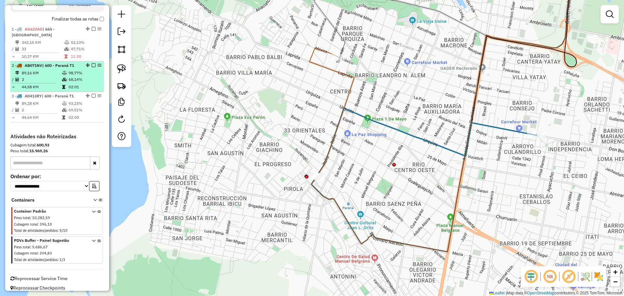
click at [86, 70] on td "98,77%" at bounding box center [84, 73] width 33 height 6
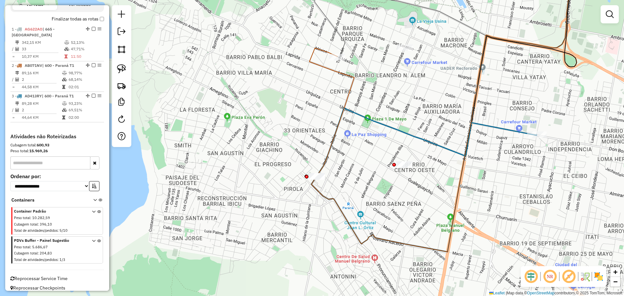
select select "**********"
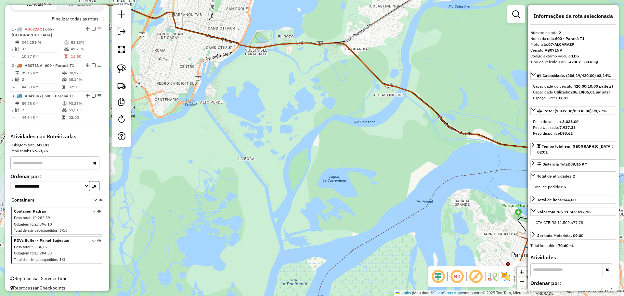
drag, startPoint x: 437, startPoint y: 186, endPoint x: 254, endPoint y: 123, distance: 193.3
click at [254, 123] on div "Janela de atendimento Grade de atendimento Capacidade Transportadoras Veículos …" at bounding box center [312, 148] width 624 height 296
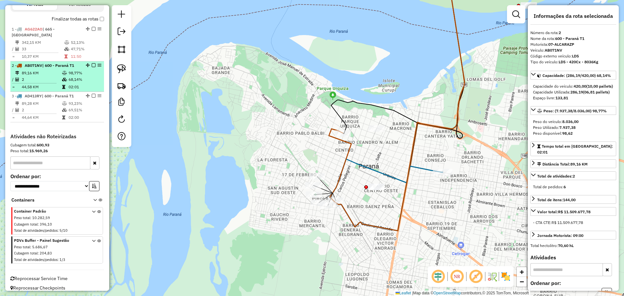
click at [92, 63] on em at bounding box center [94, 65] width 4 height 4
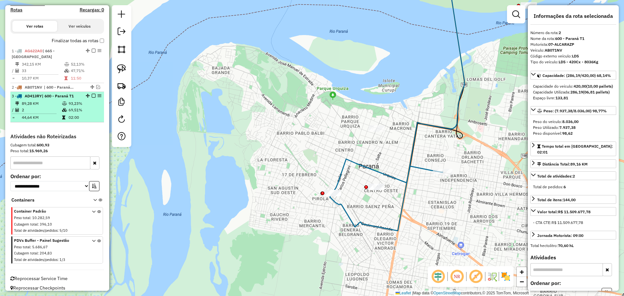
click at [89, 94] on div at bounding box center [91, 96] width 19 height 4
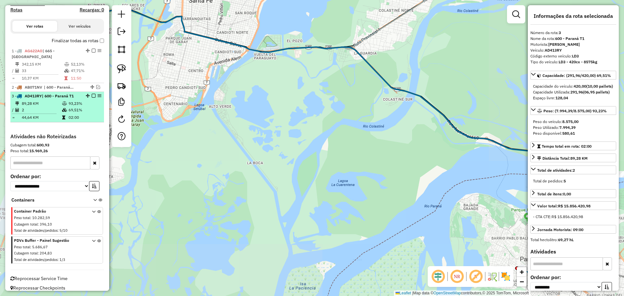
click at [92, 94] on em at bounding box center [94, 96] width 4 height 4
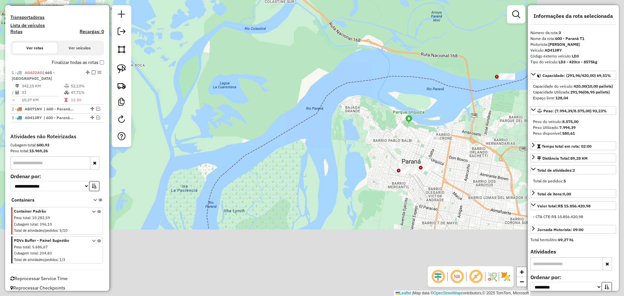
drag, startPoint x: 295, startPoint y: 132, endPoint x: 219, endPoint y: 71, distance: 97.4
click at [219, 71] on div "Janela de atendimento Grade de atendimento Capacidade Transportadoras Veículos …" at bounding box center [312, 148] width 624 height 296
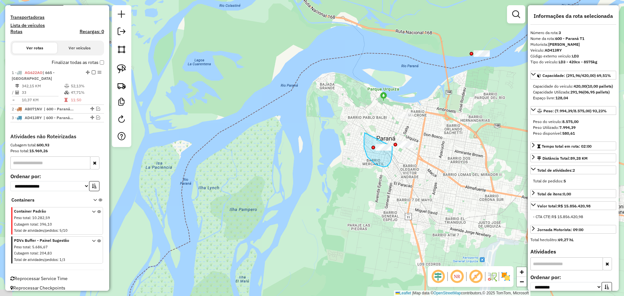
drag, startPoint x: 364, startPoint y: 138, endPoint x: 391, endPoint y: 136, distance: 27.1
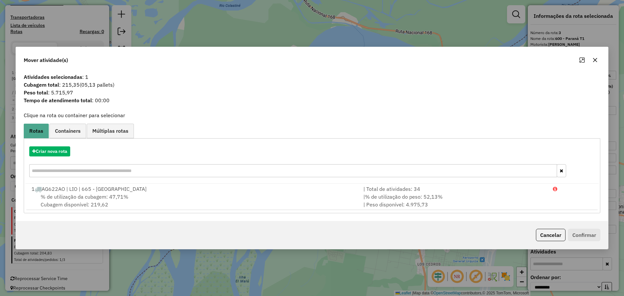
click at [594, 58] on icon "button" at bounding box center [594, 59] width 5 height 5
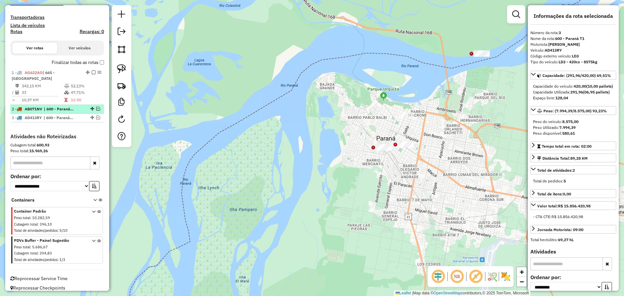
click at [96, 107] on em at bounding box center [98, 109] width 4 height 4
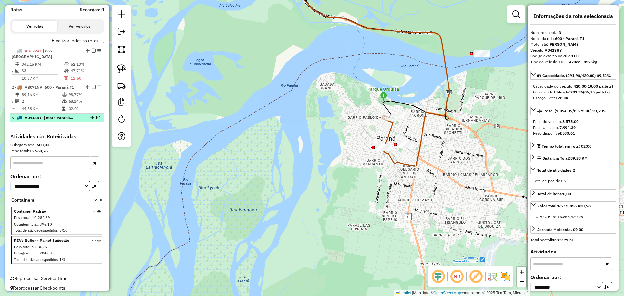
click at [96, 116] on em at bounding box center [98, 118] width 4 height 4
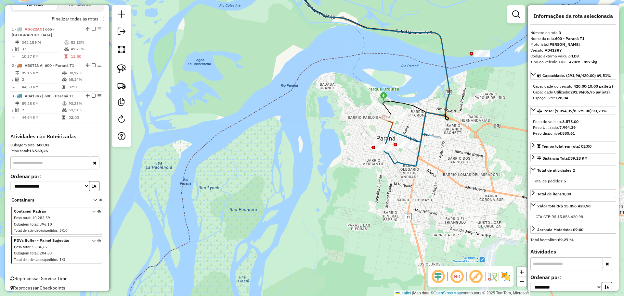
click at [398, 136] on icon at bounding box center [410, 138] width 55 height 17
click at [395, 252] on div "Janela de atendimento Grade de atendimento Capacidade Transportadoras Veículos …" at bounding box center [312, 148] width 624 height 296
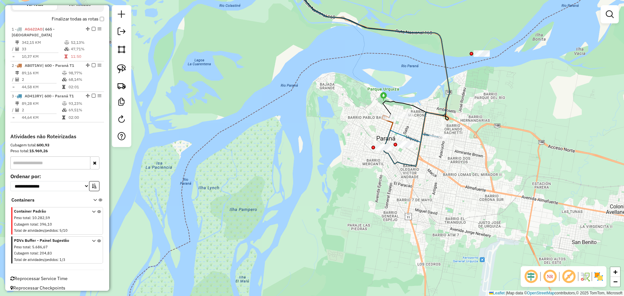
click at [393, 125] on icon at bounding box center [387, 131] width 11 height 32
select select "**********"
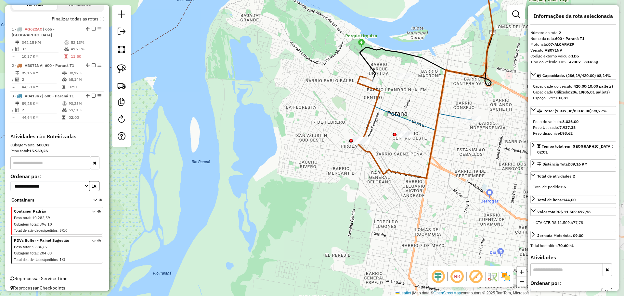
drag, startPoint x: 385, startPoint y: 136, endPoint x: 379, endPoint y: 144, distance: 9.9
click at [380, 146] on div "Janela de atendimento Grade de atendimento Capacidade Transportadoras Veículos …" at bounding box center [312, 148] width 624 height 296
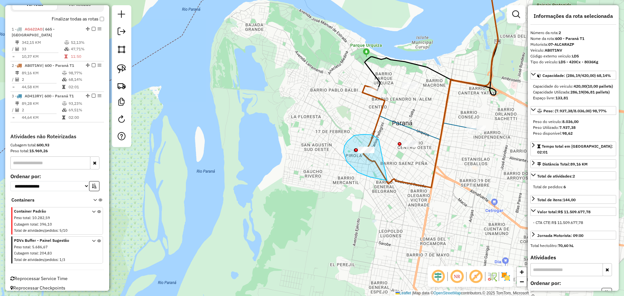
drag, startPoint x: 354, startPoint y: 135, endPoint x: 387, endPoint y: 181, distance: 55.8
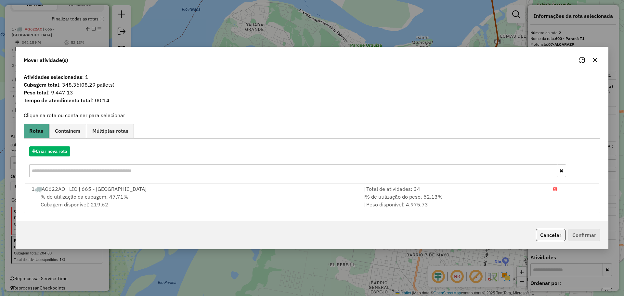
drag, startPoint x: 74, startPoint y: 97, endPoint x: 48, endPoint y: 95, distance: 26.1
click at [48, 95] on div "Atividades selecionadas : 1 Cubagem total : 348,36 (08,29 pallets) Peso total :…" at bounding box center [312, 91] width 584 height 36
click at [80, 89] on span "Peso total : 9.447,13" at bounding box center [312, 93] width 584 height 8
drag, startPoint x: 113, startPoint y: 84, endPoint x: 82, endPoint y: 85, distance: 31.5
click at [82, 85] on span "(08,29 pallets)" at bounding box center [97, 85] width 35 height 6
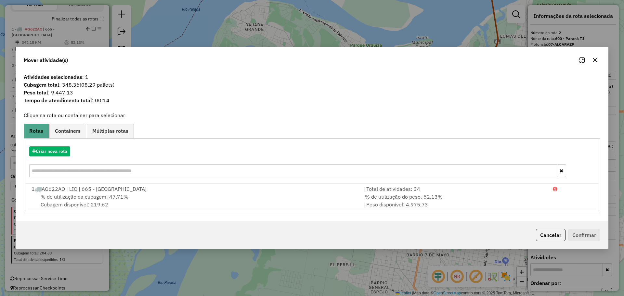
click at [597, 61] on button "button" at bounding box center [595, 60] width 10 height 10
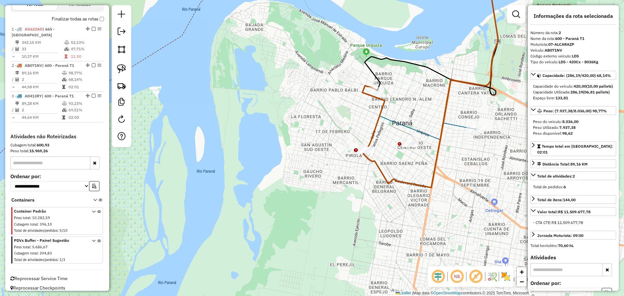
click at [385, 105] on icon at bounding box center [373, 118] width 22 height 64
drag, startPoint x: 582, startPoint y: 129, endPoint x: 557, endPoint y: 131, distance: 24.8
click at [557, 131] on div "Peso do veículo: 8.036,00 Peso Utilizado: 7.937,38 Peso disponível: 98,62" at bounding box center [573, 127] width 86 height 23
click at [454, 127] on icon at bounding box center [421, 133] width 110 height 34
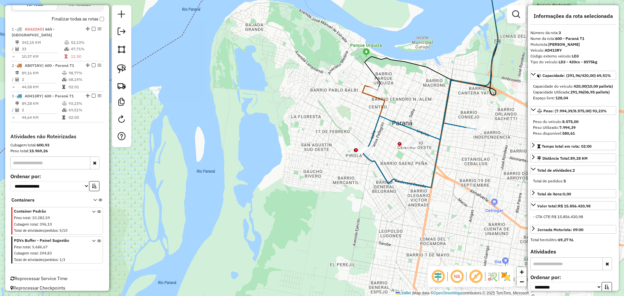
drag, startPoint x: 583, startPoint y: 134, endPoint x: 562, endPoint y: 133, distance: 20.8
click at [562, 125] on div "Peso do veículo: 8.575,00" at bounding box center [573, 122] width 81 height 6
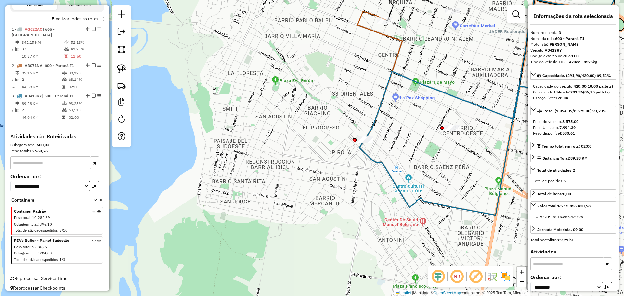
click at [433, 88] on icon at bounding box center [474, 105] width 220 height 68
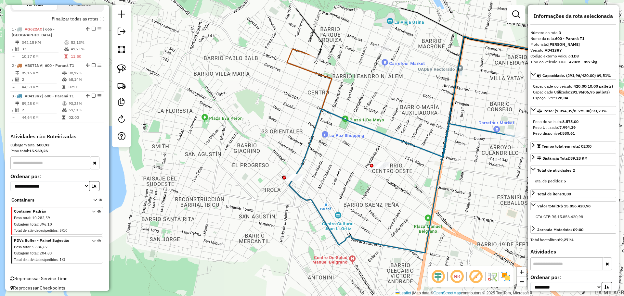
drag, startPoint x: 417, startPoint y: 61, endPoint x: 341, endPoint y: 107, distance: 88.3
click at [341, 107] on div "Janela de atendimento Grade de atendimento Capacidade Transportadoras Veículos …" at bounding box center [312, 148] width 624 height 296
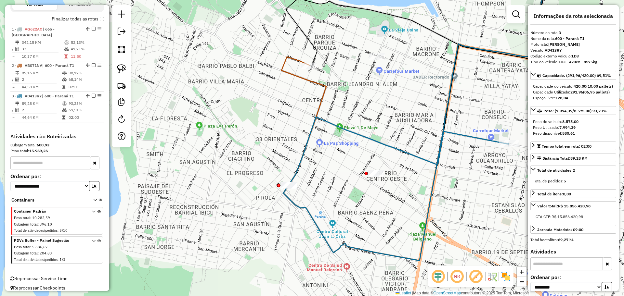
click at [384, 97] on div "Janela de atendimento Grade de atendimento Capacidade Transportadoras Veículos …" at bounding box center [312, 148] width 624 height 296
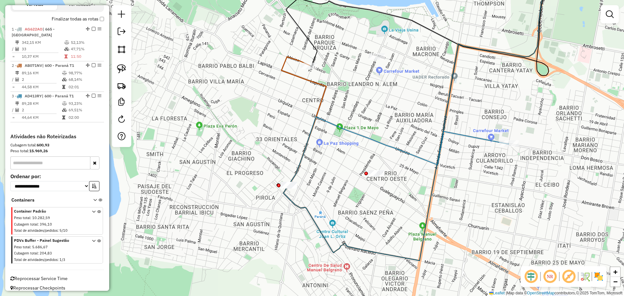
click at [384, 97] on div "Janela de atendimento Grade de atendimento Capacidade Transportadoras Veículos …" at bounding box center [312, 148] width 624 height 296
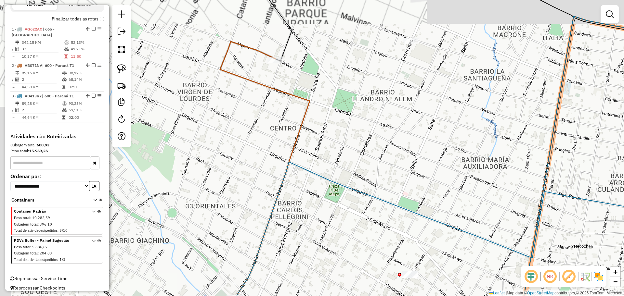
drag, startPoint x: 291, startPoint y: 74, endPoint x: 419, endPoint y: 148, distance: 147.7
click at [420, 148] on div "Janela de atendimento Grade de atendimento Capacidade Transportadoras Veículos …" at bounding box center [312, 148] width 624 height 296
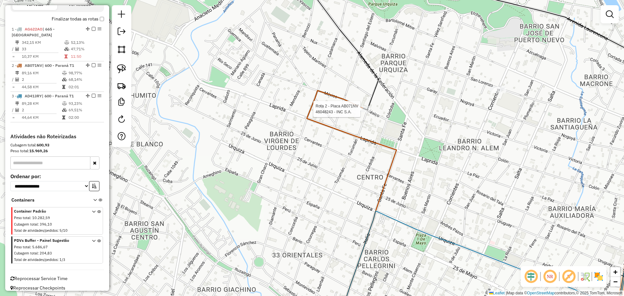
select select "**********"
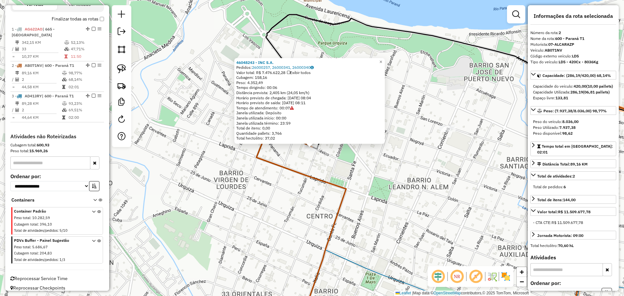
click at [261, 81] on div "Peso: 4.352,49" at bounding box center [309, 82] width 146 height 5
drag, startPoint x: 373, startPoint y: 215, endPoint x: 320, endPoint y: 106, distance: 121.0
click at [321, 108] on div "46048243 - INC S.A. Pedidos: 26000257, 26000341, 26000340 Valor total: R$ 7.476…" at bounding box center [312, 148] width 624 height 296
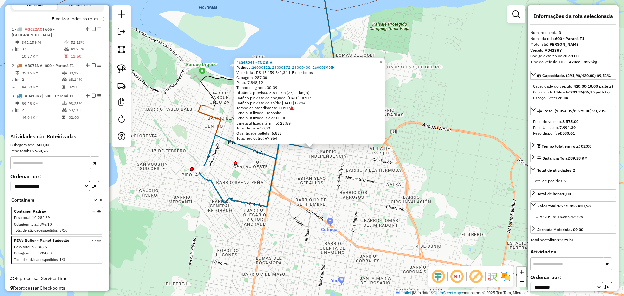
drag, startPoint x: 269, startPoint y: 83, endPoint x: 250, endPoint y: 83, distance: 19.2
click at [250, 83] on div "Peso: 7.848,12" at bounding box center [309, 82] width 146 height 5
click at [329, 176] on div "46048244 - INC S.A. Pedidos: 26000322, 26000372, 26000400, 26000399 Valor total…" at bounding box center [312, 148] width 624 height 296
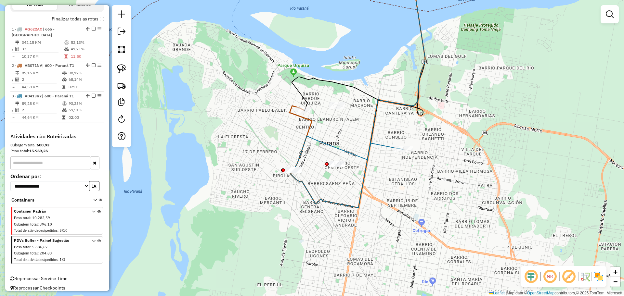
drag, startPoint x: 306, startPoint y: 171, endPoint x: 400, endPoint y: 176, distance: 94.0
click at [417, 173] on div "Janela de atendimento Grade de atendimento Capacidade Transportadoras Veículos …" at bounding box center [312, 148] width 624 height 296
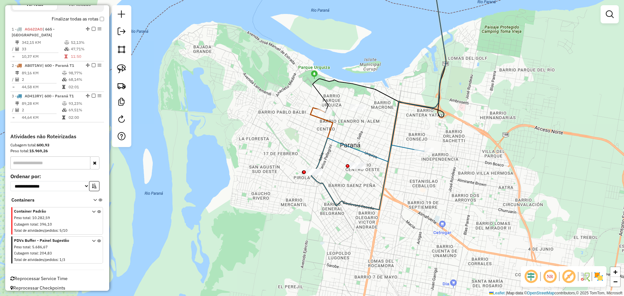
click at [374, 157] on icon at bounding box center [369, 155] width 110 height 34
select select "**********"
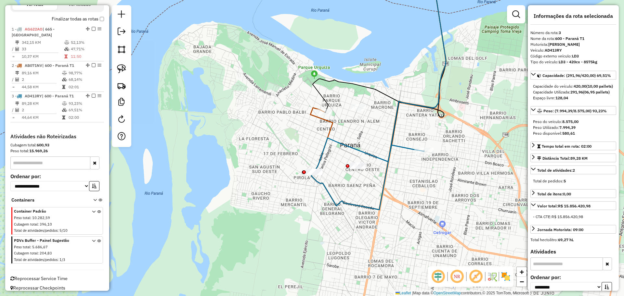
click at [340, 144] on icon at bounding box center [369, 155] width 110 height 34
click at [360, 151] on icon at bounding box center [369, 155] width 110 height 34
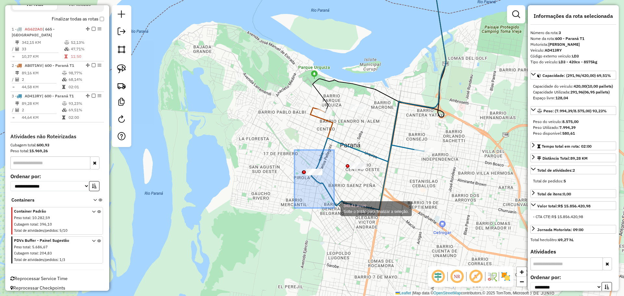
drag, startPoint x: 294, startPoint y: 150, endPoint x: 334, endPoint y: 208, distance: 70.4
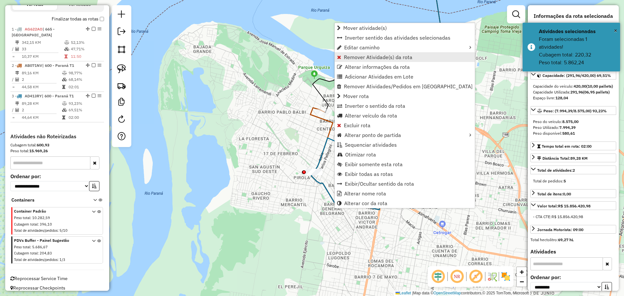
click at [361, 56] on span "Remover Atividade(s) da rota" at bounding box center [378, 57] width 69 height 5
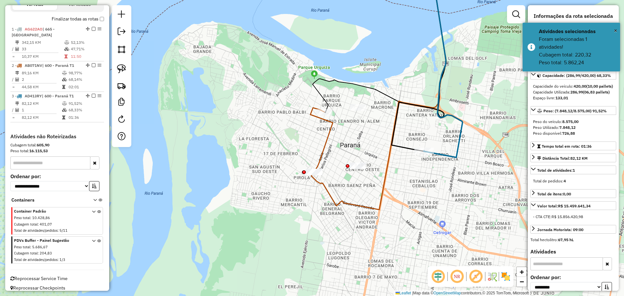
click at [332, 134] on icon at bounding box center [321, 140] width 22 height 64
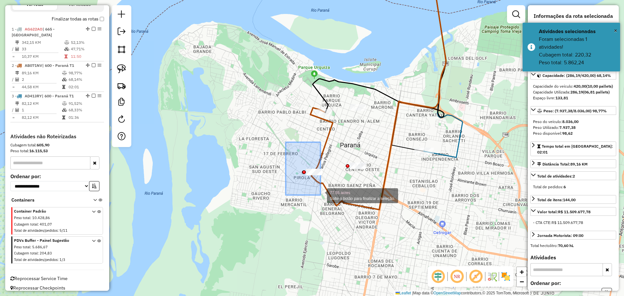
drag, startPoint x: 301, startPoint y: 174, endPoint x: 333, endPoint y: 211, distance: 48.9
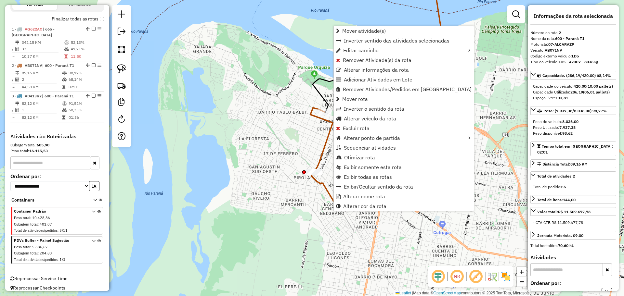
click at [326, 135] on icon at bounding box center [321, 140] width 22 height 64
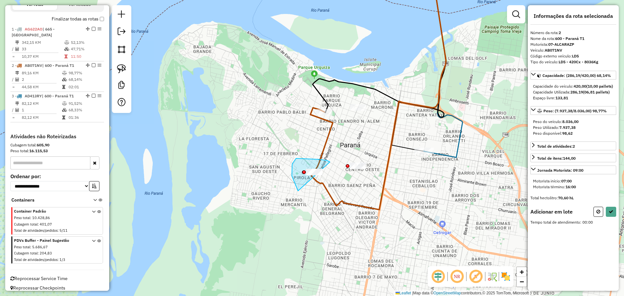
drag, startPoint x: 330, startPoint y: 162, endPoint x: 346, endPoint y: 210, distance: 50.7
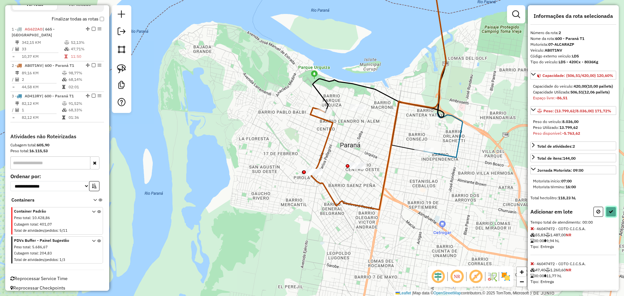
click at [610, 214] on icon at bounding box center [610, 211] width 5 height 5
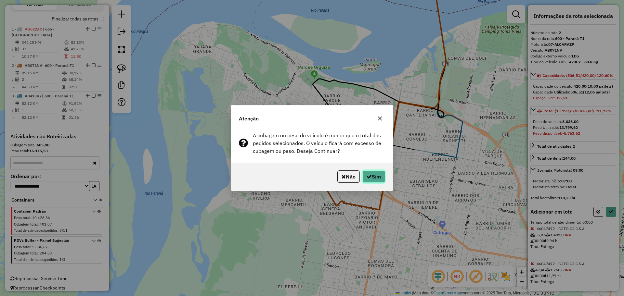
click at [368, 175] on icon "button" at bounding box center [368, 176] width 5 height 5
select select "**********"
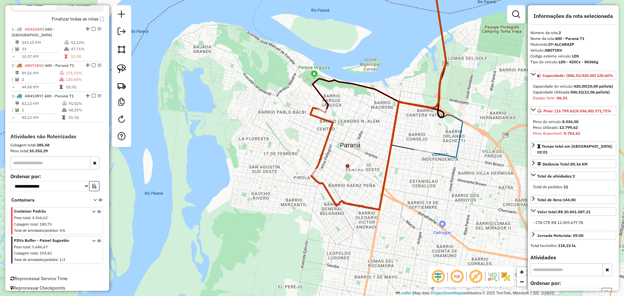
click at [326, 140] on icon at bounding box center [321, 140] width 22 height 64
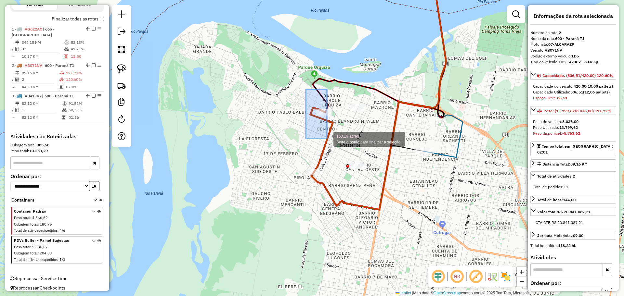
drag, startPoint x: 306, startPoint y: 89, endPoint x: 327, endPoint y: 138, distance: 53.4
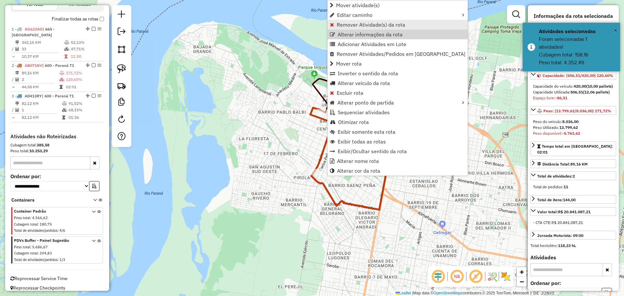
click at [358, 26] on span "Remover Atividade(s) da rota" at bounding box center [370, 24] width 69 height 5
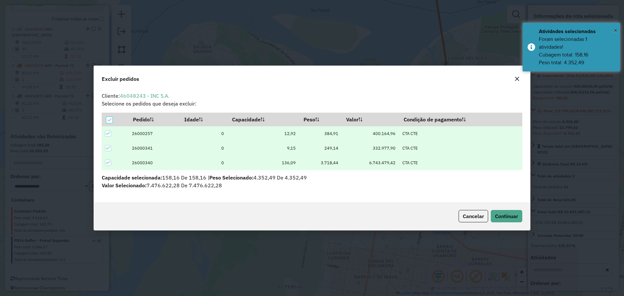
scroll to position [0, 0]
click at [510, 219] on span "Continuar" at bounding box center [506, 216] width 23 height 6
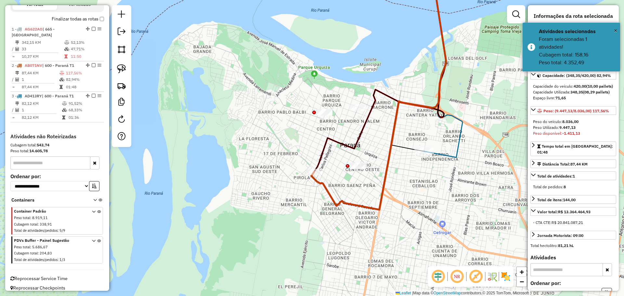
click at [328, 187] on icon at bounding box center [378, 89] width 134 height 239
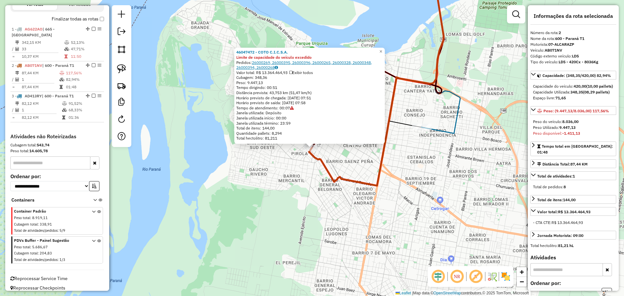
click at [292, 64] on link "26000269, 26000395, 26000396, 26000265, 26000328, 26000348, 26000394, 26000268" at bounding box center [303, 65] width 135 height 10
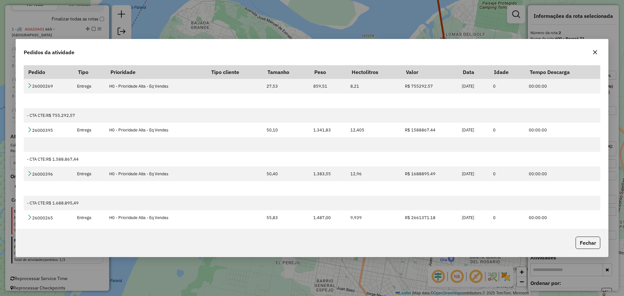
click at [592, 53] on icon "button" at bounding box center [594, 52] width 5 height 5
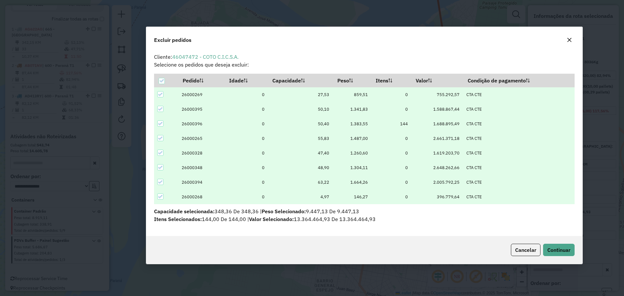
drag, startPoint x: 274, startPoint y: 50, endPoint x: 326, endPoint y: 47, distance: 52.4
click at [326, 47] on div "Excluir pedidos" at bounding box center [364, 38] width 436 height 23
click at [160, 77] on th at bounding box center [166, 81] width 24 height 14
click at [159, 78] on div at bounding box center [162, 81] width 6 height 6
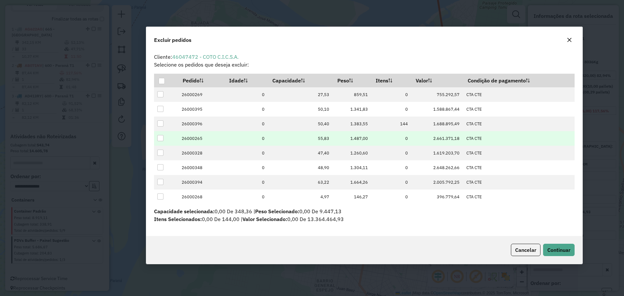
click at [162, 138] on div at bounding box center [160, 138] width 6 height 6
drag, startPoint x: 451, startPoint y: 56, endPoint x: 353, endPoint y: 54, distance: 98.8
click at [353, 54] on div "Cliente: 46047472 - COTO C.I.C.S.A. Selecione os pedidos que deseja excluir: Pe…" at bounding box center [364, 138] width 420 height 171
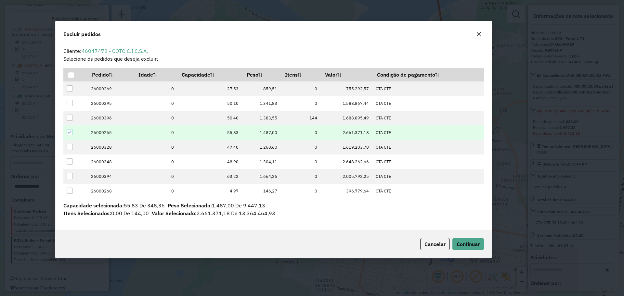
drag, startPoint x: 447, startPoint y: 35, endPoint x: 365, endPoint y: 28, distance: 82.5
click at [365, 28] on div "Excluir pedidos" at bounding box center [274, 32] width 436 height 23
click at [471, 241] on span "Continuar" at bounding box center [467, 244] width 23 height 6
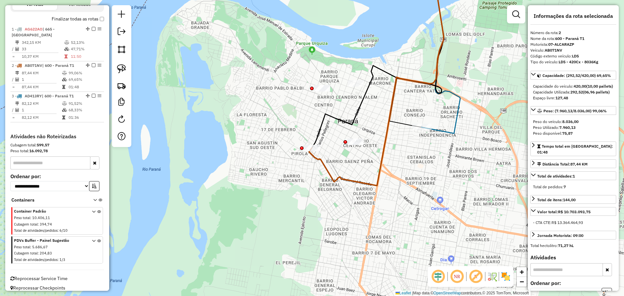
click at [360, 185] on icon at bounding box center [376, 77] width 134 height 215
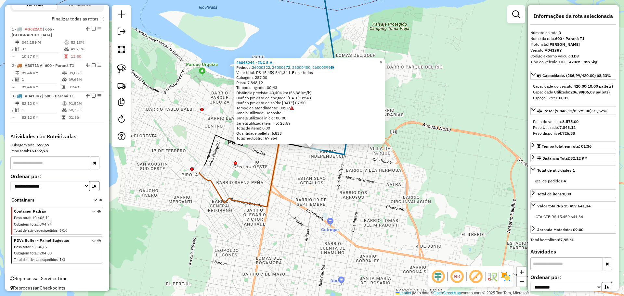
drag, startPoint x: 242, startPoint y: 183, endPoint x: 282, endPoint y: 185, distance: 40.0
click at [282, 185] on div "46048244 - INC S.A. Pedidos: 26000322, 26000372, 26000400, 26000399 Valor total…" at bounding box center [312, 148] width 624 height 296
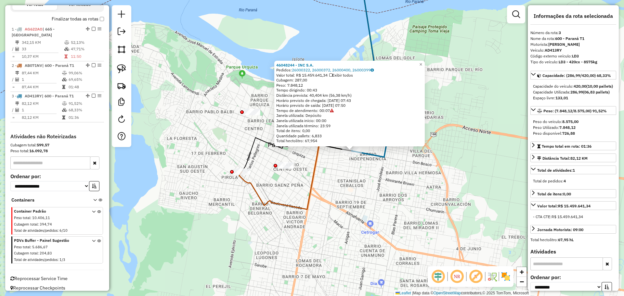
click at [266, 200] on icon at bounding box center [306, 89] width 134 height 239
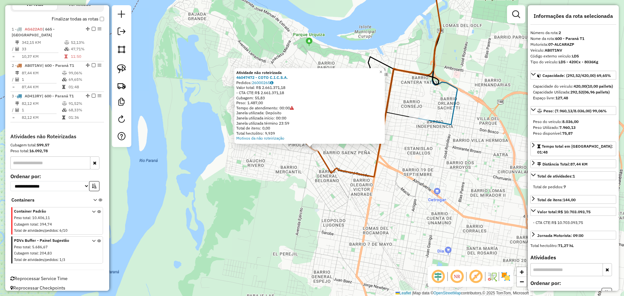
click at [309, 176] on div "Atividade não roteirizada 46047472 - COTO C.I.C.S.A. Pedidos: 26000265 Valor to…" at bounding box center [312, 148] width 624 height 296
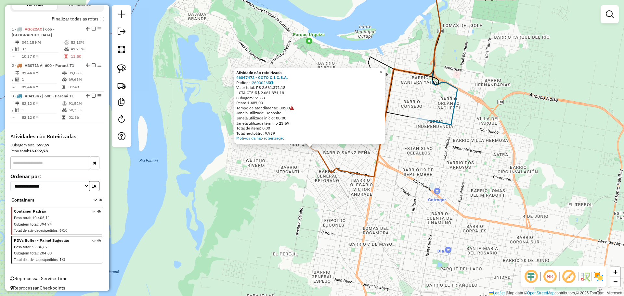
click at [307, 170] on div "Atividade não roteirizada 46047472 - COTO C.I.C.S.A. Pedidos: 26000265 Valor to…" at bounding box center [312, 148] width 624 height 296
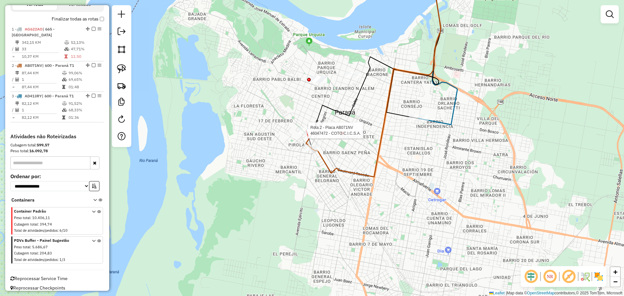
select select "**********"
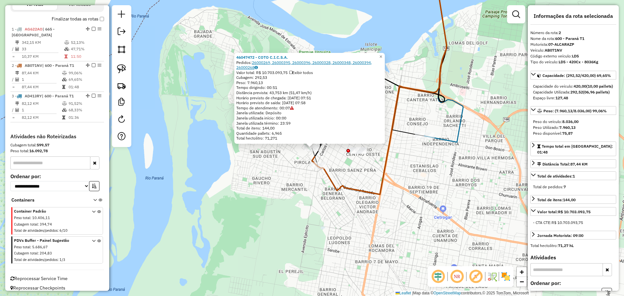
click at [277, 62] on link "26000269, 26000395, 26000396, 26000328, 26000348, 26000394, 26000268" at bounding box center [303, 65] width 135 height 10
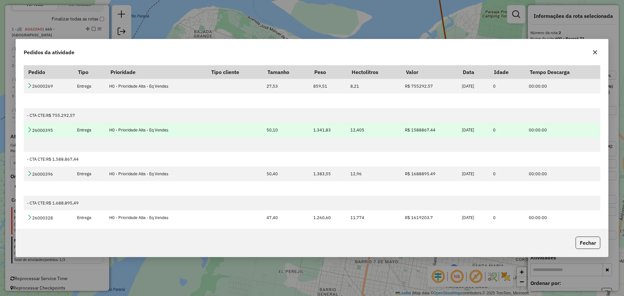
drag, startPoint x: 325, startPoint y: 131, endPoint x: 294, endPoint y: 125, distance: 31.6
click at [294, 125] on tr "26000395 Entrega H0 - Prioridade Alta - Eq Vendas 50,10 1.341,83 12,405 R$ 1588…" at bounding box center [312, 130] width 576 height 15
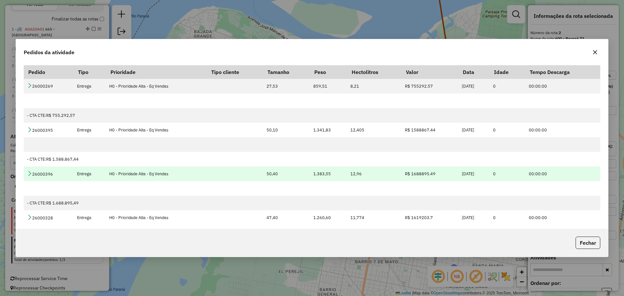
drag, startPoint x: 277, startPoint y: 176, endPoint x: 263, endPoint y: 172, distance: 14.5
click at [263, 172] on td "50,40" at bounding box center [286, 174] width 47 height 15
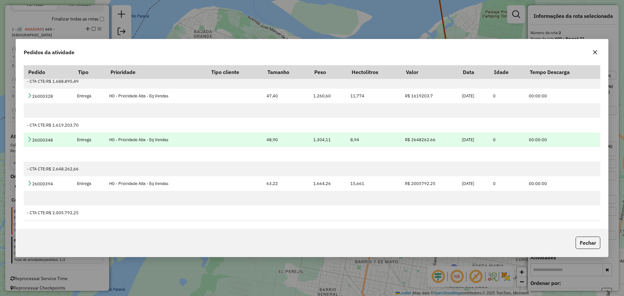
drag, startPoint x: 273, startPoint y: 140, endPoint x: 258, endPoint y: 136, distance: 15.0
click at [263, 136] on td "48,90" at bounding box center [286, 140] width 47 height 15
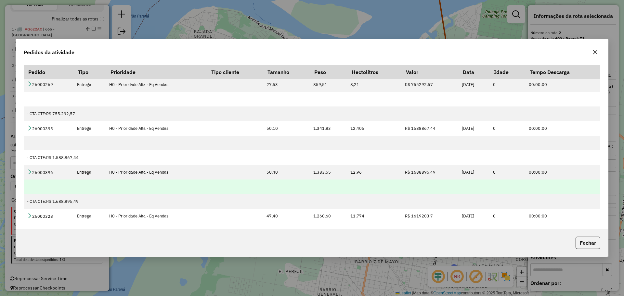
scroll to position [0, 0]
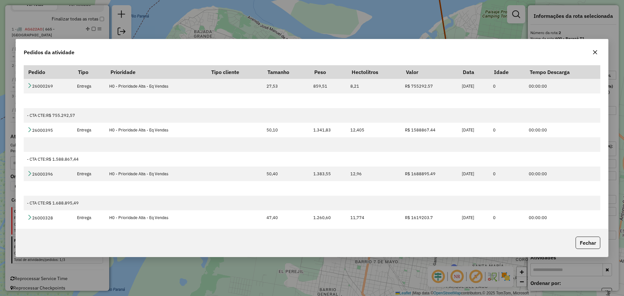
click at [597, 54] on icon "button" at bounding box center [594, 52] width 5 height 5
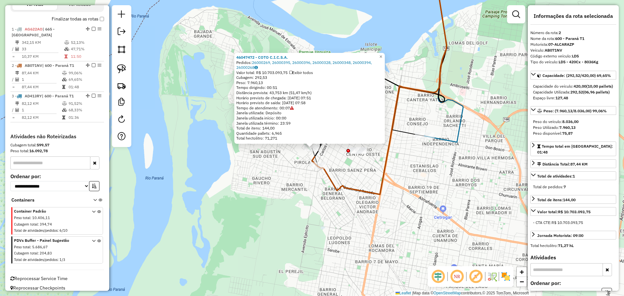
click at [402, 165] on div "46047472 - COTO C.I.C.S.A. Pedidos: 26000269, 26000395, 26000396, 26000328, 260…" at bounding box center [312, 148] width 624 height 296
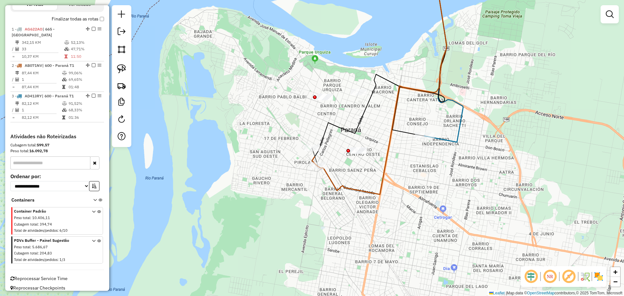
click at [439, 141] on icon at bounding box center [443, 56] width 39 height 172
select select "**********"
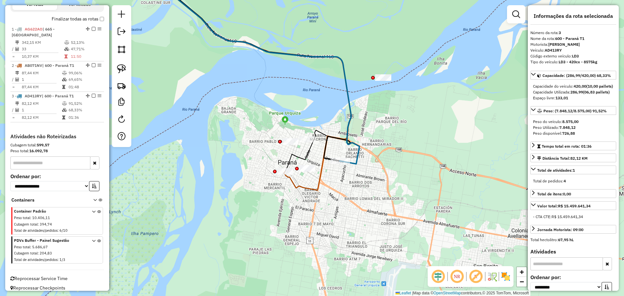
click at [354, 259] on div "Janela de atendimento Grade de atendimento Capacidade Transportadoras Veículos …" at bounding box center [312, 148] width 624 height 296
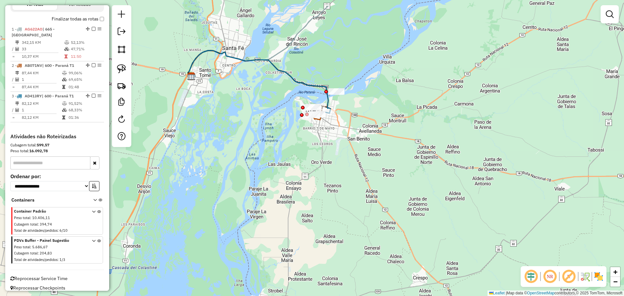
drag, startPoint x: 298, startPoint y: 27, endPoint x: 311, endPoint y: 91, distance: 65.5
click at [310, 108] on div "Janela de atendimento Grade de atendimento Capacidade Transportadoras Veículos …" at bounding box center [312, 148] width 624 height 296
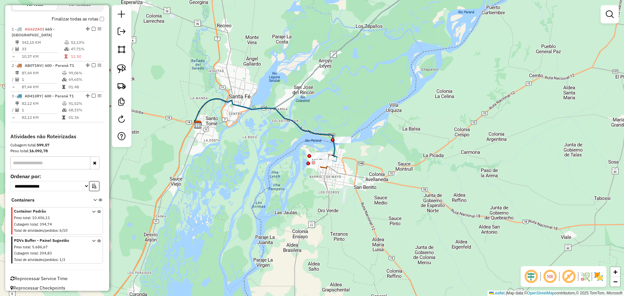
click at [310, 75] on icon at bounding box center [308, 47] width 226 height 154
select select "**********"
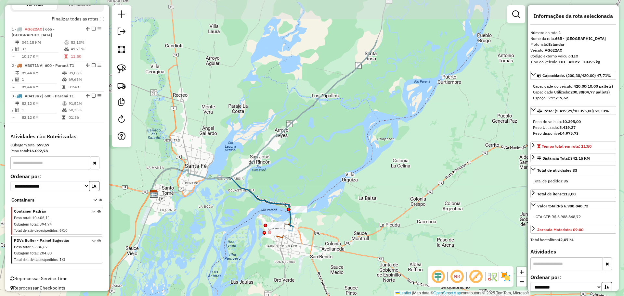
drag, startPoint x: 404, startPoint y: 61, endPoint x: 361, endPoint y: 131, distance: 82.7
click at [361, 131] on div "Janela de atendimento Grade de atendimento Capacidade Transportadoras Veículos …" at bounding box center [312, 148] width 624 height 296
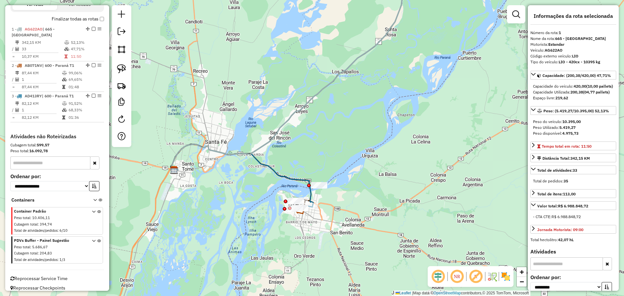
drag, startPoint x: 293, startPoint y: 254, endPoint x: 328, endPoint y: 209, distance: 57.6
click at [328, 209] on div "Janela de atendimento Grade de atendimento Capacidade Transportadoras Veículos …" at bounding box center [312, 148] width 624 height 296
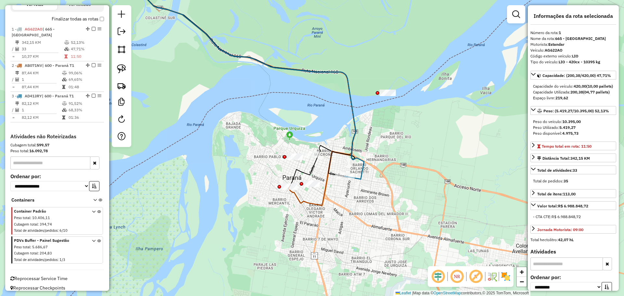
click at [319, 204] on icon at bounding box center [189, 87] width 333 height 235
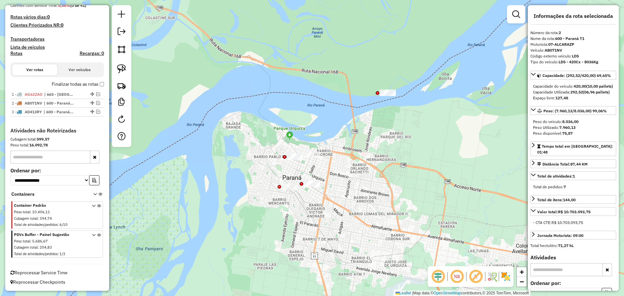
scroll to position [174, 0]
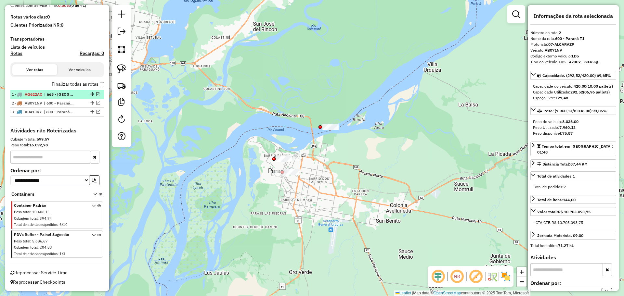
click at [96, 94] on em at bounding box center [98, 94] width 4 height 4
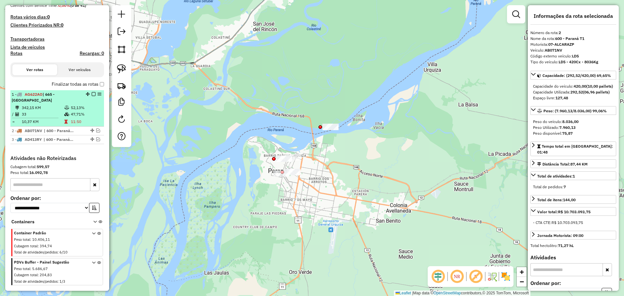
click at [68, 106] on icon at bounding box center [66, 108] width 5 height 4
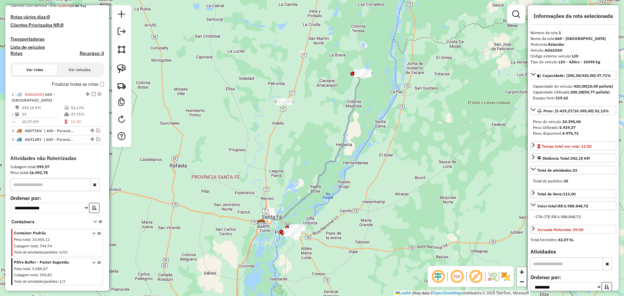
click at [357, 100] on icon at bounding box center [311, 148] width 102 height 150
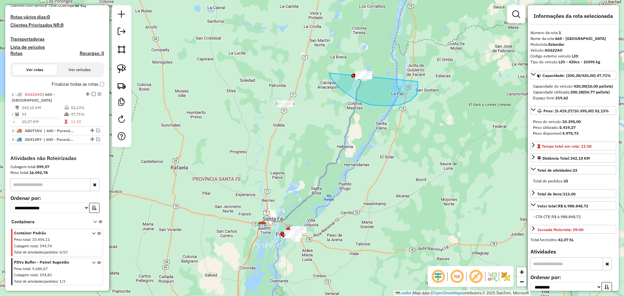
drag, startPoint x: 329, startPoint y: 73, endPoint x: 381, endPoint y: 39, distance: 62.3
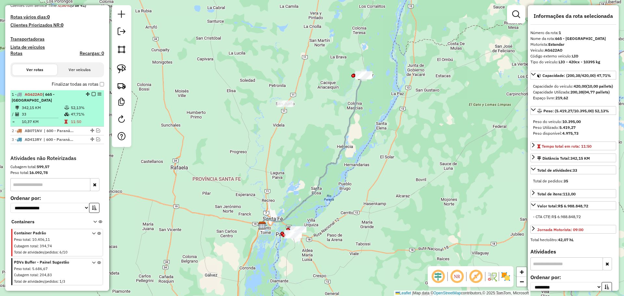
click at [92, 94] on em at bounding box center [94, 94] width 4 height 4
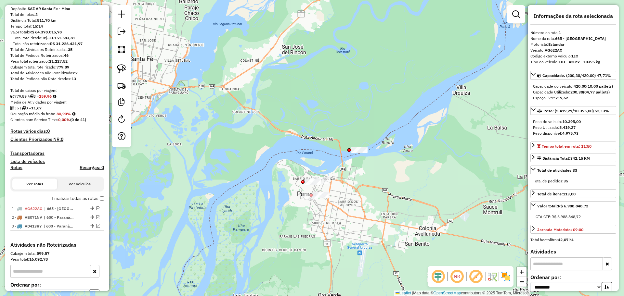
scroll to position [0, 0]
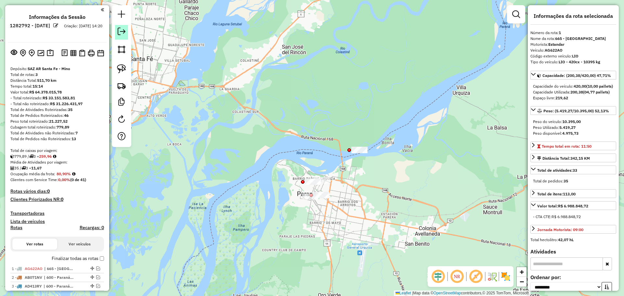
click at [122, 32] on em at bounding box center [122, 32] width 8 height 8
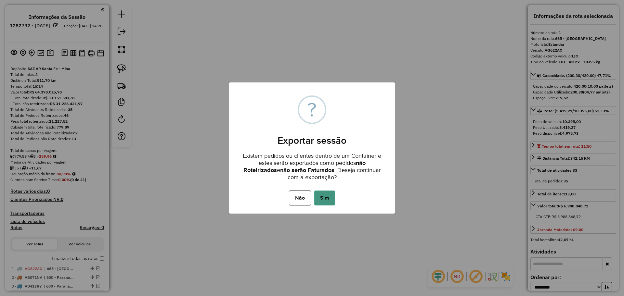
click at [324, 201] on button "Sim" at bounding box center [324, 198] width 21 height 15
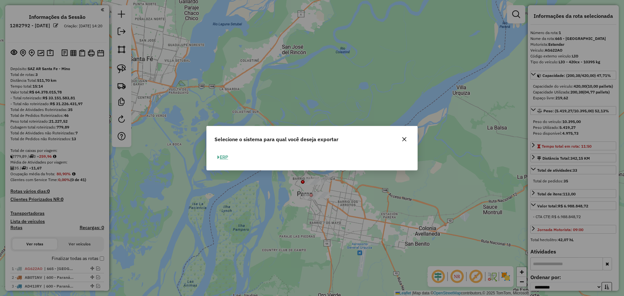
click at [224, 157] on button "ERP" at bounding box center [222, 157] width 17 height 10
select select "*********"
select select "**"
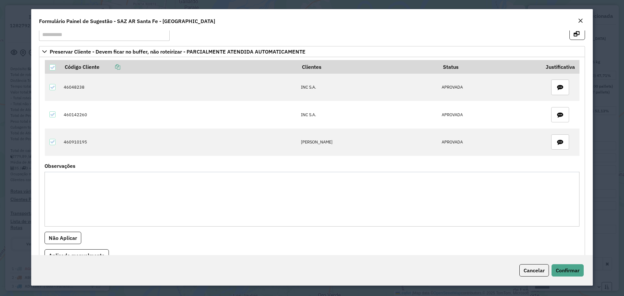
scroll to position [37, 0]
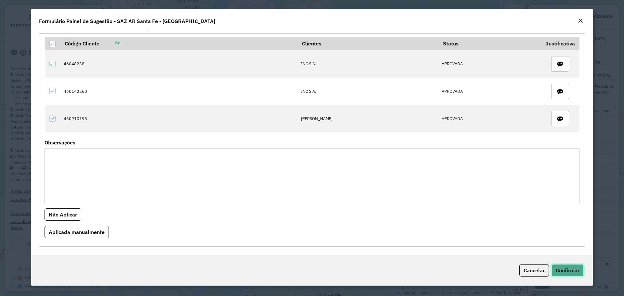
click at [568, 269] on span "Confirmar" at bounding box center [567, 270] width 24 height 6
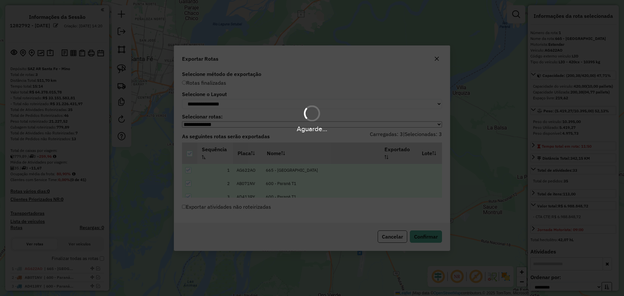
click at [239, 105] on div "Aguarde..." at bounding box center [312, 118] width 624 height 31
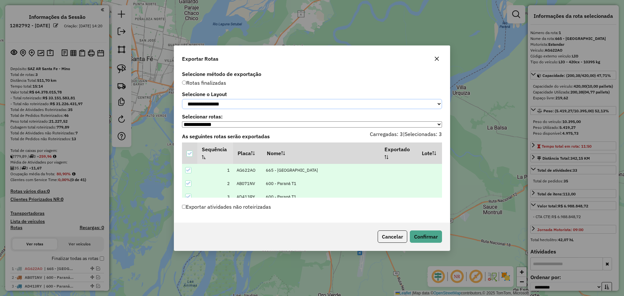
click at [239, 105] on select "**********" at bounding box center [312, 104] width 260 height 10
select select "*********"
click at [182, 99] on select "**********" at bounding box center [312, 104] width 260 height 10
click at [424, 237] on button "Confirmar" at bounding box center [426, 237] width 32 height 12
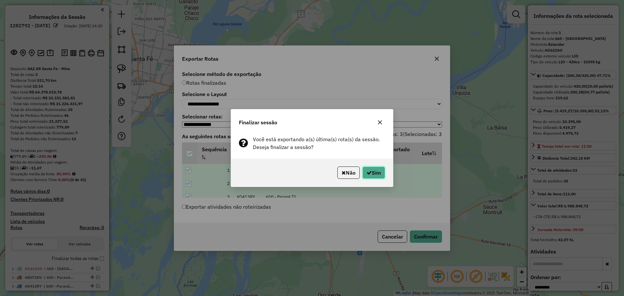
click at [375, 178] on button "Sim" at bounding box center [373, 173] width 23 height 12
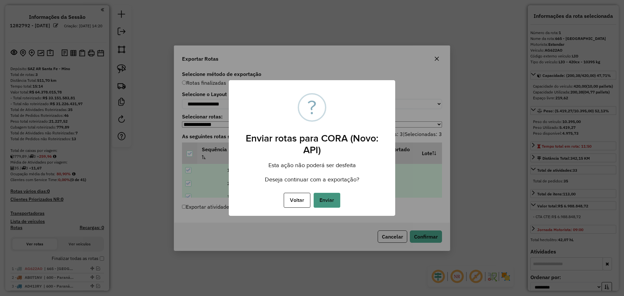
click at [336, 200] on button "Enviar" at bounding box center [326, 200] width 27 height 15
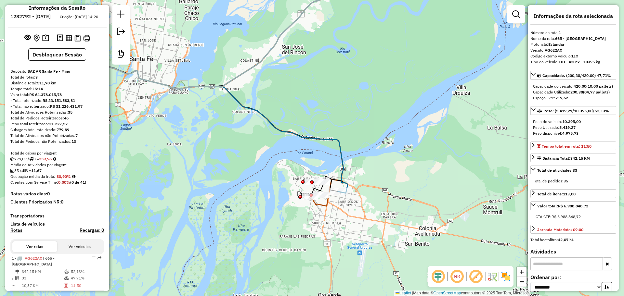
scroll to position [0, 0]
